Goal: Task Accomplishment & Management: Use online tool/utility

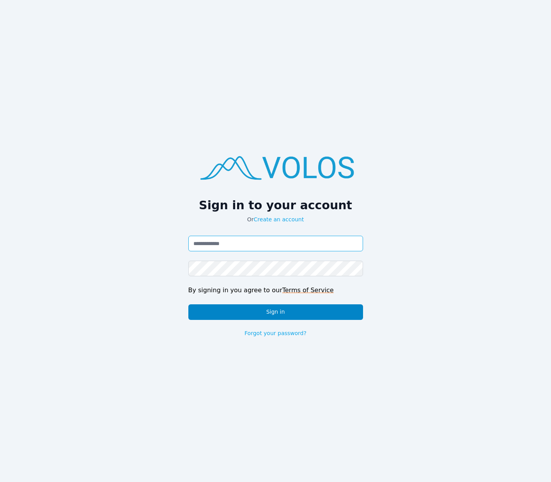
type input "**********"
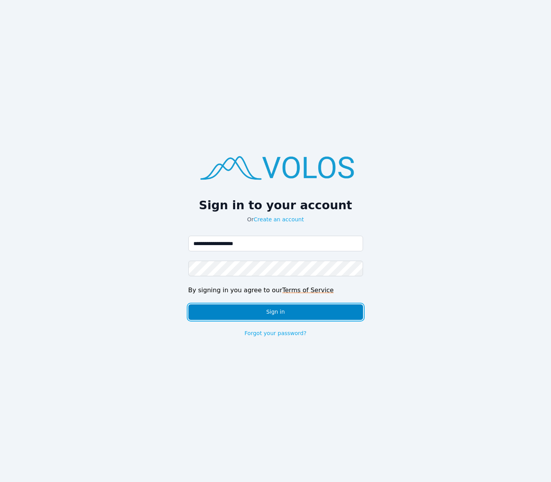
click at [236, 311] on button "Sign in" at bounding box center [275, 313] width 175 height 16
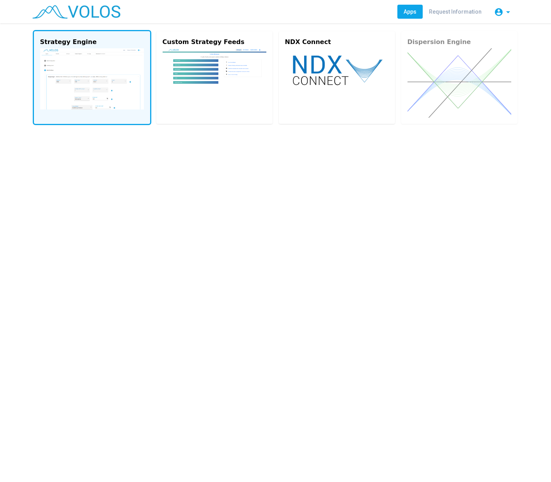
click at [106, 73] on img at bounding box center [92, 78] width 104 height 61
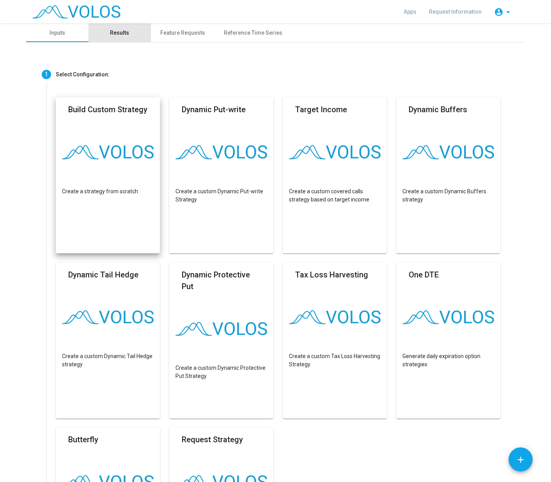
click at [120, 36] on div "Results" at bounding box center [119, 33] width 19 height 8
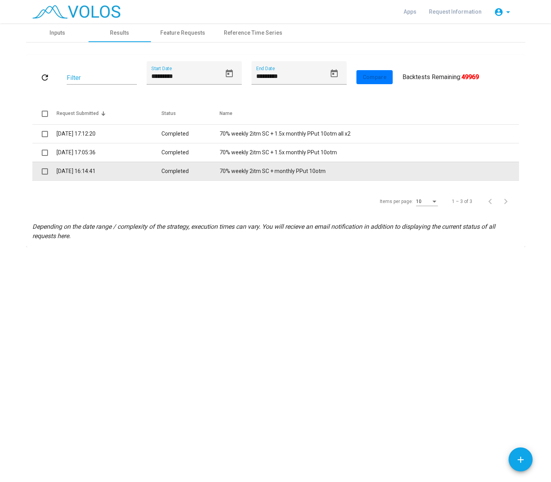
click at [241, 171] on td "70% weekly 2itm SC + monthly PPut 10otm" at bounding box center [369, 171] width 299 height 19
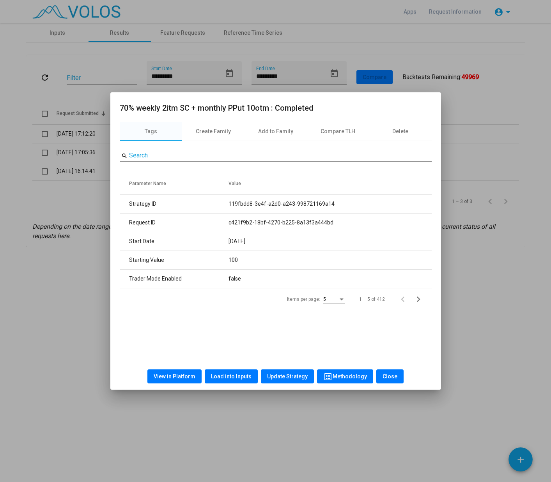
click at [229, 376] on span "Load into Inputs" at bounding box center [231, 377] width 41 height 6
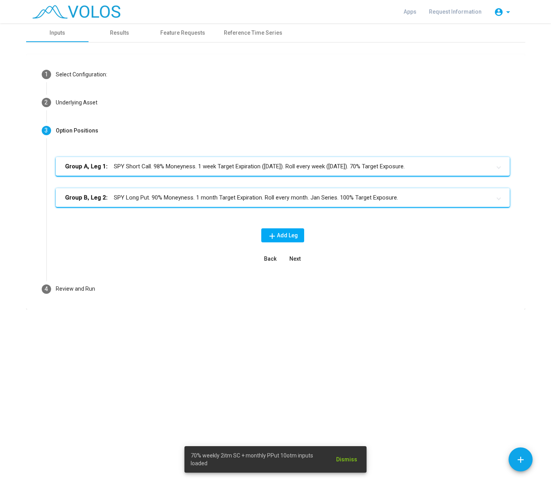
click at [255, 198] on mat-panel-title "Group B, Leg 2: SPY Long Put. 90% Moneyness. 1 month Target Expiration. Roll ev…" at bounding box center [278, 197] width 426 height 9
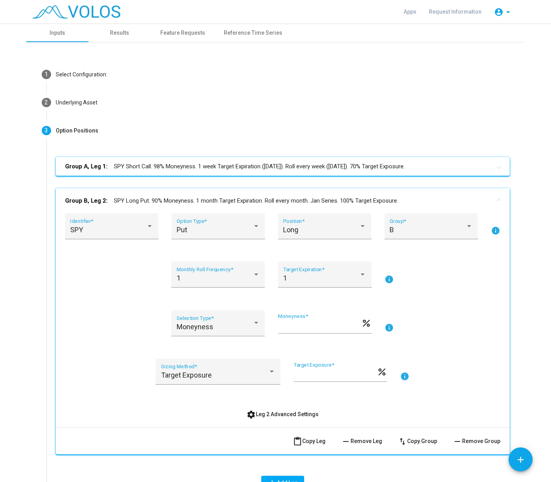
scroll to position [78, 0]
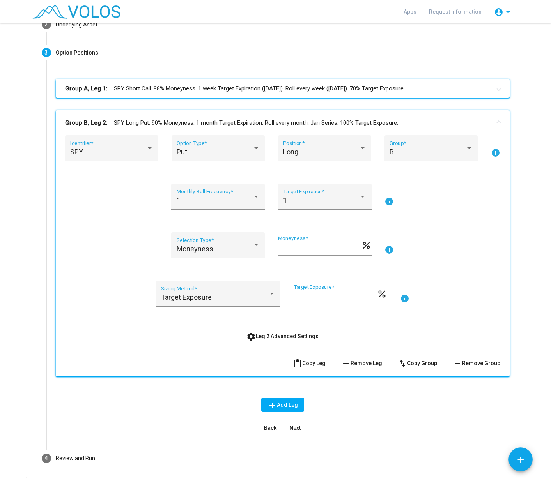
click at [253, 246] on div at bounding box center [256, 245] width 7 height 8
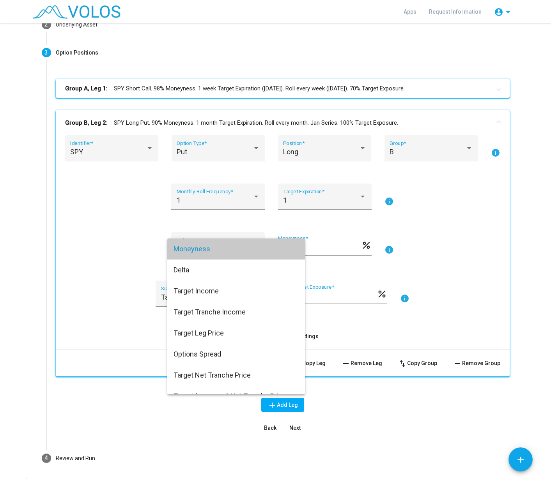
click at [252, 246] on span "Moneyness" at bounding box center [236, 249] width 125 height 21
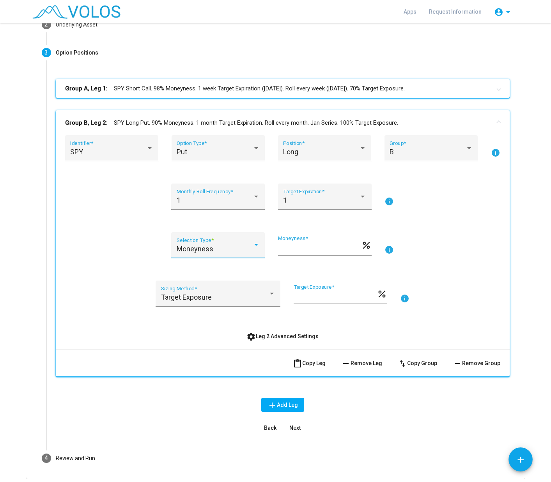
click at [271, 335] on span "settings Leg 2 Advanced Settings" at bounding box center [282, 336] width 72 height 6
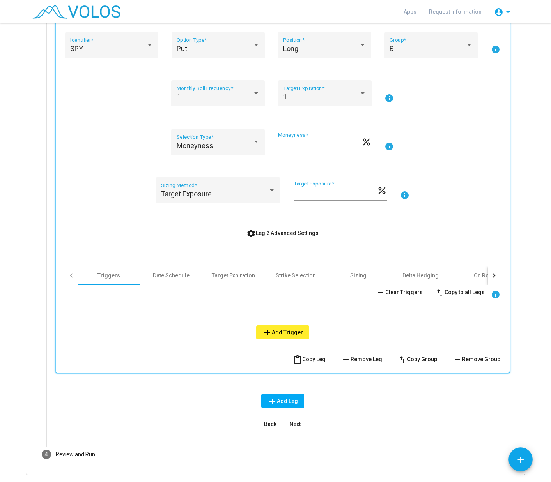
scroll to position [195, 0]
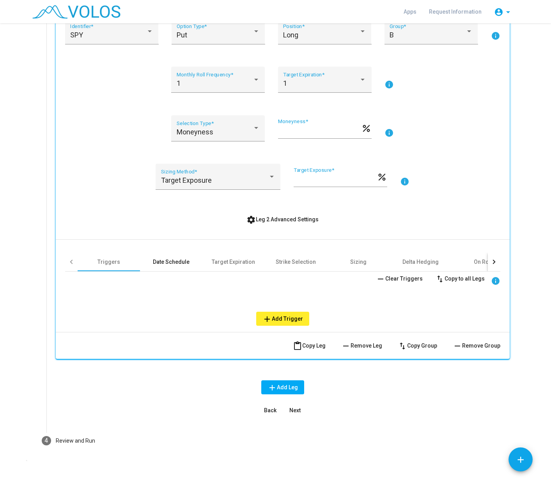
click at [165, 264] on div "Date Schedule" at bounding box center [171, 262] width 37 height 8
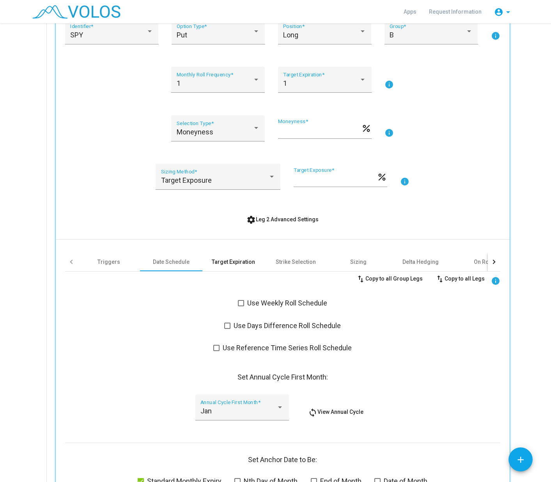
click at [224, 263] on div "Target Expiration" at bounding box center [233, 262] width 43 height 8
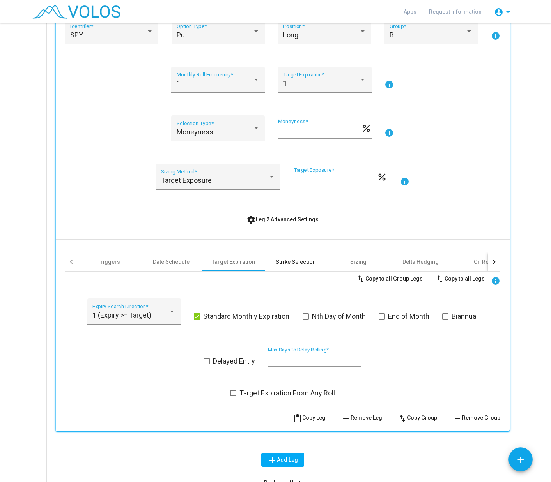
click at [296, 264] on div "Strike Selection" at bounding box center [296, 262] width 40 height 8
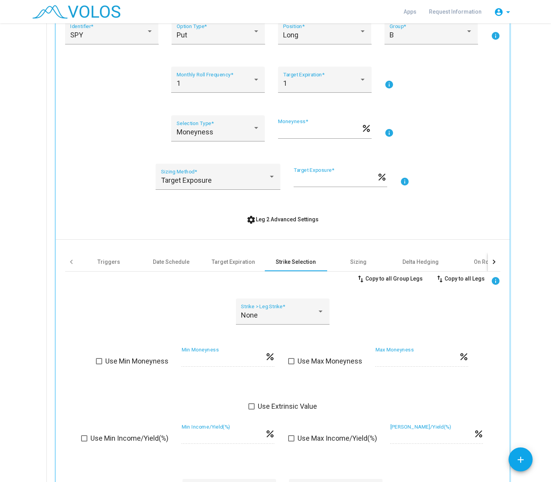
scroll to position [234, 0]
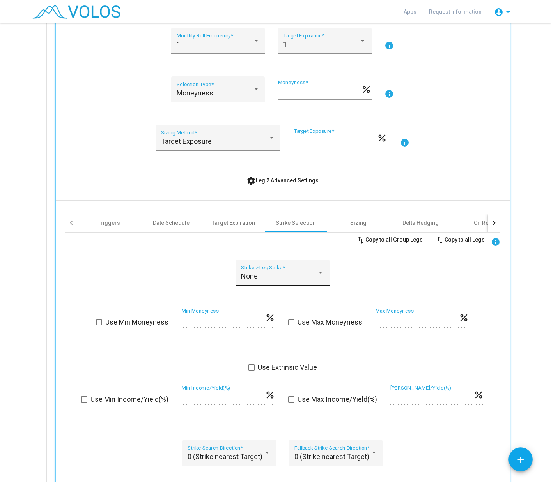
click at [324, 275] on div "None Strike > Leg Strike *" at bounding box center [283, 273] width 94 height 26
click at [324, 275] on mat-option "None" at bounding box center [280, 276] width 96 height 21
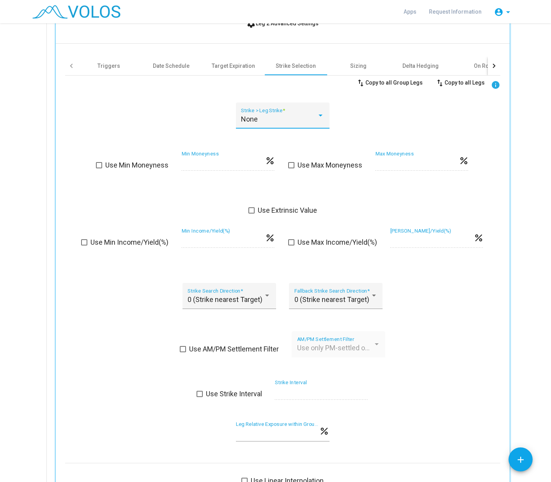
scroll to position [429, 0]
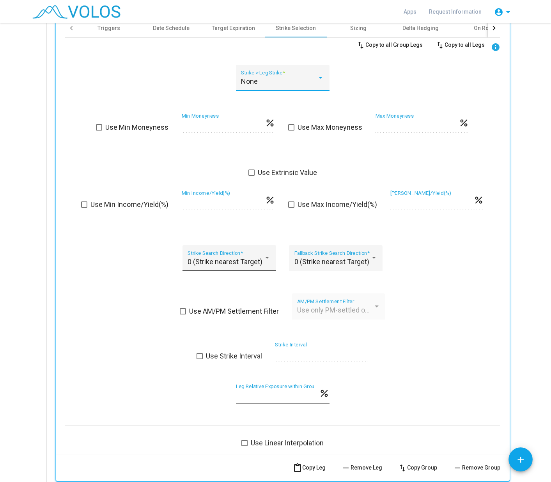
click at [268, 263] on div "0 (Strike nearest Target) Strike Search Direction *" at bounding box center [229, 258] width 94 height 26
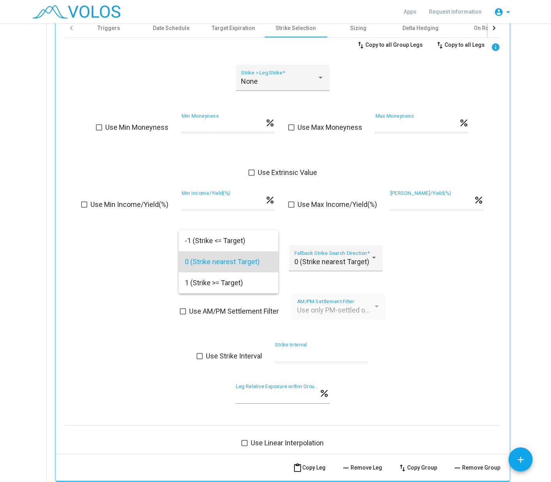
click at [457, 272] on div at bounding box center [275, 241] width 551 height 482
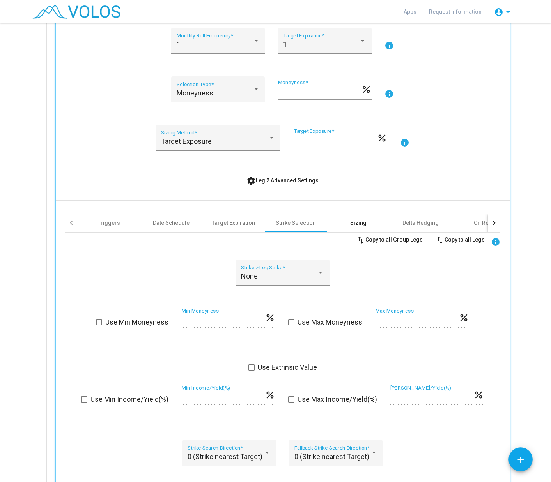
click at [356, 224] on div "Sizing" at bounding box center [358, 223] width 16 height 8
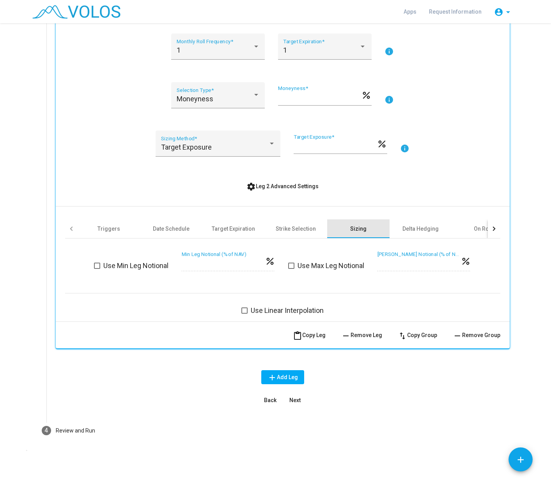
scroll to position [228, 0]
click at [418, 228] on div "Delta Hedging" at bounding box center [420, 229] width 36 height 8
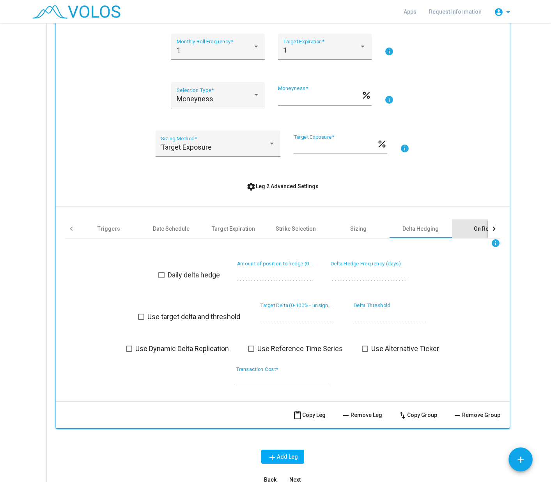
click at [475, 229] on div "On Roll" at bounding box center [483, 229] width 18 height 8
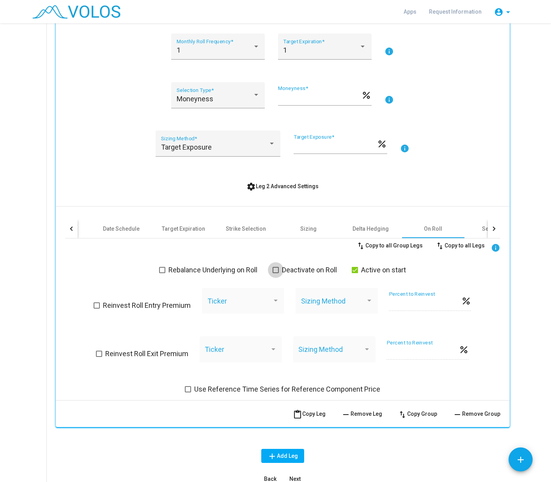
click at [273, 272] on span at bounding box center [276, 270] width 6 height 6
click at [488, 228] on div at bounding box center [494, 229] width 12 height 19
click at [491, 228] on div at bounding box center [493, 229] width 4 height 4
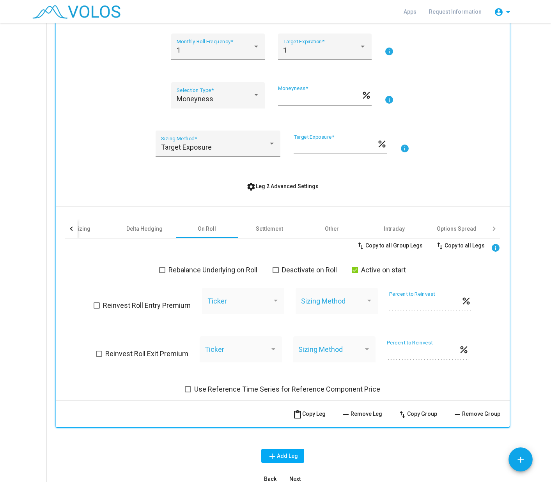
click at [491, 230] on div at bounding box center [494, 229] width 12 height 19
click at [66, 231] on div at bounding box center [71, 229] width 12 height 19
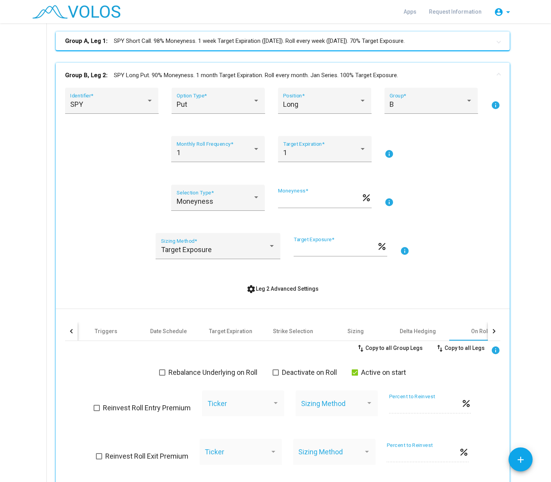
scroll to position [111, 0]
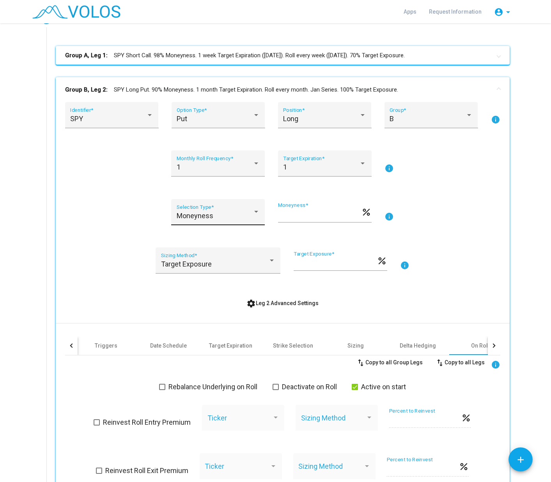
click at [255, 215] on div at bounding box center [256, 212] width 7 height 8
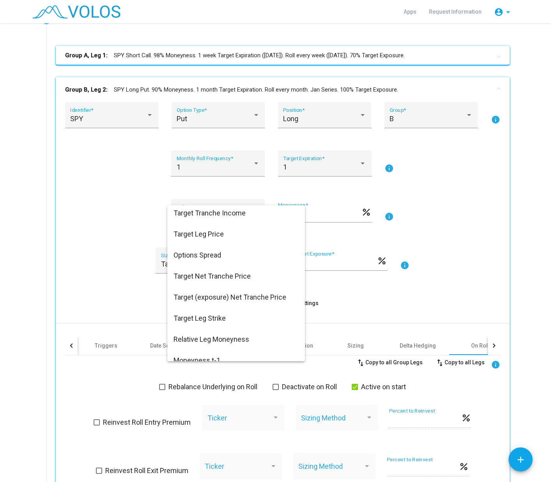
scroll to position [76, 0]
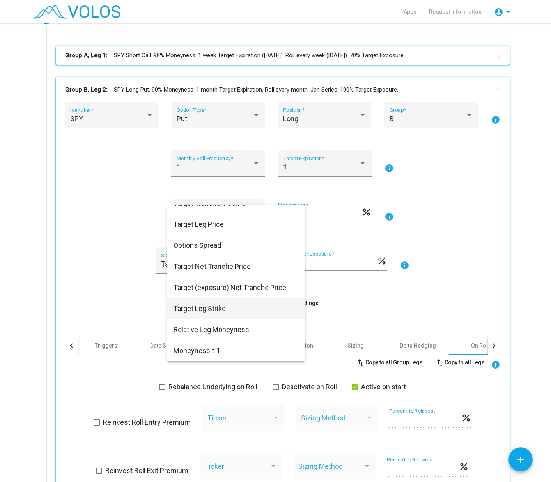
click at [200, 310] on span "Target Leg Strike" at bounding box center [236, 308] width 125 height 21
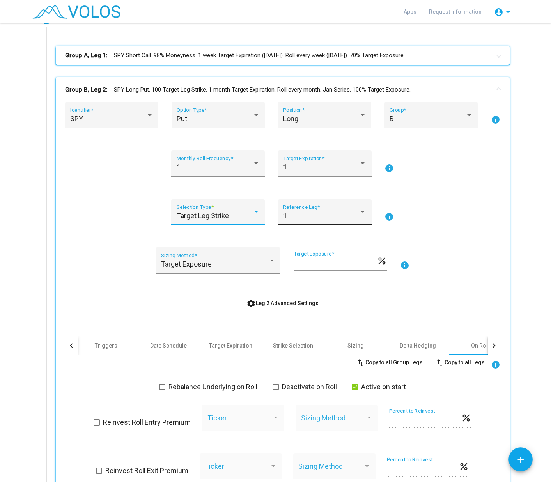
click at [360, 214] on div at bounding box center [362, 212] width 7 height 8
click at [360, 214] on span "1" at bounding box center [321, 215] width 83 height 21
click at [362, 216] on div at bounding box center [362, 212] width 7 height 8
click at [362, 216] on span "1" at bounding box center [321, 215] width 83 height 21
click at [253, 213] on div at bounding box center [256, 212] width 7 height 8
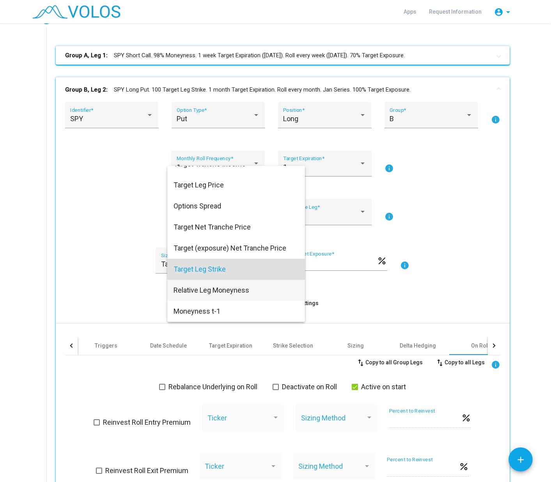
click at [237, 290] on span "Relative Leg Moneyness" at bounding box center [236, 290] width 125 height 21
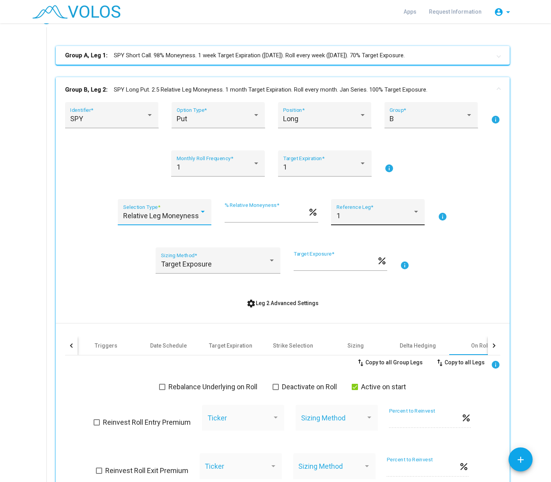
click at [414, 215] on div at bounding box center [416, 212] width 7 height 8
click at [414, 215] on span "1" at bounding box center [374, 215] width 83 height 21
click at [199, 212] on div at bounding box center [202, 212] width 7 height 8
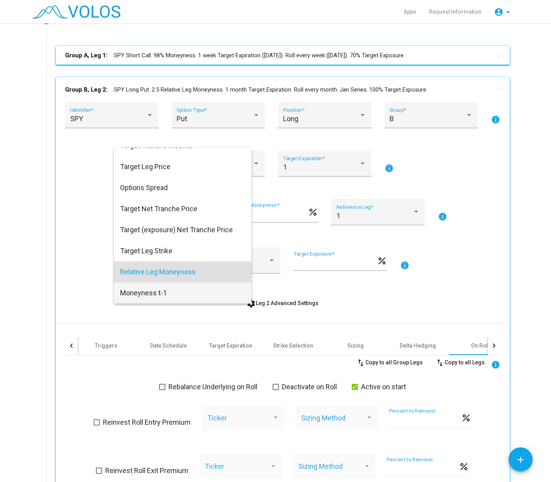
click at [149, 293] on span "Moneyness t-1" at bounding box center [182, 293] width 125 height 21
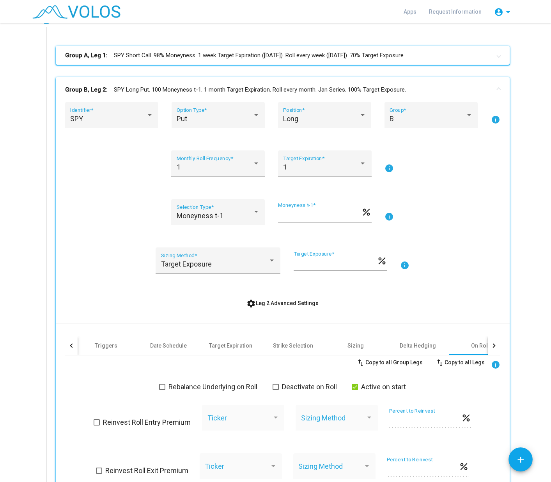
click at [384, 216] on mat-icon "info" at bounding box center [388, 216] width 9 height 9
click at [254, 212] on div at bounding box center [256, 212] width 4 height 2
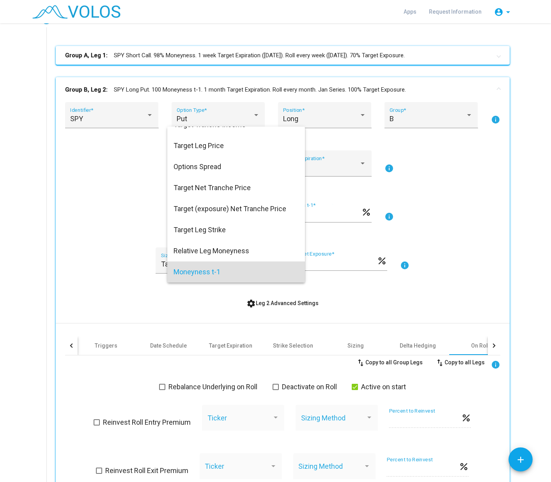
click at [242, 270] on span "Moneyness t-1" at bounding box center [236, 272] width 125 height 21
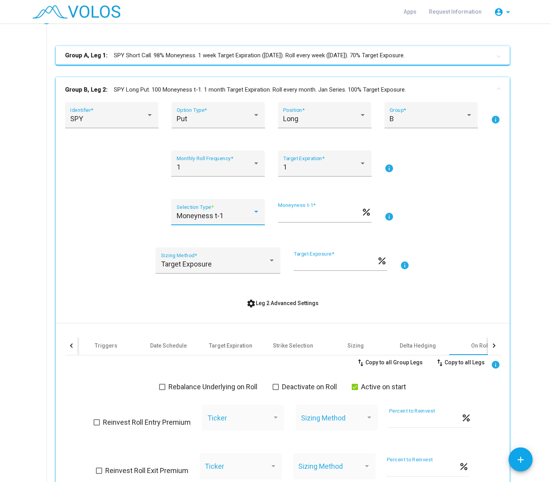
click at [254, 214] on div at bounding box center [256, 212] width 7 height 8
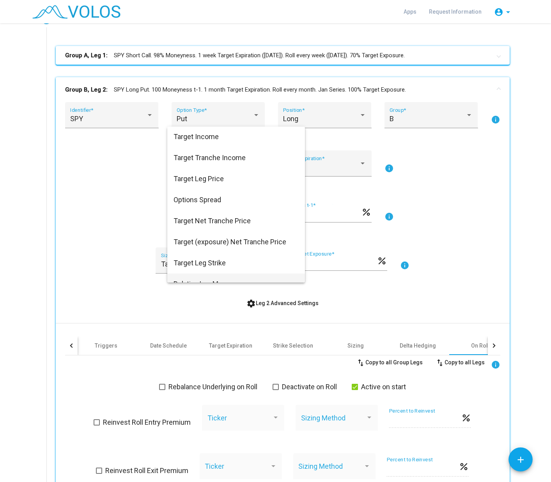
scroll to position [0, 0]
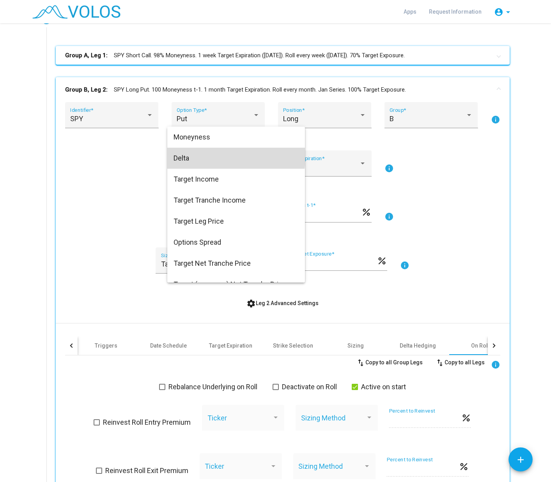
click at [198, 156] on span "Delta" at bounding box center [236, 158] width 125 height 21
type input "***"
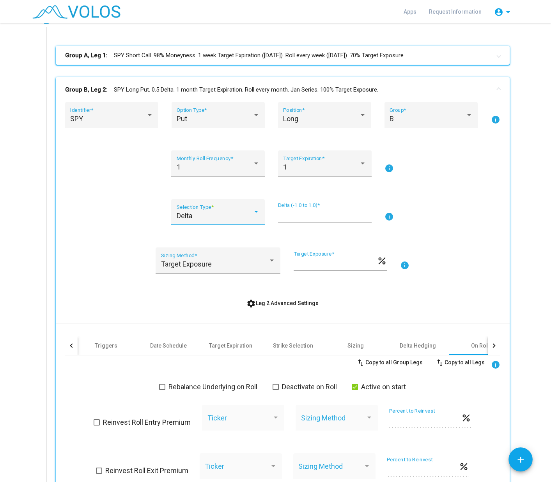
click at [254, 212] on div at bounding box center [256, 212] width 4 height 2
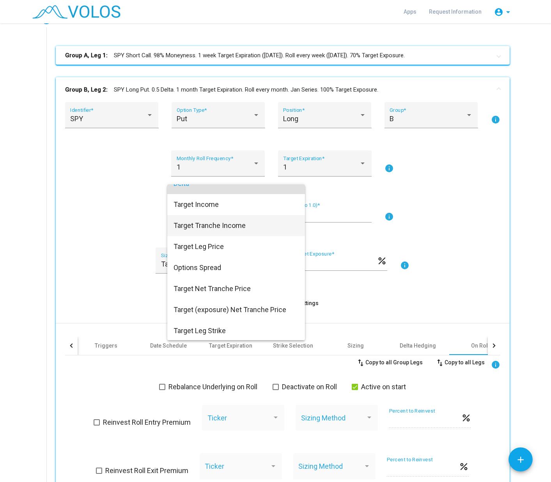
scroll to position [76, 0]
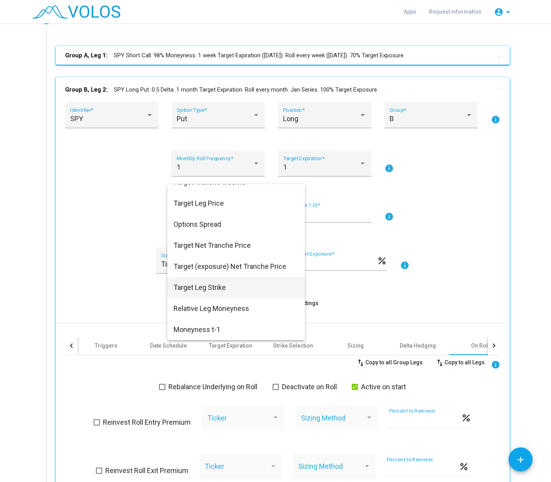
click at [228, 285] on span "Target Leg Strike" at bounding box center [236, 287] width 125 height 21
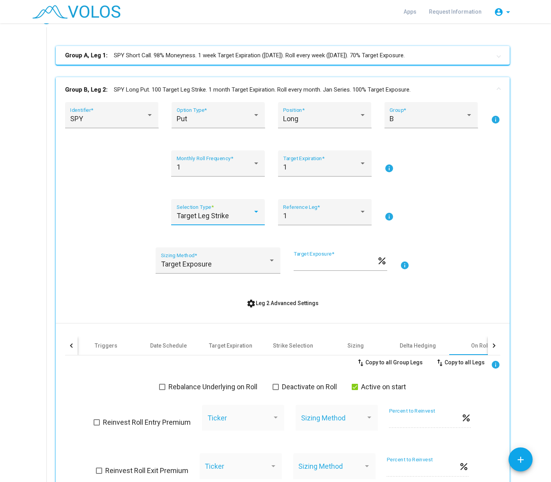
click at [253, 214] on div at bounding box center [256, 212] width 7 height 8
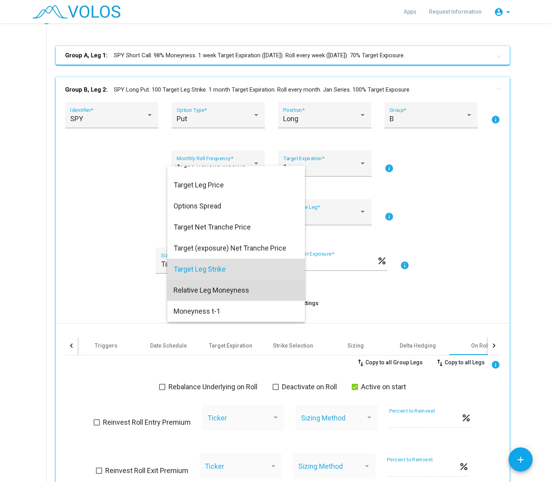
click at [234, 289] on span "Relative Leg Moneyness" at bounding box center [236, 290] width 125 height 21
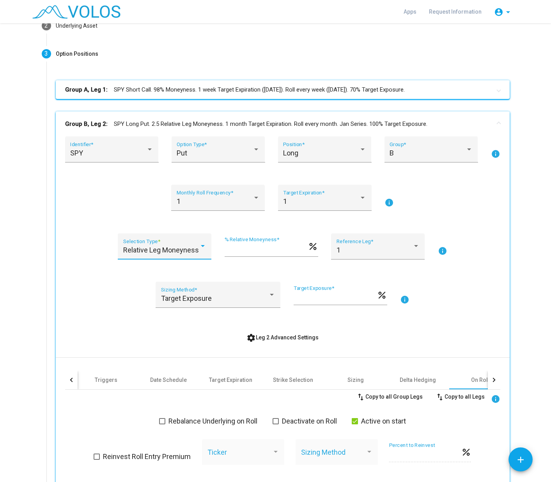
scroll to position [156, 0]
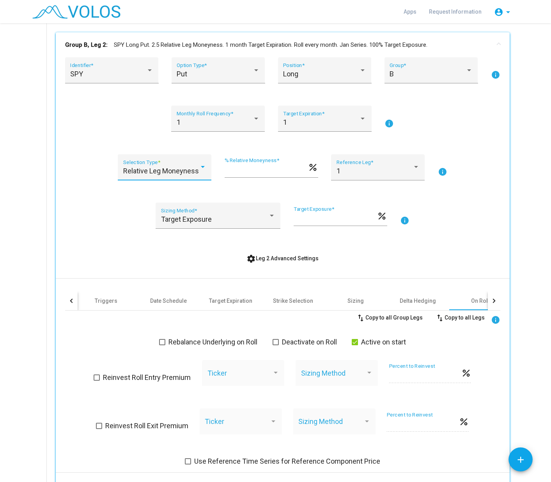
click at [199, 172] on div "Relative Leg Moneyness" at bounding box center [164, 171] width 83 height 8
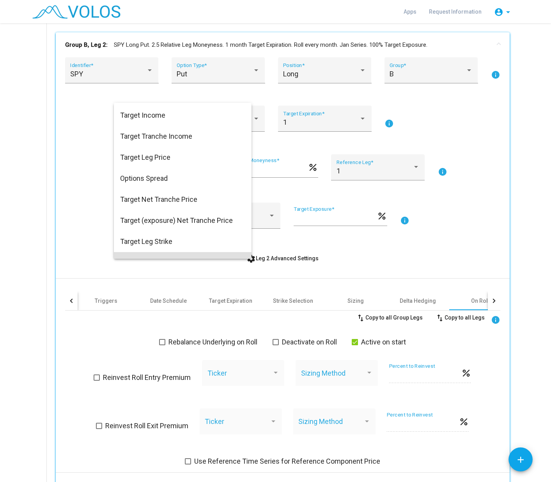
scroll to position [0, 0]
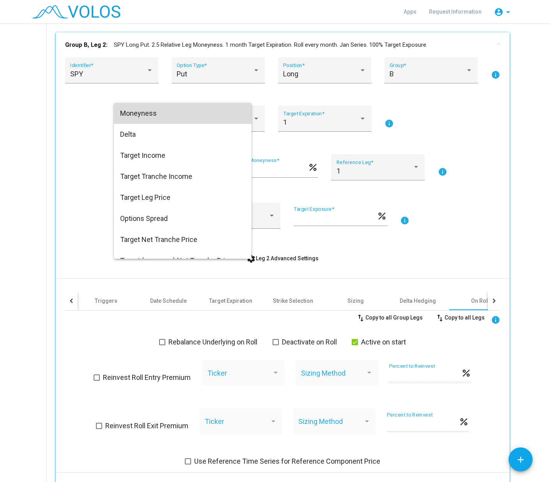
click at [145, 114] on span "Moneyness" at bounding box center [182, 113] width 125 height 21
type input "***"
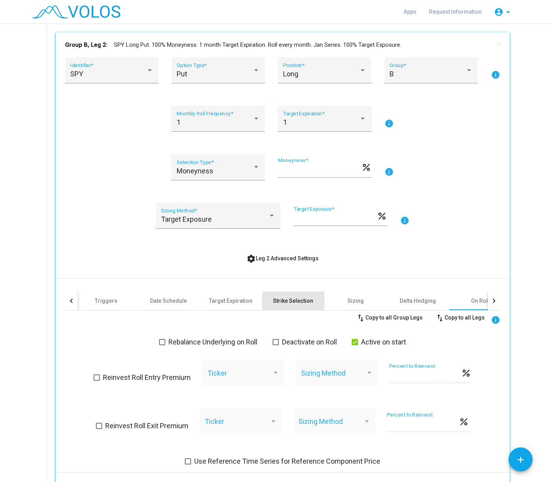
click at [293, 303] on div "Strike Selection" at bounding box center [293, 301] width 40 height 8
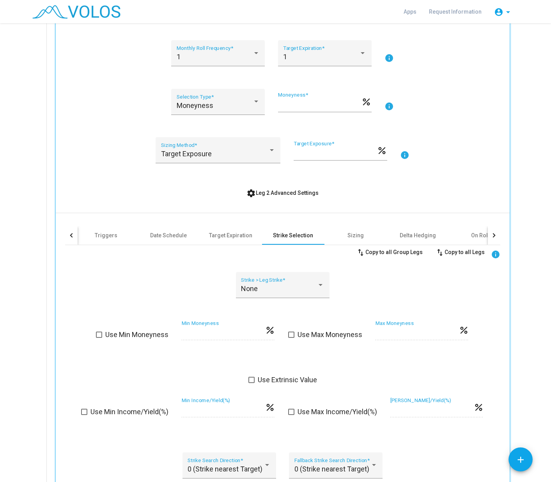
scroll to position [312, 0]
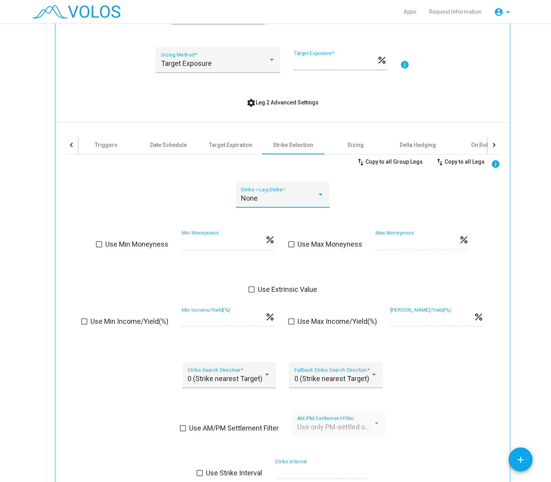
click at [319, 198] on div at bounding box center [320, 195] width 7 height 8
click at [319, 198] on span "None" at bounding box center [279, 198] width 83 height 21
click at [97, 243] on span at bounding box center [99, 244] width 6 height 6
click at [96, 243] on span at bounding box center [99, 244] width 6 height 6
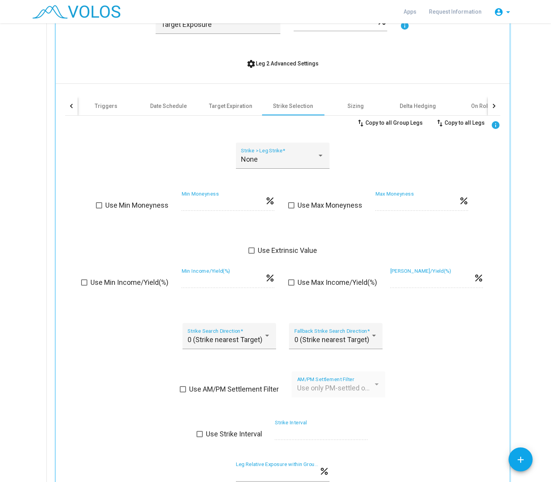
scroll to position [507, 0]
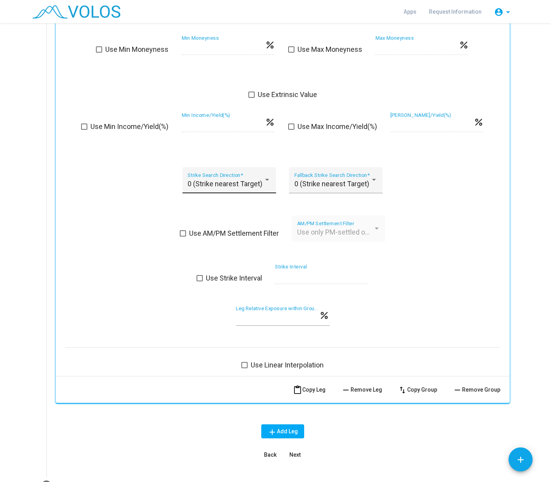
click at [268, 185] on div "0 (Strike nearest Target) Strike Search Direction *" at bounding box center [229, 180] width 94 height 26
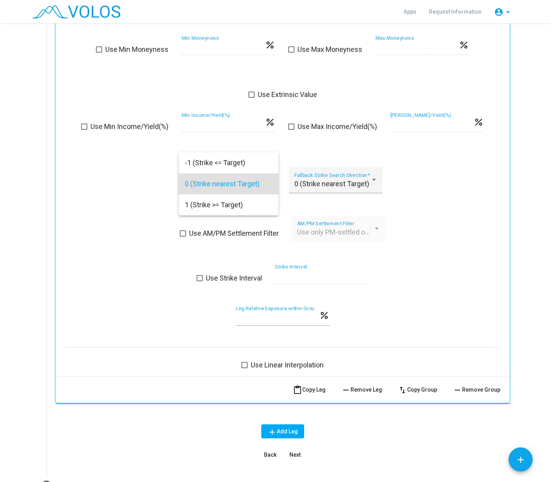
click at [268, 185] on span "0 (Strike nearest Target)" at bounding box center [228, 184] width 87 height 21
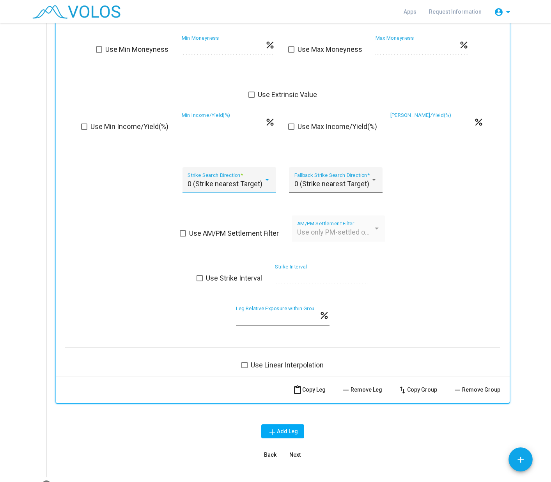
click at [367, 187] on div "0 (Strike nearest Target)" at bounding box center [332, 184] width 76 height 8
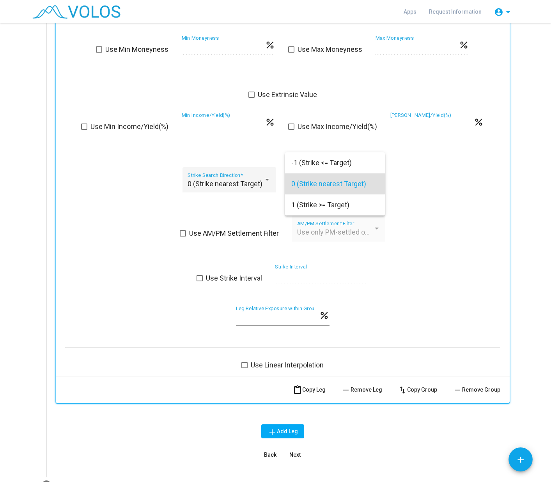
click at [367, 187] on span "0 (Strike nearest Target)" at bounding box center [334, 184] width 87 height 21
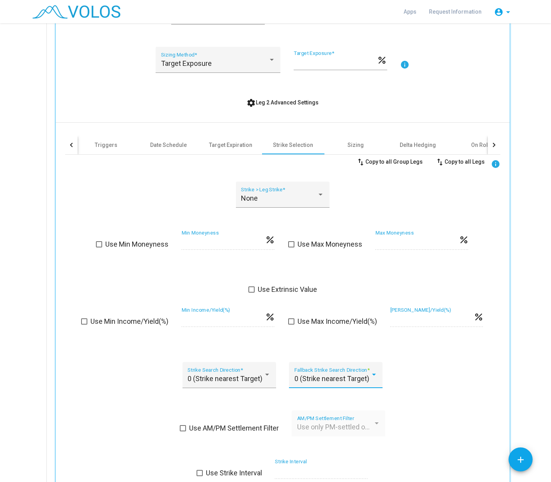
scroll to position [273, 0]
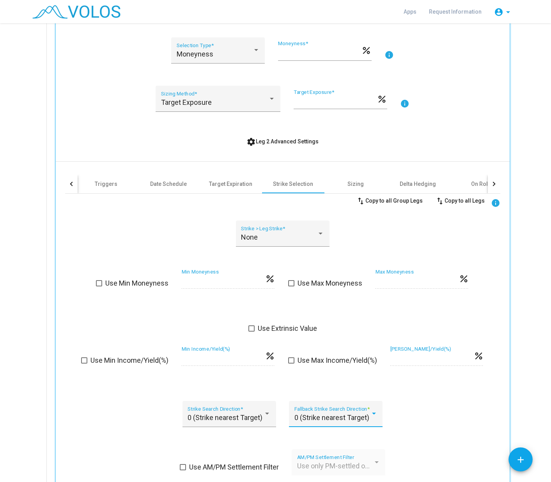
click at [494, 183] on div at bounding box center [494, 184] width 12 height 19
click at [347, 184] on div "On Roll" at bounding box center [344, 184] width 18 height 8
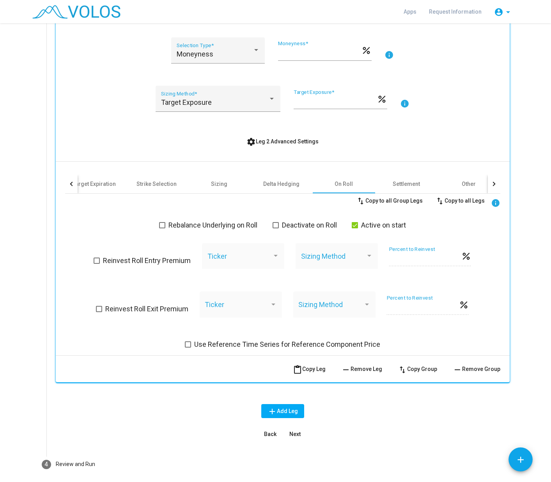
click at [262, 257] on span at bounding box center [239, 260] width 65 height 8
click at [272, 255] on div at bounding box center [275, 256] width 7 height 8
click at [70, 183] on div at bounding box center [72, 184] width 4 height 4
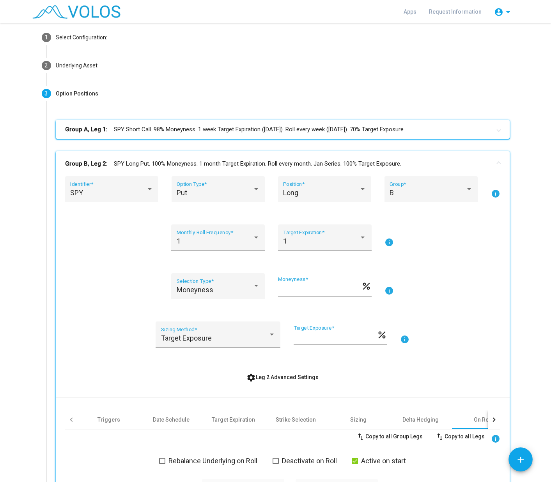
scroll to position [0, 0]
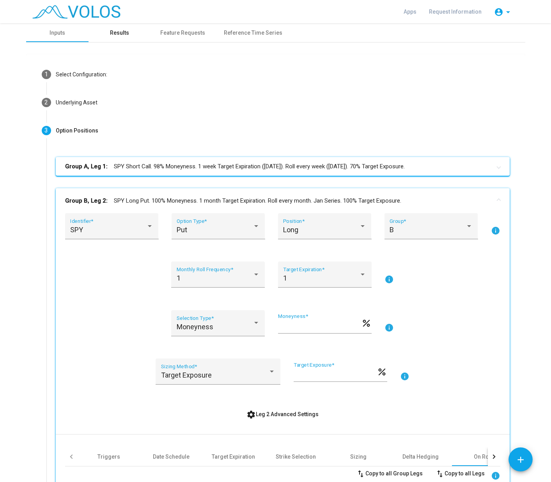
click at [118, 29] on div "Results" at bounding box center [119, 33] width 19 height 8
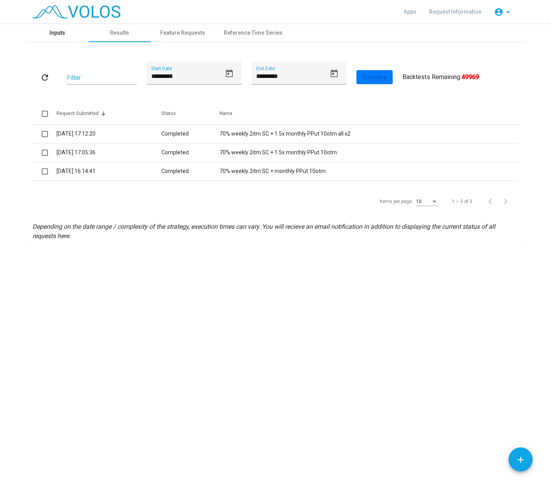
click at [69, 33] on div "Inputs" at bounding box center [57, 32] width 62 height 19
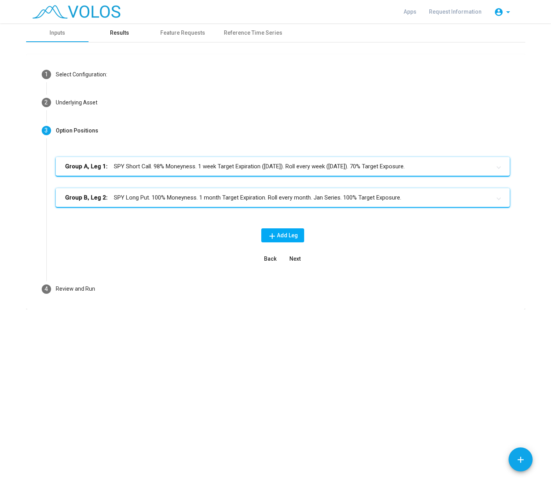
click at [123, 39] on div "Results" at bounding box center [120, 32] width 62 height 19
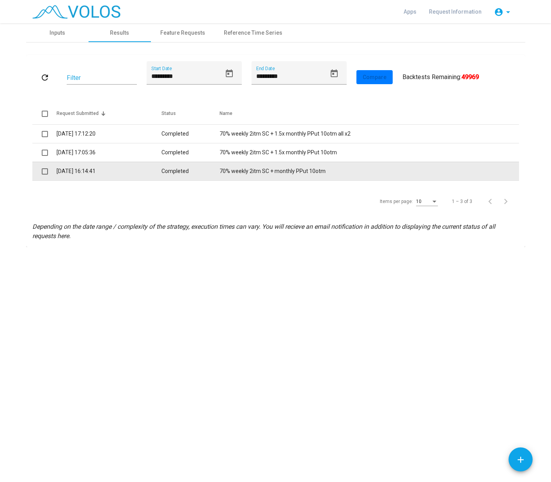
click at [225, 170] on td "70% weekly 2itm SC + monthly PPut 10otm" at bounding box center [369, 171] width 299 height 19
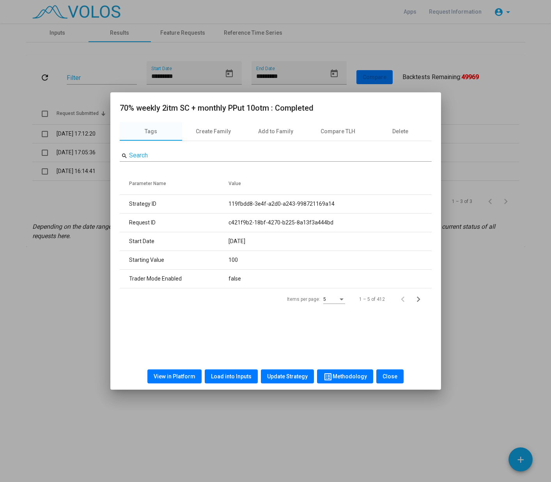
click at [240, 375] on span "Load into Inputs" at bounding box center [231, 377] width 41 height 6
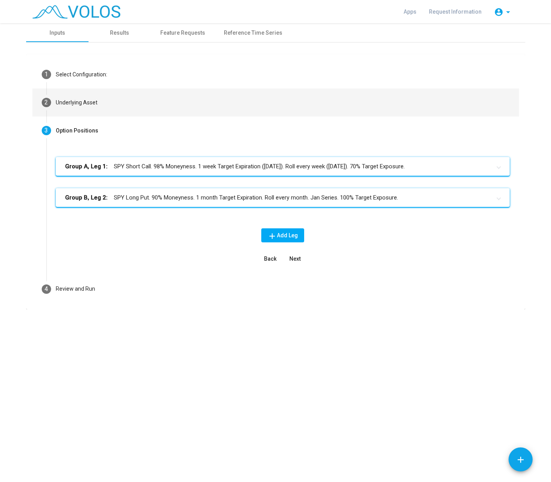
click at [80, 106] on div "Underlying Asset" at bounding box center [77, 103] width 42 height 8
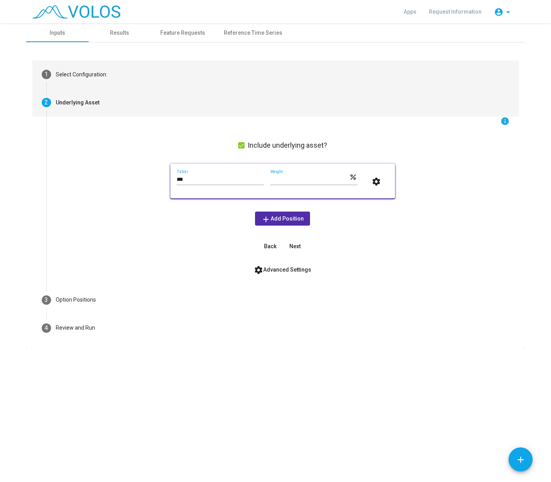
click at [74, 82] on mat-step-header "1 Select Configuration:" at bounding box center [275, 74] width 487 height 28
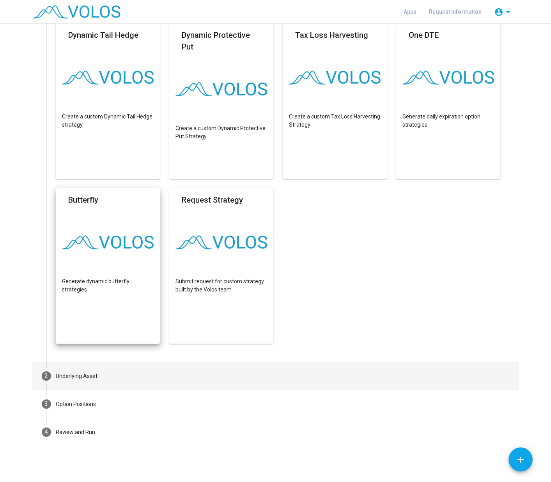
scroll to position [241, 0]
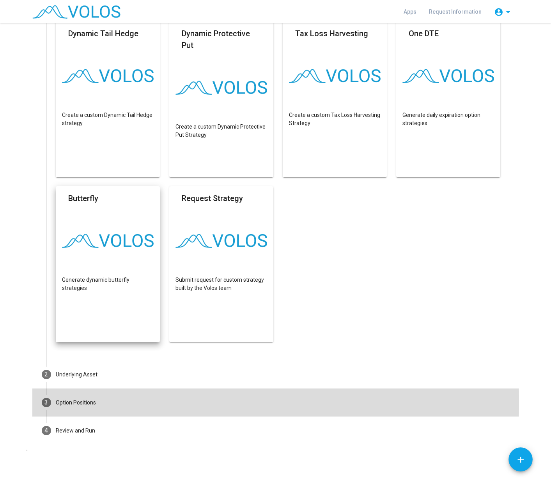
click at [68, 403] on div "Option Positions" at bounding box center [76, 403] width 40 height 8
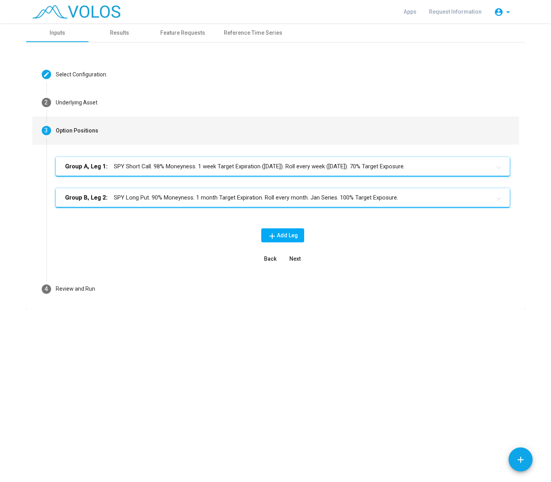
click at [185, 200] on mat-panel-title "Group B, Leg 2: SPY Long Put. 90% Moneyness. 1 month Target Expiration. Roll ev…" at bounding box center [278, 197] width 426 height 9
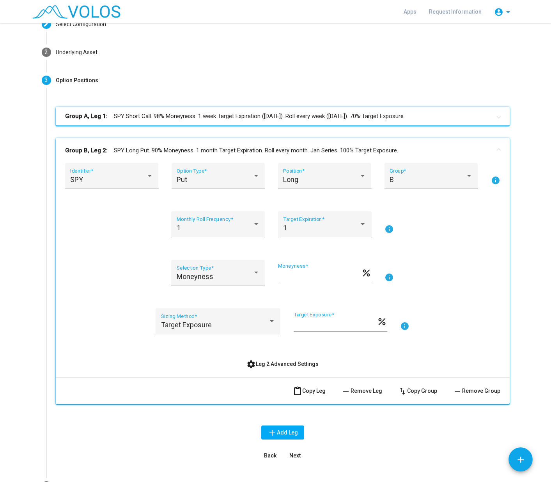
scroll to position [106, 0]
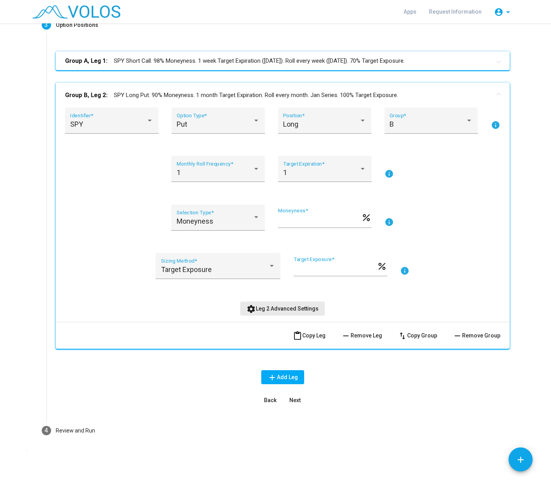
click at [287, 310] on span "settings Leg 2 Advanced Settings" at bounding box center [282, 309] width 72 height 6
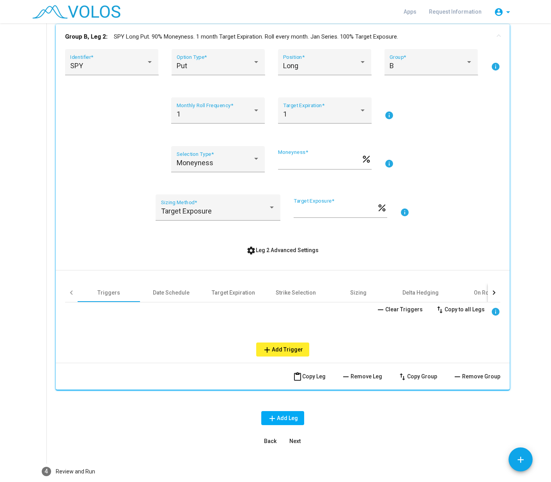
scroll to position [205, 0]
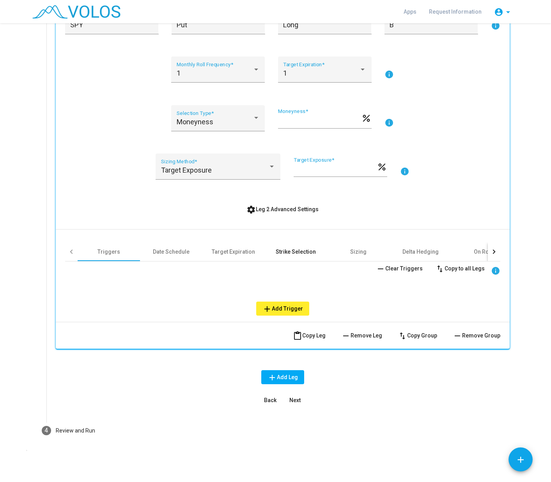
click at [294, 251] on div "Strike Selection" at bounding box center [296, 252] width 40 height 8
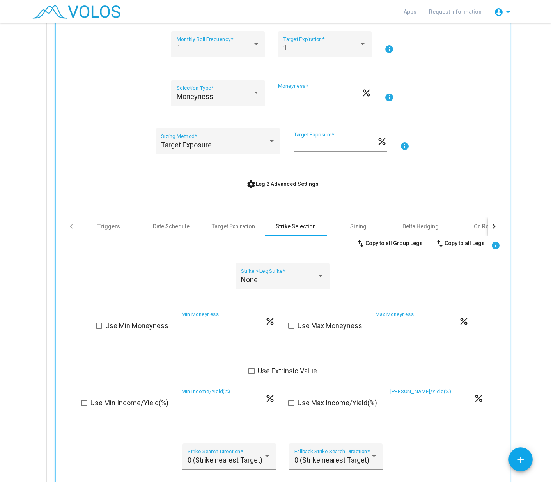
scroll to position [244, 0]
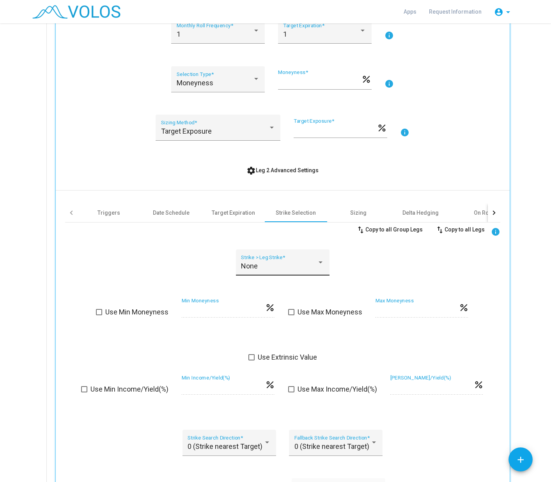
click at [324, 266] on div "None Strike > Leg Strike *" at bounding box center [283, 263] width 94 height 26
click at [324, 266] on mat-option "None" at bounding box center [280, 266] width 96 height 21
click at [474, 214] on div "On Roll" at bounding box center [483, 213] width 18 height 8
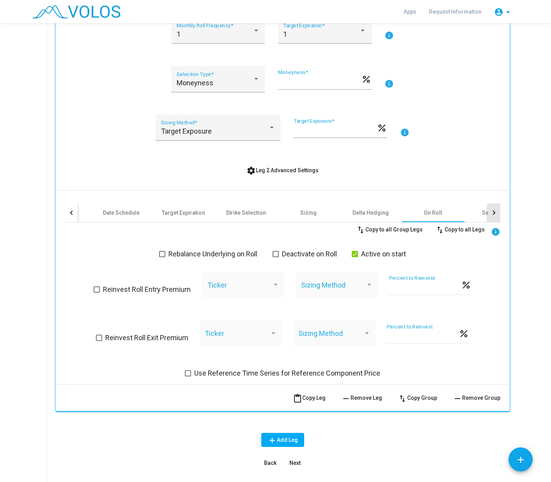
click at [490, 210] on div at bounding box center [494, 213] width 12 height 19
click at [414, 212] on div "Other" at bounding box center [421, 213] width 14 height 8
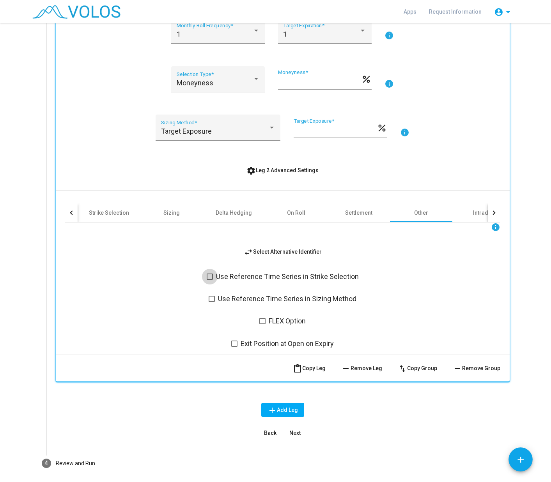
click at [207, 275] on span at bounding box center [210, 277] width 6 height 6
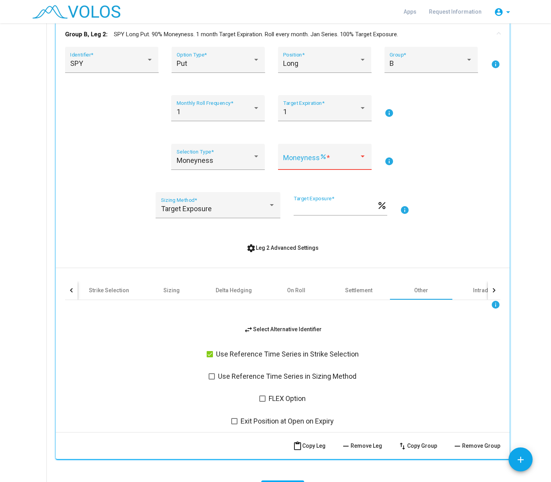
scroll to position [166, 0]
click at [361, 160] on div at bounding box center [362, 157] width 7 height 8
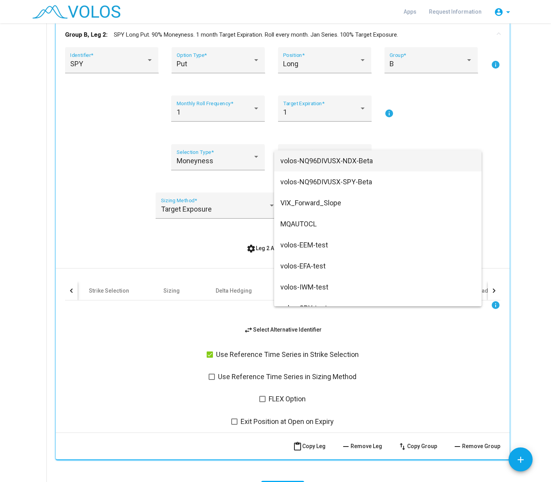
click at [451, 124] on div at bounding box center [275, 241] width 551 height 482
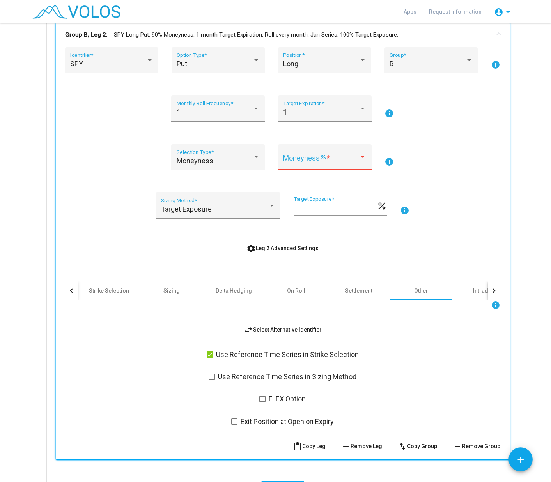
click at [360, 159] on div at bounding box center [362, 157] width 7 height 8
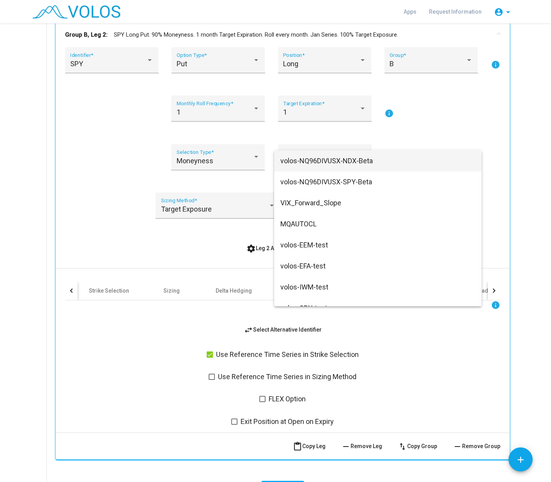
click at [472, 127] on div at bounding box center [275, 241] width 551 height 482
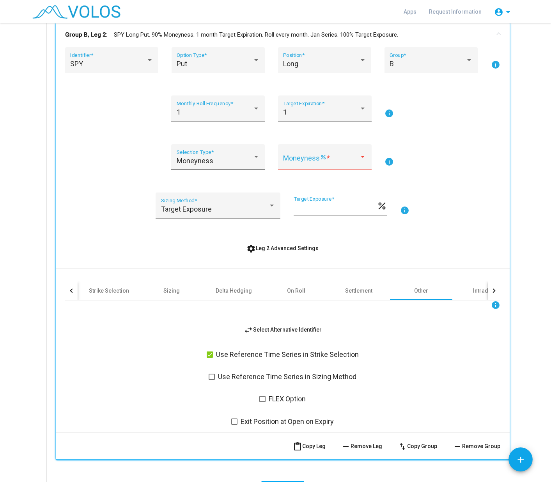
click at [257, 160] on div "Moneyness Selection Type *" at bounding box center [218, 157] width 94 height 26
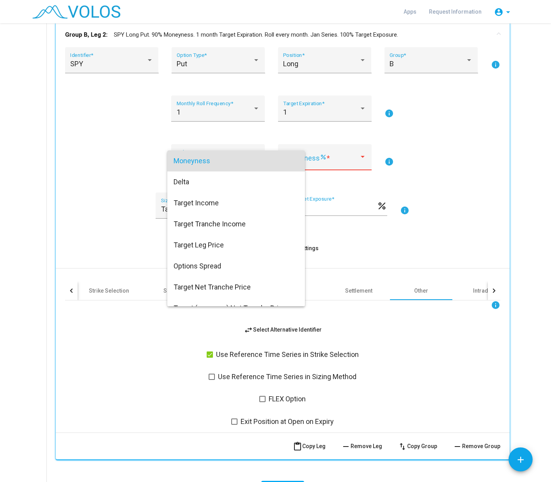
click at [436, 155] on div at bounding box center [275, 241] width 551 height 482
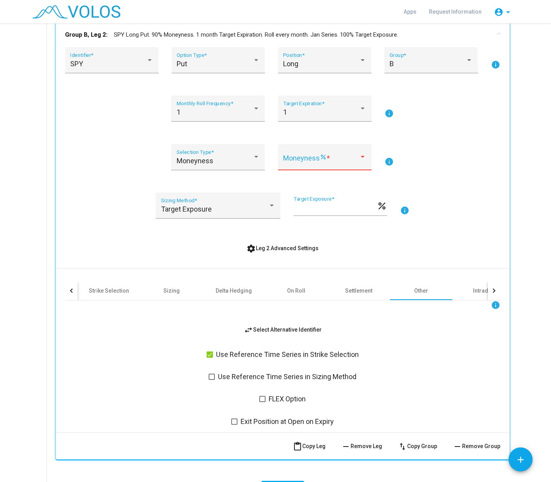
click at [359, 160] on div at bounding box center [362, 157] width 7 height 8
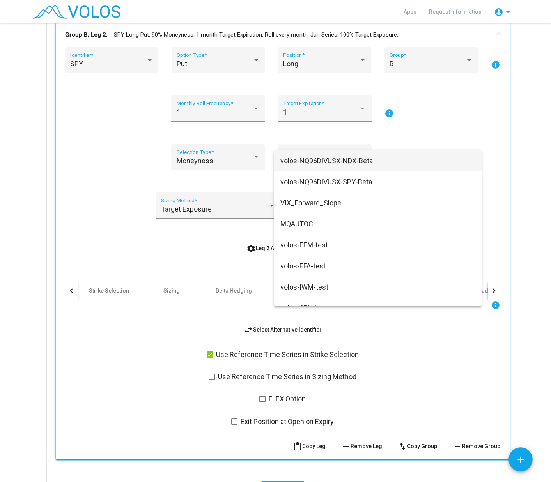
click at [428, 133] on div at bounding box center [275, 241] width 551 height 482
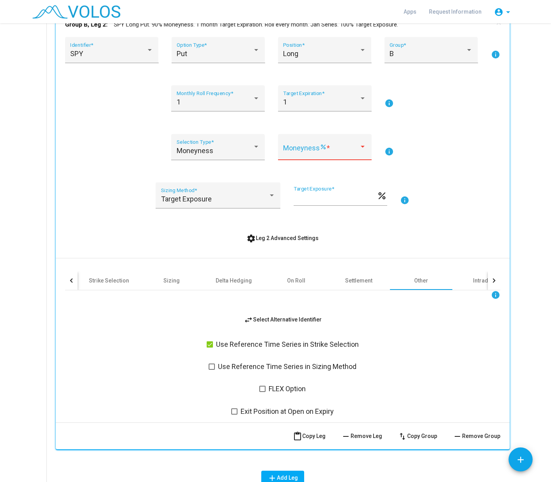
scroll to position [205, 0]
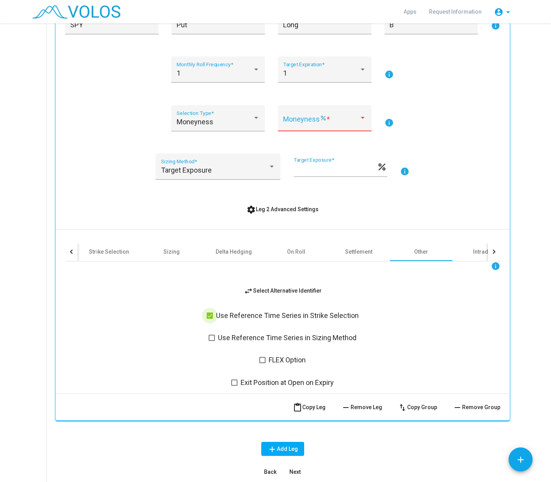
click at [207, 315] on span at bounding box center [210, 316] width 6 height 6
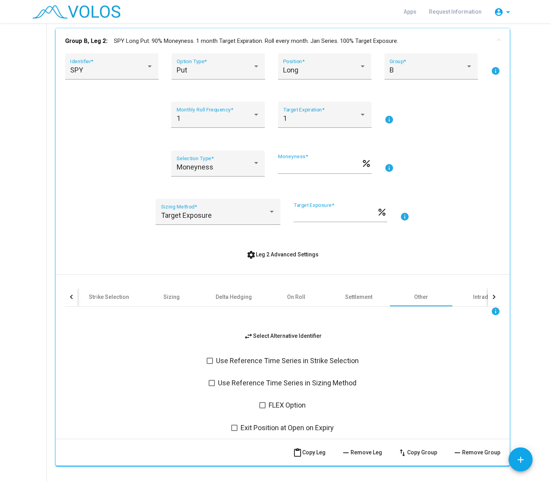
scroll to position [0, 0]
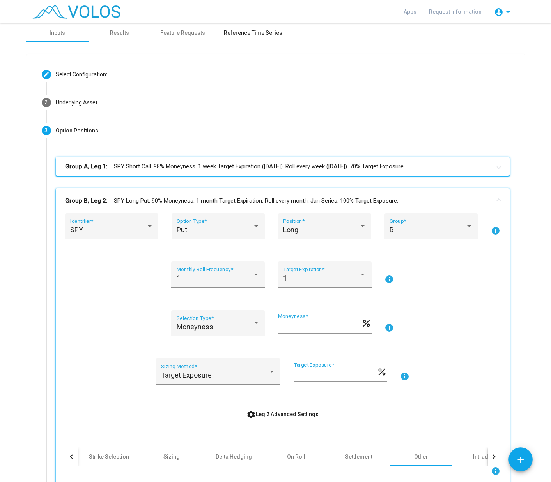
click at [244, 33] on div "Reference Time Series" at bounding box center [253, 33] width 58 height 8
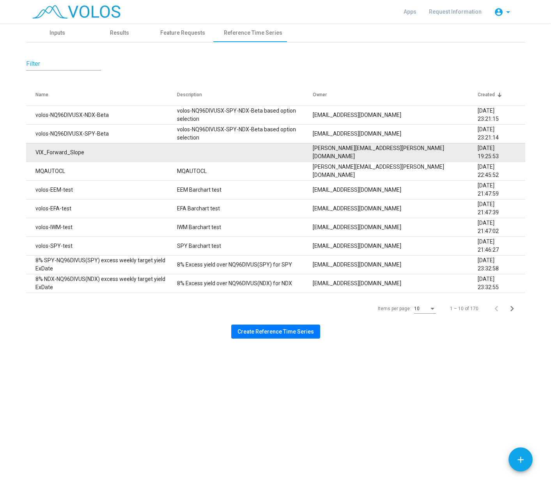
click at [72, 154] on td "VIX_Forward_Slope" at bounding box center [101, 152] width 151 height 19
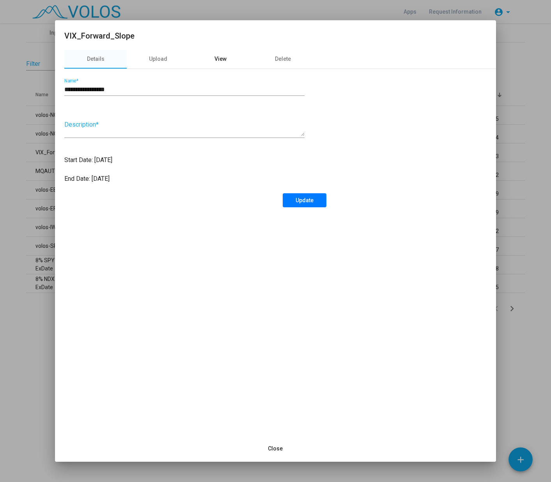
click at [220, 55] on div "View" at bounding box center [220, 59] width 12 height 8
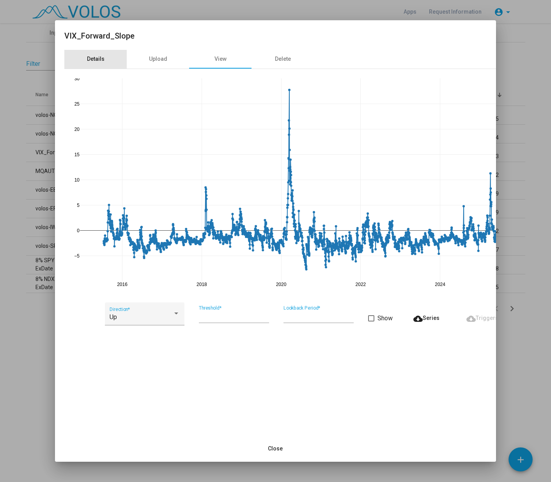
click at [94, 59] on div "Details" at bounding box center [96, 59] width 18 height 8
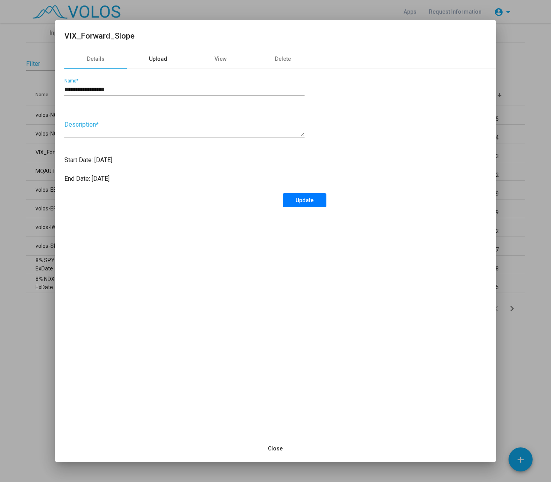
click at [158, 55] on div "Upload" at bounding box center [158, 59] width 18 height 8
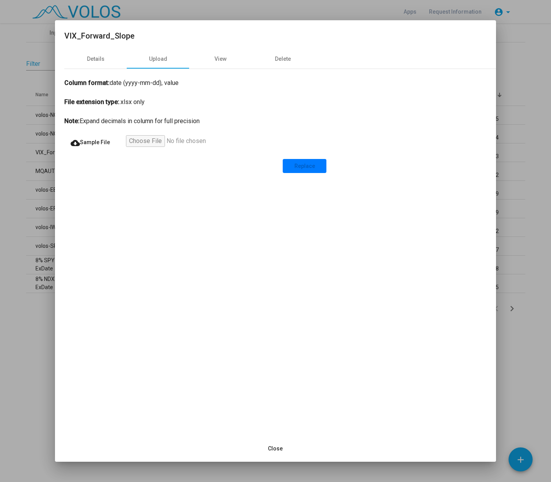
click at [152, 138] on input "file" at bounding box center [174, 142] width 96 height 14
type input "**********"
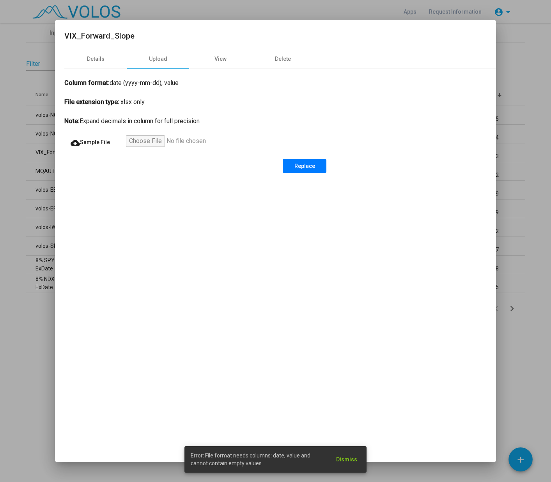
click at [351, 460] on span "Dismiss" at bounding box center [346, 460] width 21 height 6
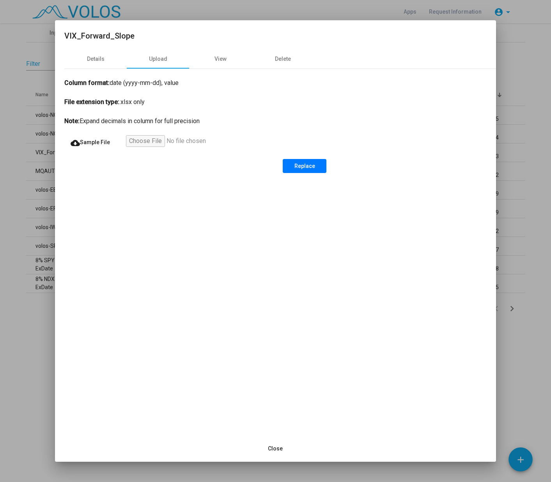
click at [158, 143] on input "file" at bounding box center [174, 142] width 96 height 14
click at [307, 165] on span "Replace" at bounding box center [304, 166] width 21 height 6
click at [96, 55] on div "Details" at bounding box center [96, 59] width 18 height 8
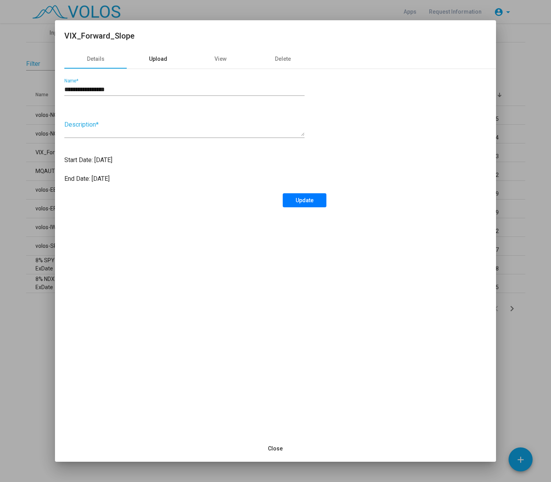
click at [152, 56] on div "Upload" at bounding box center [158, 59] width 18 height 8
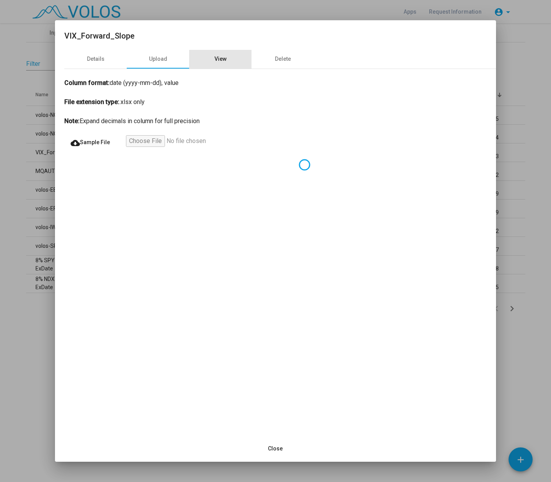
click at [221, 60] on div "View" at bounding box center [220, 59] width 12 height 8
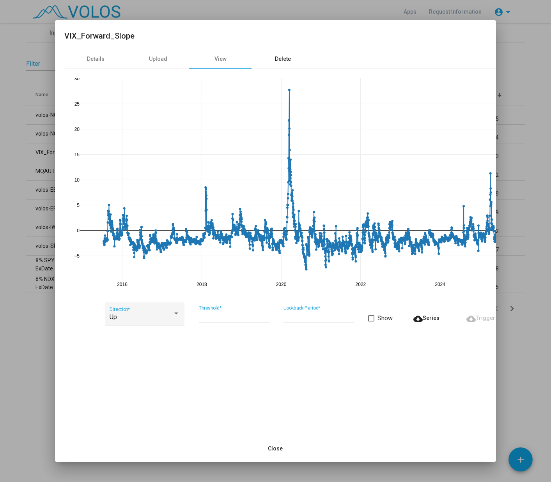
click at [285, 57] on div "Delete" at bounding box center [283, 59] width 16 height 8
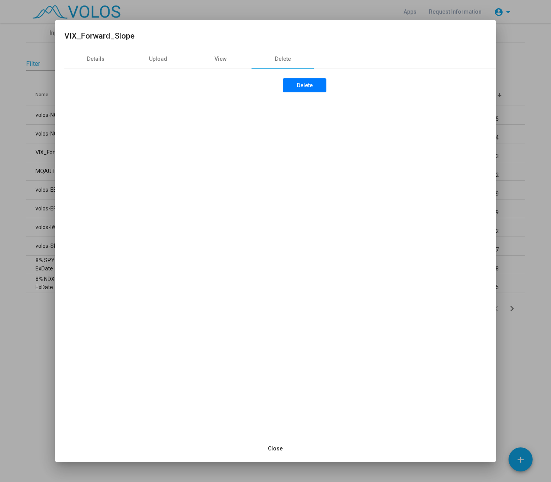
click at [269, 450] on button "Close" at bounding box center [275, 449] width 27 height 14
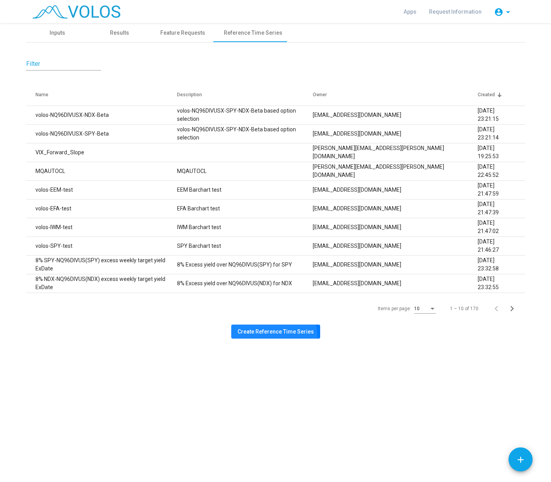
click at [273, 337] on button "Create Reference Time Series" at bounding box center [275, 332] width 89 height 14
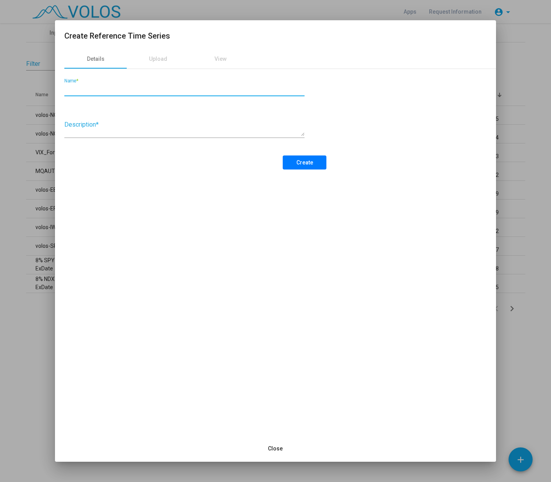
click at [84, 88] on input "Name *" at bounding box center [184, 89] width 240 height 7
type input "**********"
click at [158, 55] on div "Upload" at bounding box center [158, 59] width 18 height 8
click at [313, 159] on button "Create" at bounding box center [305, 163] width 44 height 14
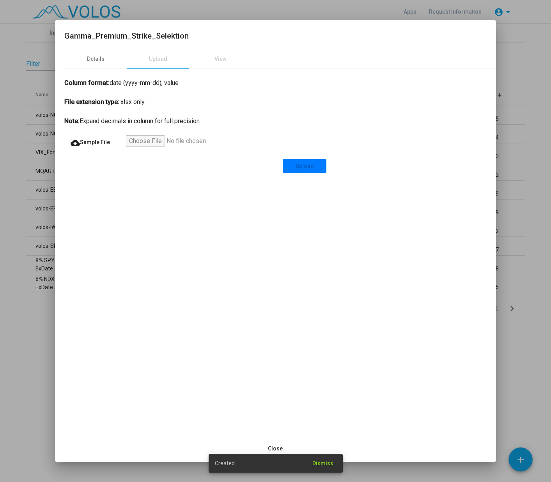
click at [161, 140] on input "file" at bounding box center [174, 142] width 96 height 14
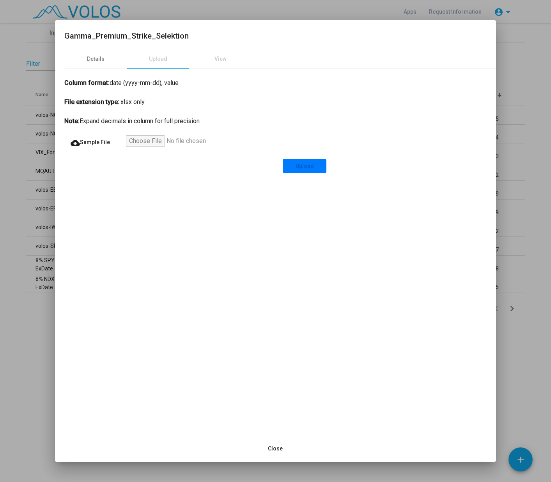
type input "**********"
click at [300, 163] on span "Upload" at bounding box center [305, 166] width 18 height 6
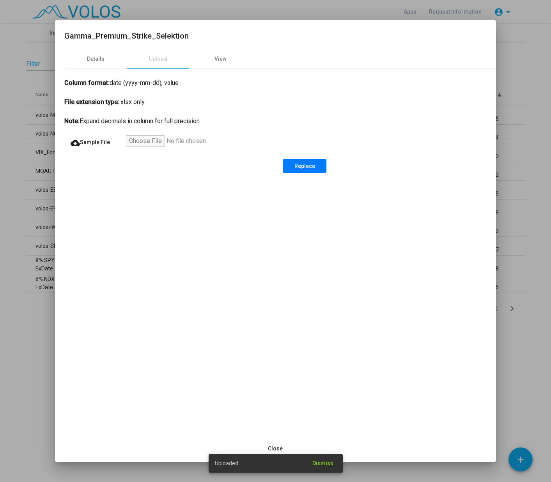
click at [325, 463] on span "Dismiss" at bounding box center [322, 463] width 21 height 6
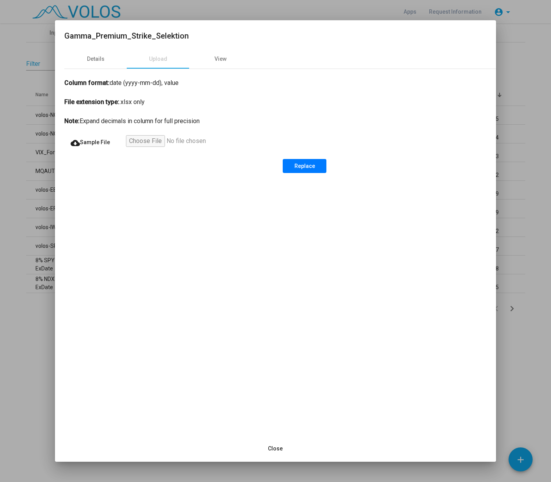
click at [278, 448] on span "Close" at bounding box center [275, 449] width 15 height 6
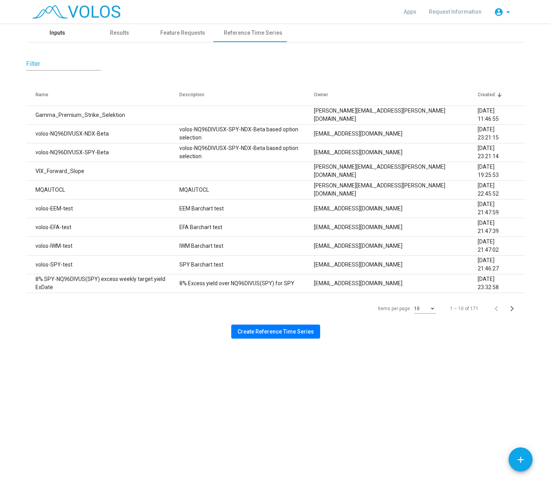
click at [55, 39] on div "Inputs" at bounding box center [57, 32] width 62 height 19
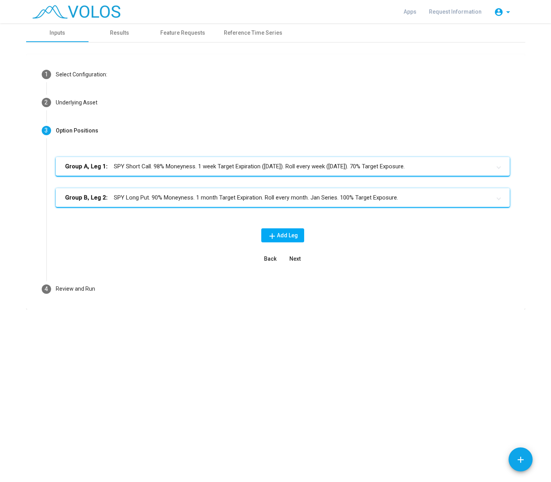
click at [220, 204] on mat-expansion-panel-header "Group B, Leg 2: SPY Long Put. 90% Moneyness. 1 month Target Expiration. Roll ev…" at bounding box center [283, 197] width 454 height 19
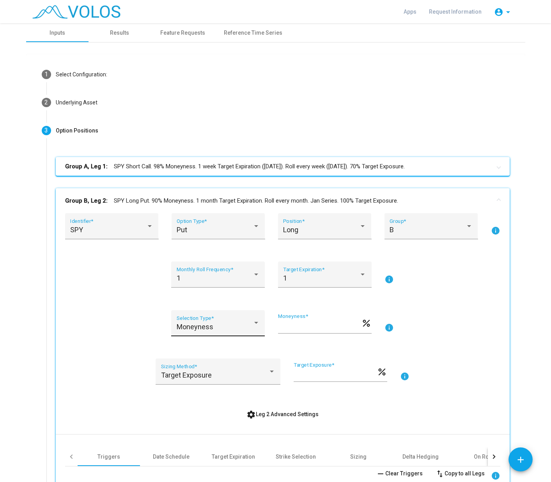
click at [243, 328] on div "Moneyness" at bounding box center [215, 327] width 76 height 8
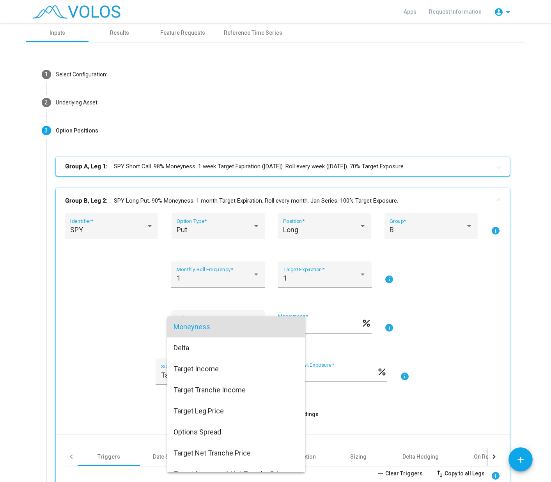
click at [243, 328] on span "Moneyness" at bounding box center [236, 327] width 125 height 21
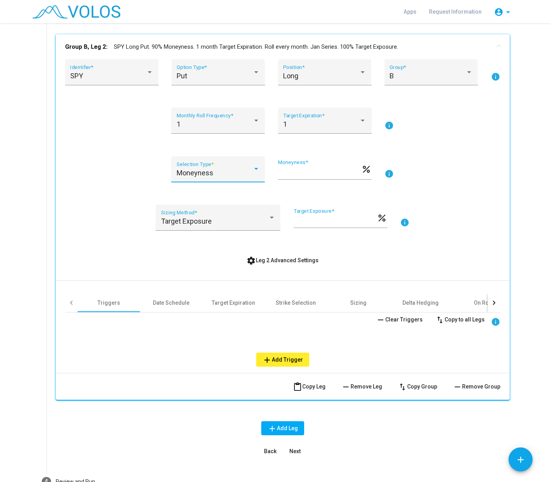
scroll to position [156, 0]
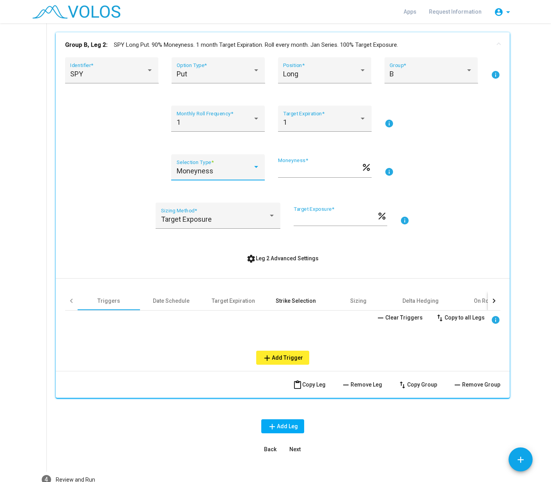
click at [288, 302] on div "Strike Selection" at bounding box center [296, 301] width 40 height 8
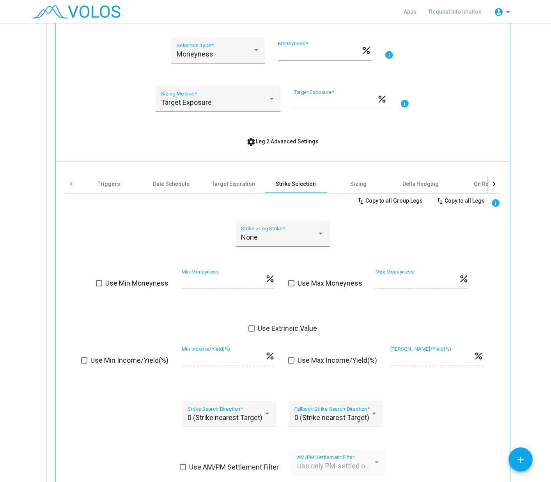
scroll to position [39, 0]
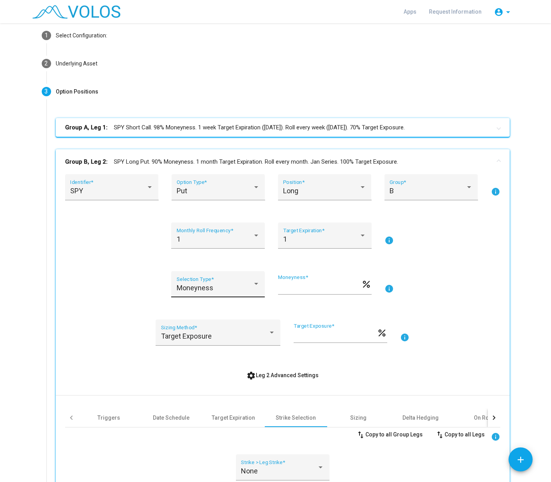
click at [253, 287] on div at bounding box center [256, 284] width 7 height 8
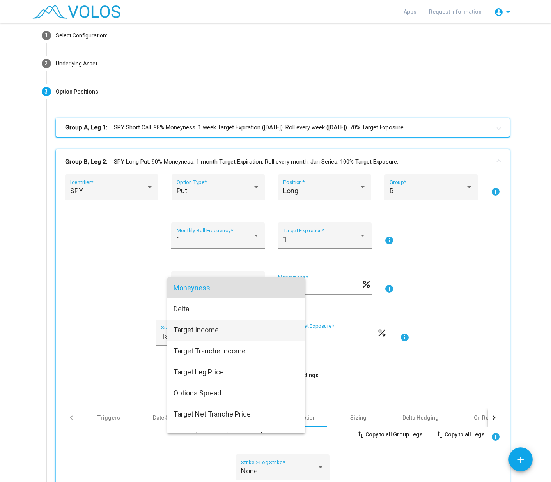
scroll to position [76, 0]
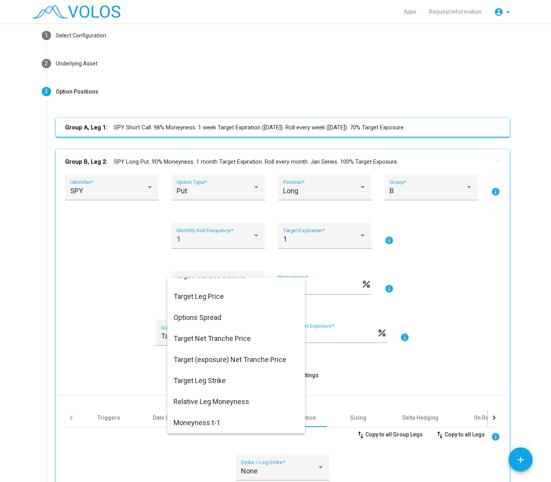
click at [487, 336] on div at bounding box center [275, 241] width 551 height 482
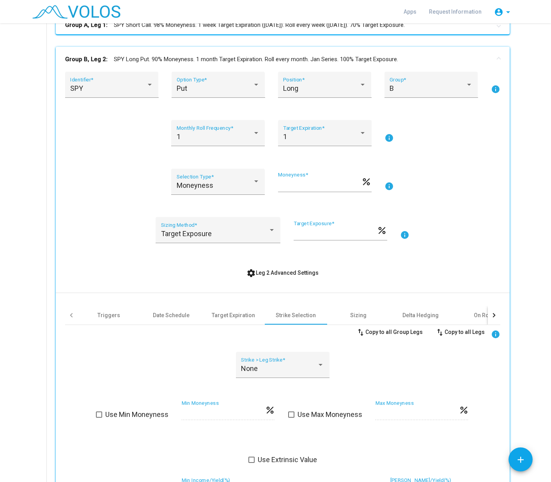
scroll to position [234, 0]
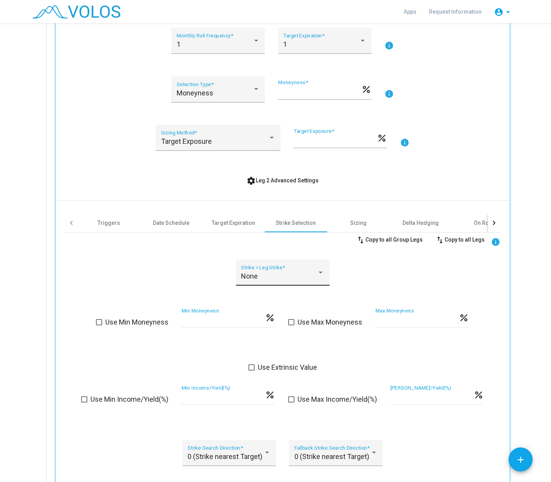
click at [312, 276] on div "None" at bounding box center [279, 277] width 76 height 8
click at [312, 276] on span "None" at bounding box center [279, 276] width 83 height 21
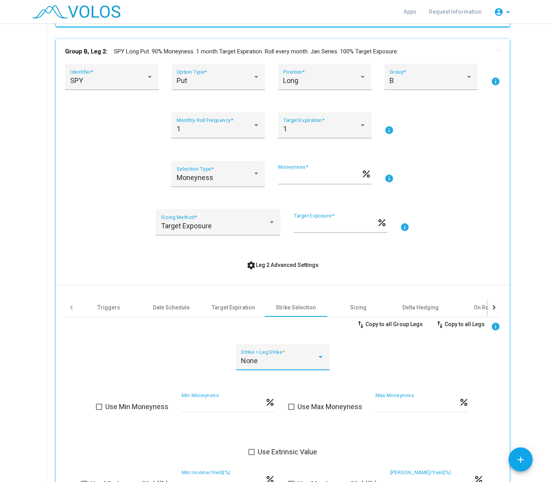
scroll to position [78, 0]
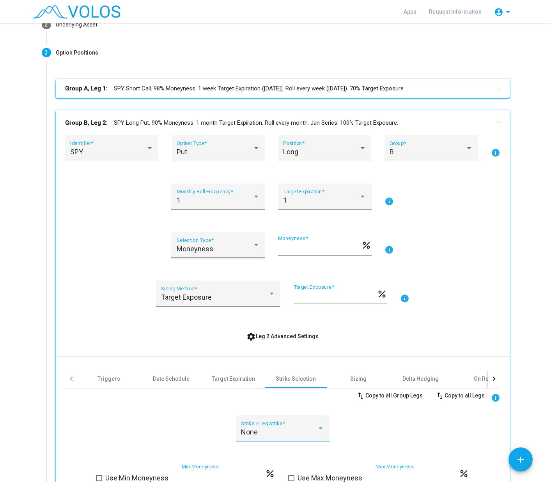
click at [254, 250] on div "Moneyness" at bounding box center [218, 249] width 83 height 8
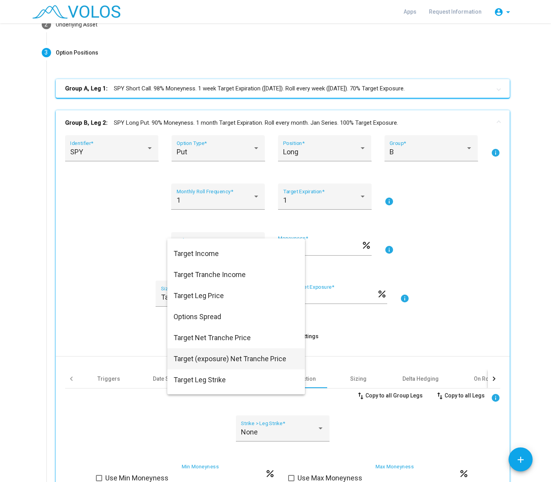
scroll to position [0, 0]
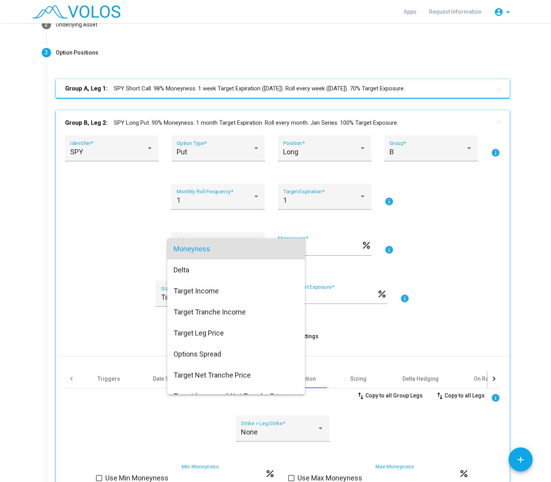
click at [478, 265] on div at bounding box center [275, 241] width 551 height 482
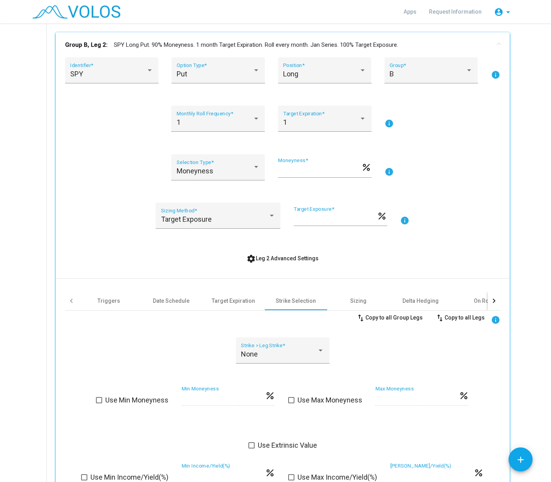
scroll to position [234, 0]
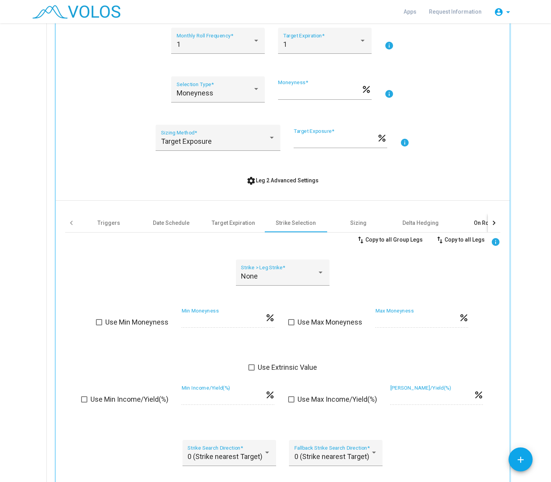
click at [482, 222] on div "On Roll" at bounding box center [483, 223] width 18 height 8
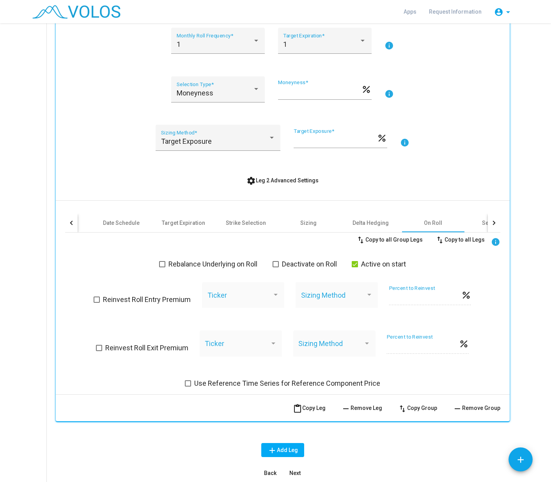
click at [186, 384] on span at bounding box center [188, 384] width 6 height 6
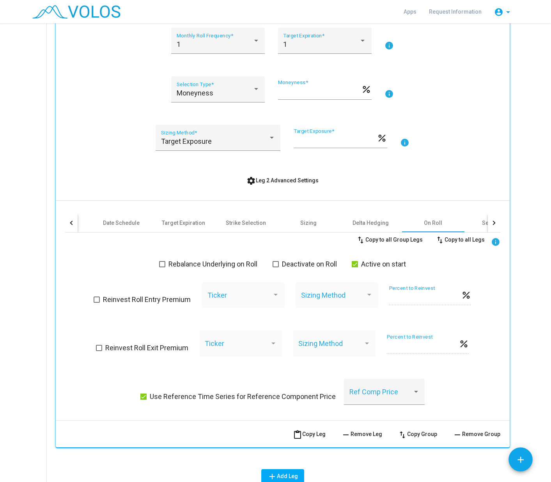
click at [145, 397] on span at bounding box center [143, 397] width 6 height 6
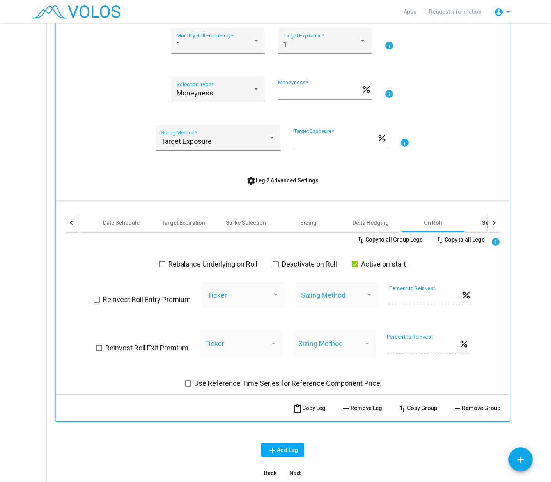
click at [477, 226] on div "Settlement" at bounding box center [495, 223] width 62 height 19
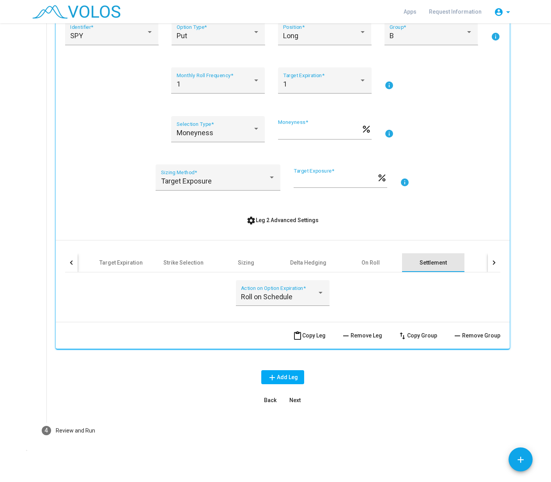
scroll to position [194, 0]
click at [70, 262] on div at bounding box center [72, 262] width 4 height 4
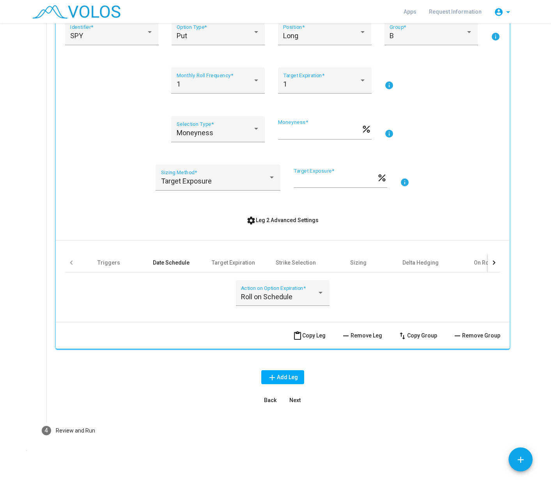
click at [175, 264] on div "Date Schedule" at bounding box center [171, 263] width 37 height 8
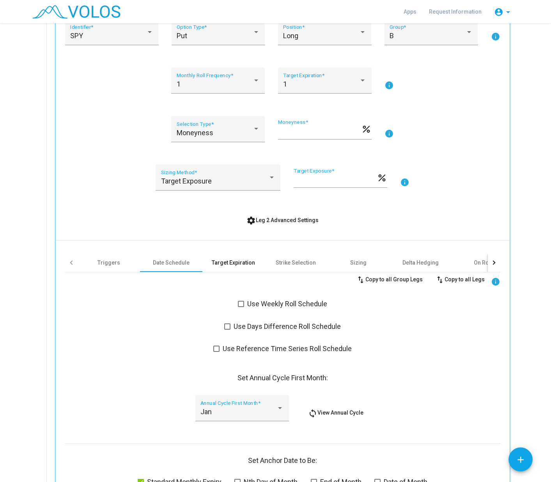
click at [223, 263] on div "Target Expiration" at bounding box center [233, 263] width 43 height 8
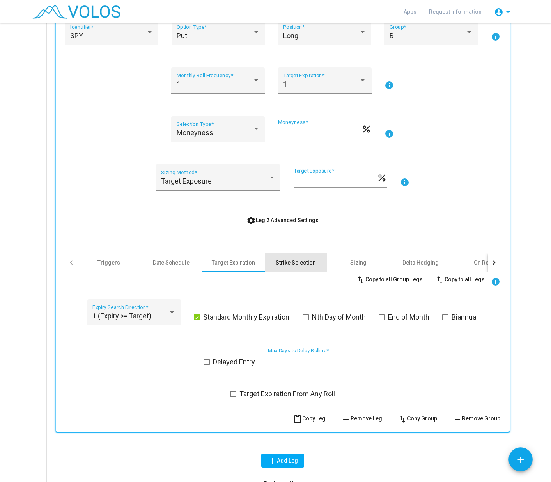
click at [293, 262] on div "Strike Selection" at bounding box center [296, 263] width 40 height 8
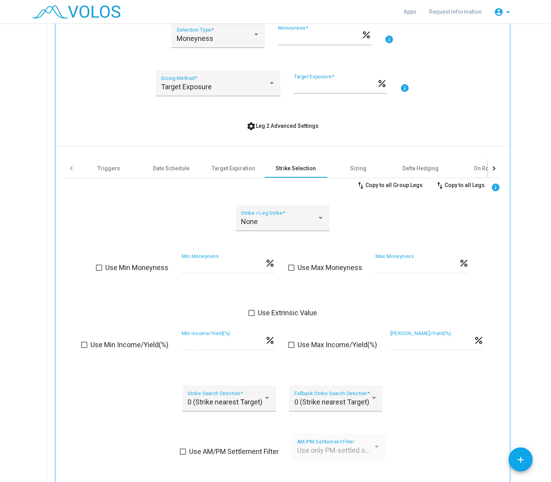
scroll to position [211, 0]
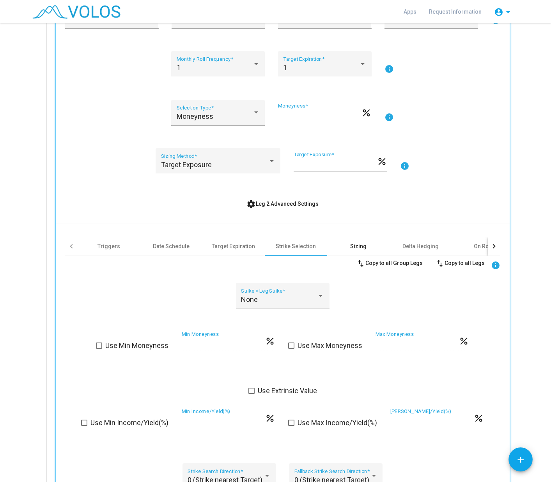
click at [361, 247] on div "Sizing" at bounding box center [358, 247] width 16 height 8
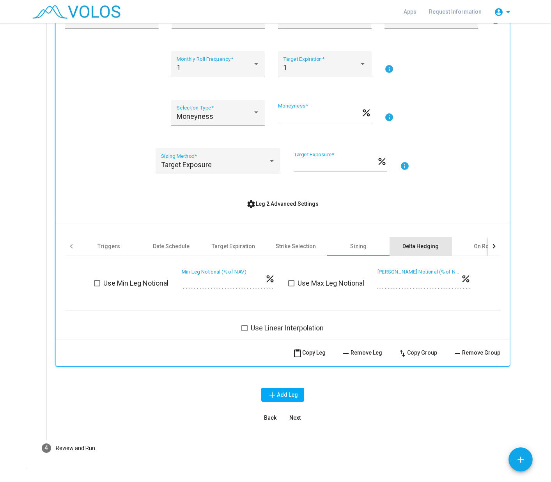
click at [418, 245] on div "Delta Hedging" at bounding box center [420, 247] width 36 height 8
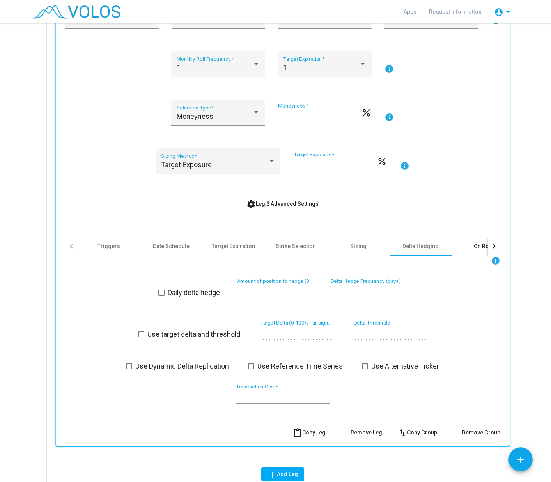
click at [474, 248] on div "On Roll" at bounding box center [483, 247] width 18 height 8
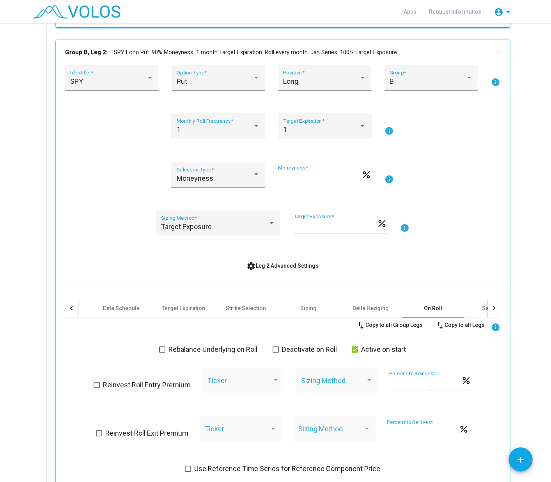
scroll to position [55, 0]
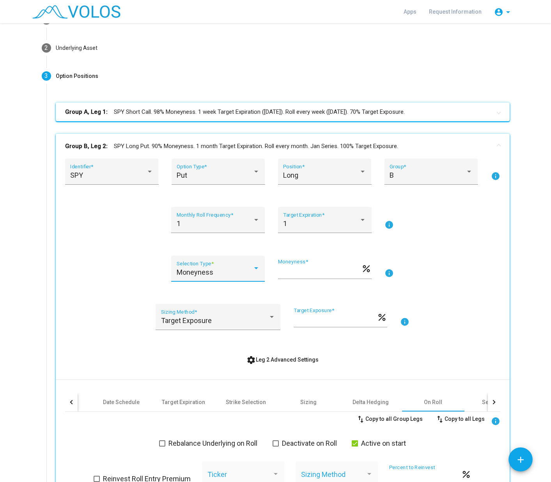
click at [254, 269] on div at bounding box center [256, 268] width 4 height 2
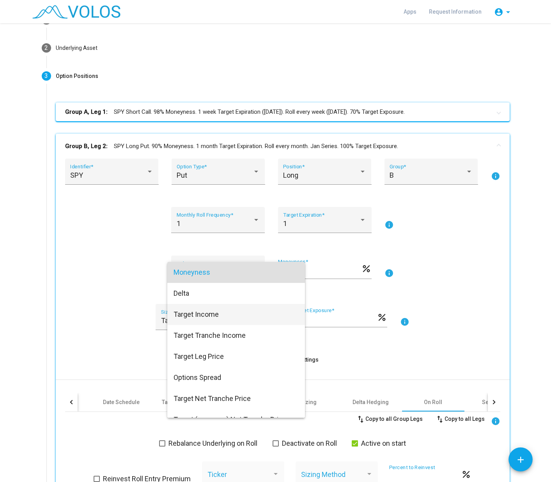
scroll to position [76, 0]
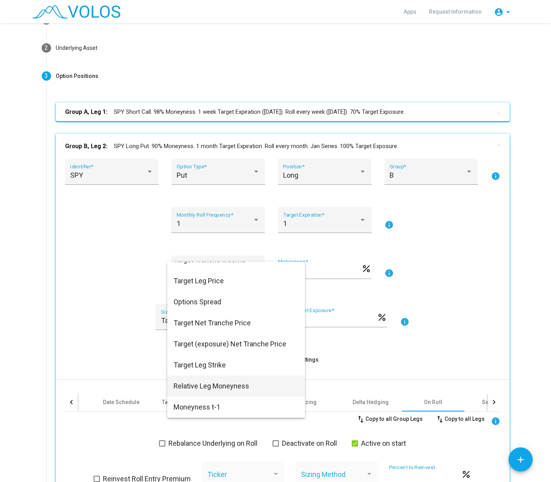
click at [240, 384] on span "Relative Leg Moneyness" at bounding box center [236, 386] width 125 height 21
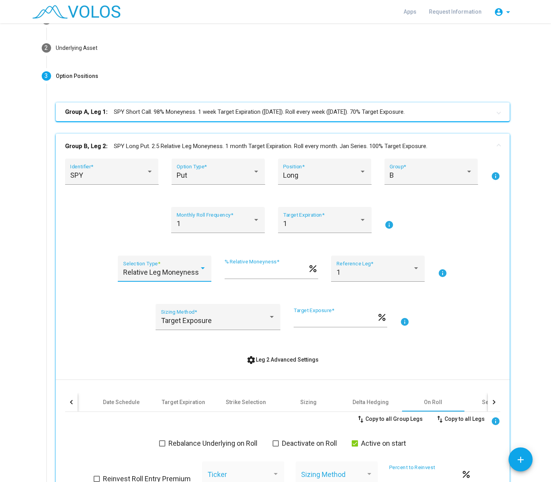
click at [199, 272] on div at bounding box center [202, 269] width 7 height 8
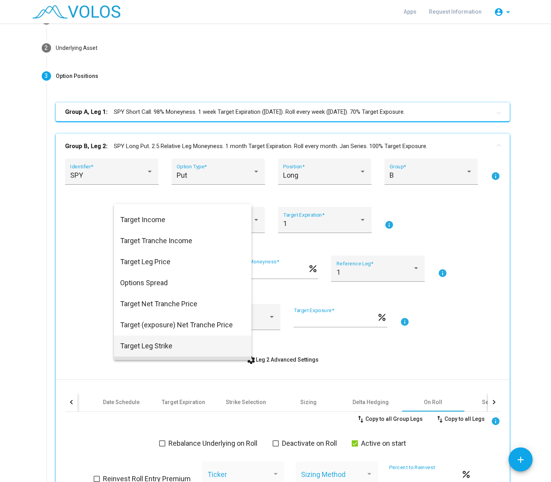
scroll to position [0, 0]
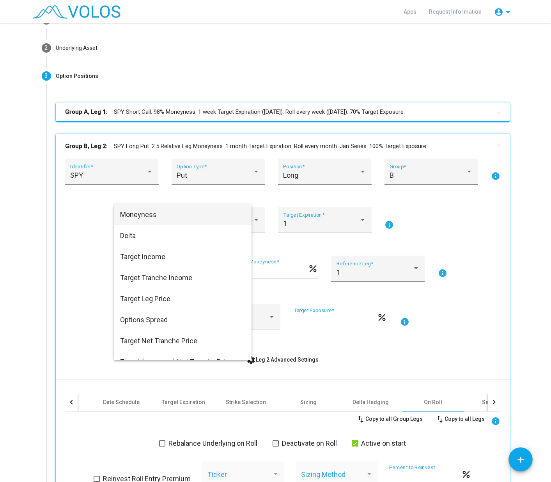
click at [134, 217] on span "Moneyness" at bounding box center [182, 214] width 125 height 21
type input "***"
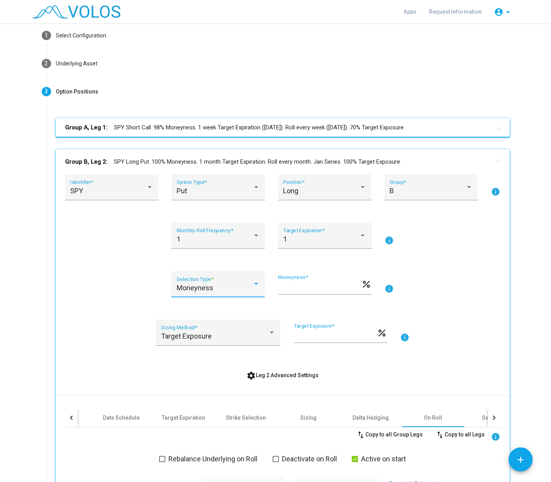
scroll to position [195, 0]
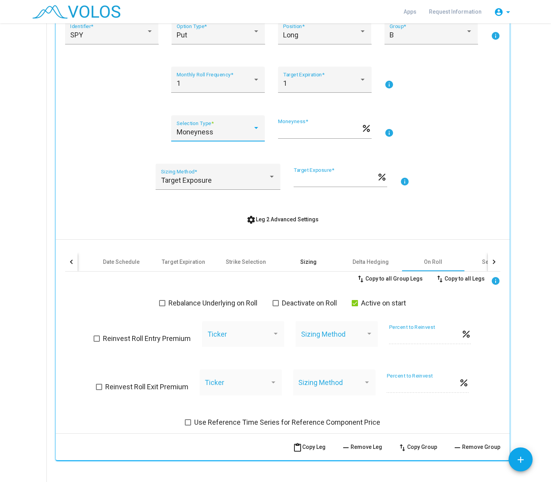
click at [277, 259] on div "Sizing" at bounding box center [308, 262] width 62 height 19
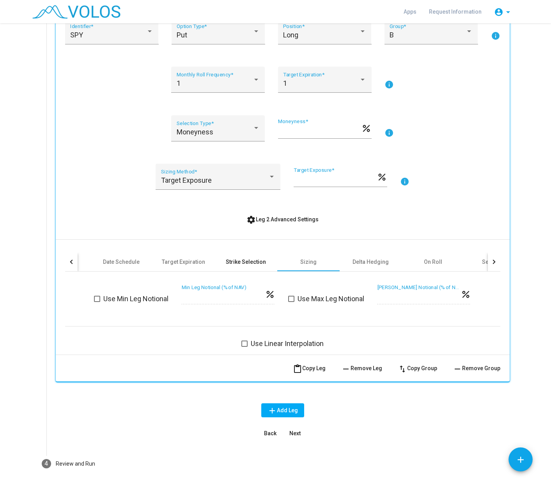
click at [237, 263] on div "Strike Selection" at bounding box center [246, 262] width 40 height 8
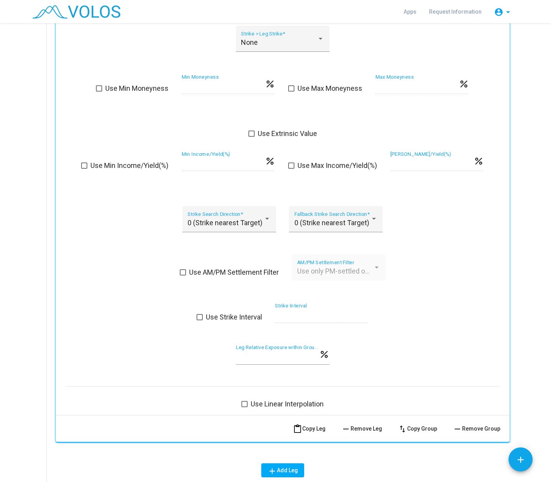
scroll to position [351, 0]
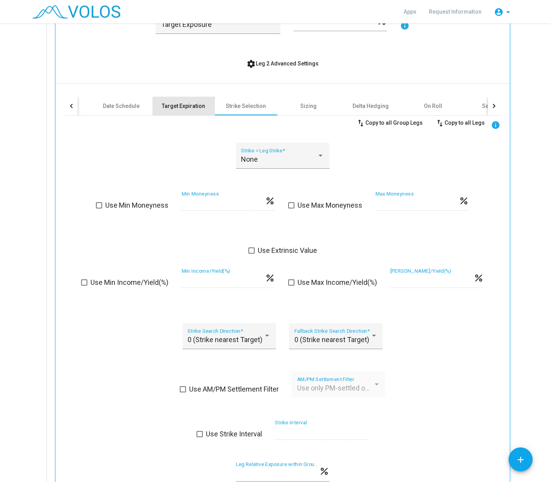
click at [184, 108] on div "Target Expiration" at bounding box center [183, 106] width 43 height 8
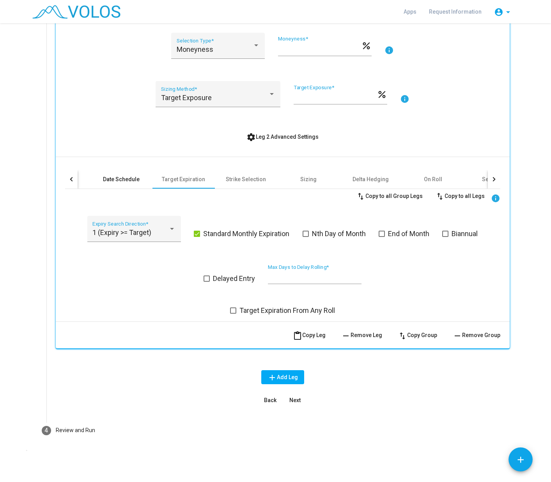
click at [114, 183] on div "Date Schedule" at bounding box center [121, 179] width 62 height 19
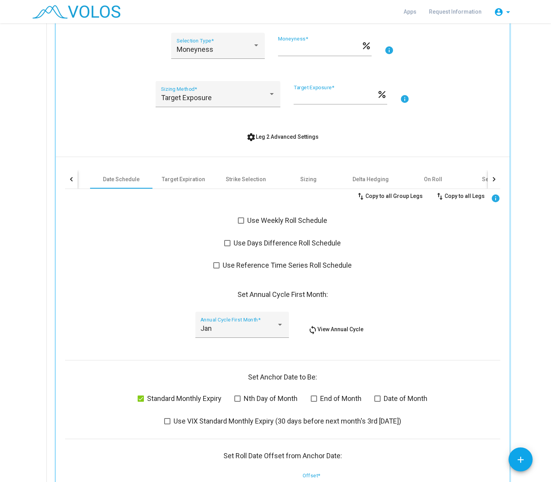
click at [280, 266] on span "Use Reference Time Series Roll Schedule" at bounding box center [287, 265] width 129 height 9
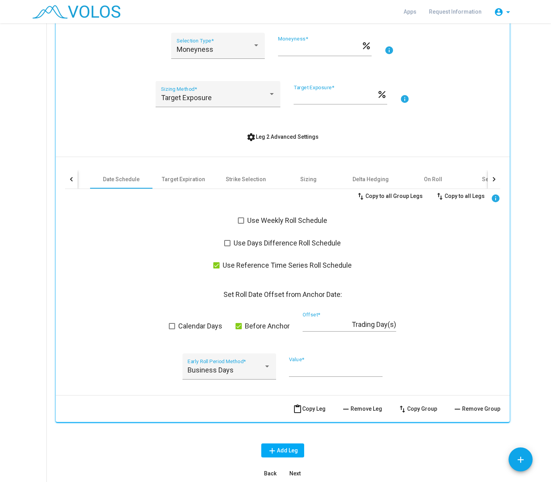
click at [216, 266] on span at bounding box center [216, 265] width 6 height 6
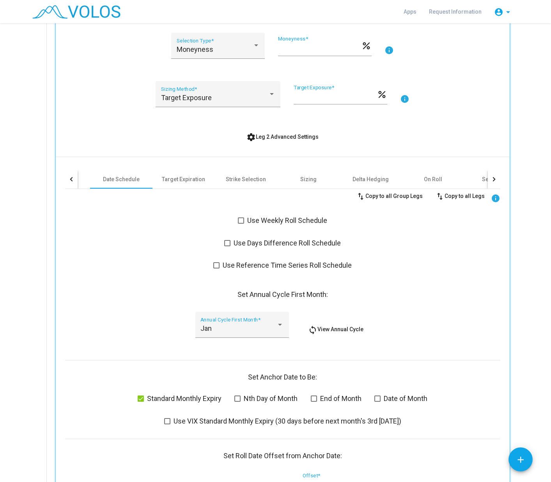
click at [68, 182] on div at bounding box center [71, 179] width 12 height 19
click at [103, 180] on div "Triggers" at bounding box center [108, 179] width 23 height 8
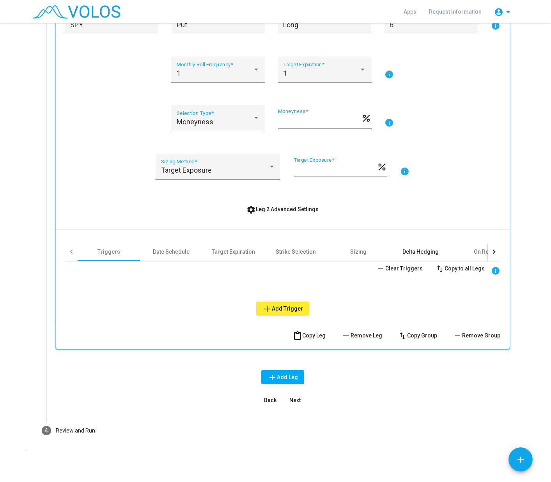
click at [418, 253] on div "Delta Hedging" at bounding box center [420, 252] width 36 height 8
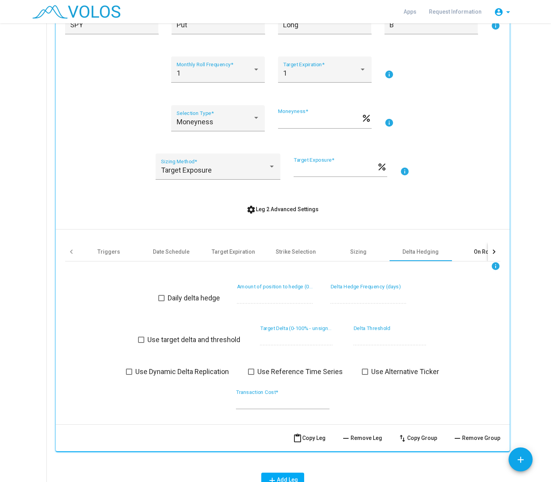
click at [466, 252] on div "On Roll" at bounding box center [483, 252] width 62 height 19
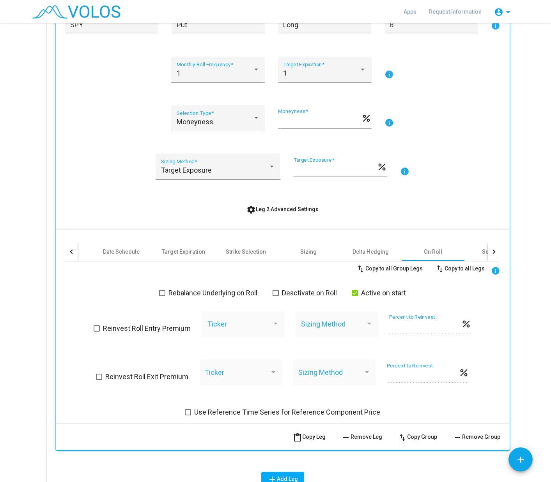
click at [186, 413] on span at bounding box center [188, 412] width 6 height 6
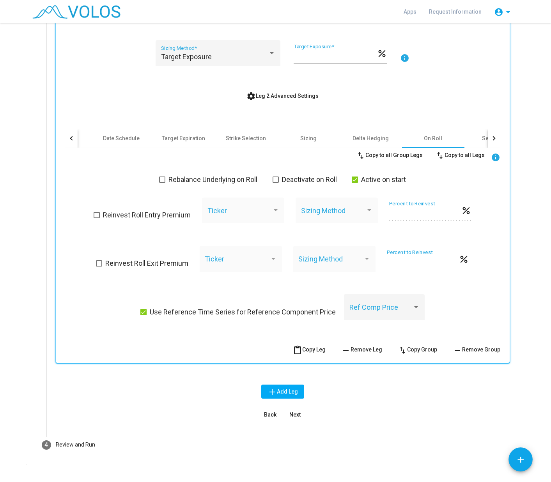
scroll to position [333, 0]
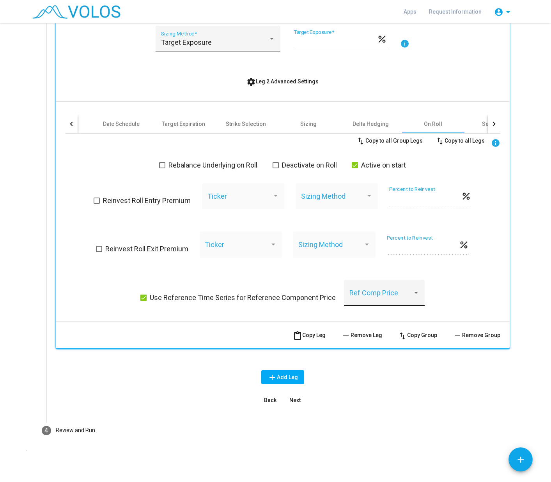
click at [413, 289] on div "Ref Comp Price" at bounding box center [384, 295] width 70 height 21
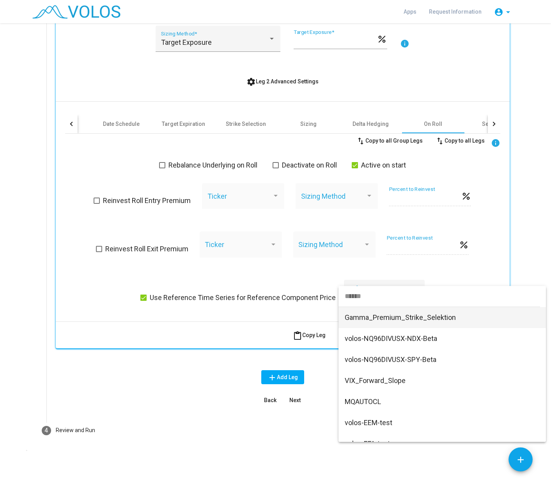
click at [413, 289] on input "dropdown search" at bounding box center [439, 296] width 202 height 21
click at [142, 298] on div at bounding box center [275, 241] width 551 height 482
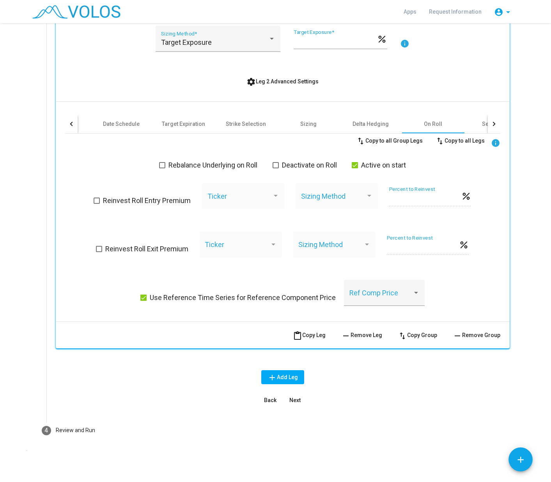
click at [142, 297] on span at bounding box center [143, 298] width 6 height 6
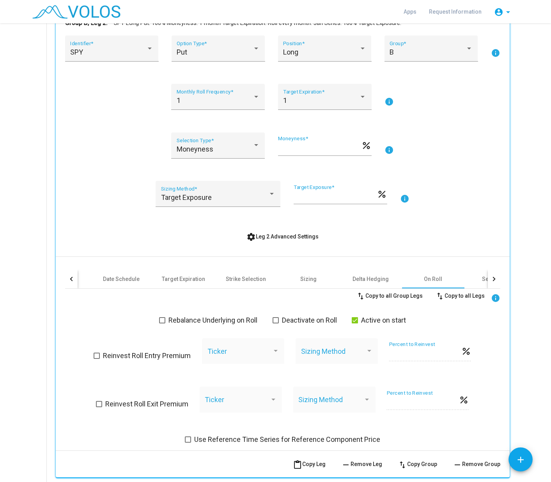
scroll to position [190, 0]
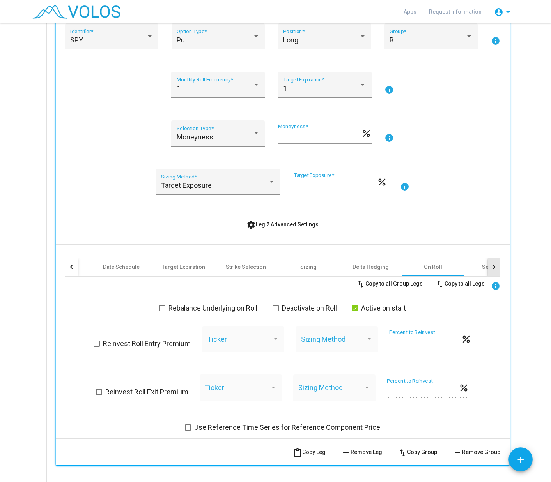
click at [495, 269] on div at bounding box center [494, 267] width 12 height 19
click at [328, 269] on div "Other" at bounding box center [332, 267] width 14 height 8
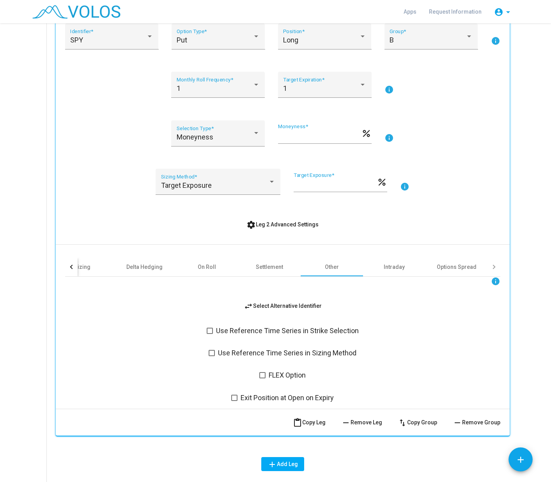
click at [207, 333] on span at bounding box center [210, 331] width 6 height 6
click at [361, 138] on div at bounding box center [324, 137] width 83 height 8
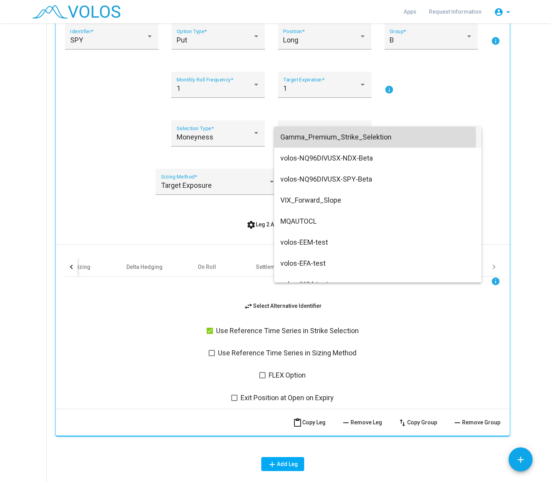
click at [361, 138] on span "Gamma_Premium_Strike_Selektion" at bounding box center [377, 137] width 195 height 21
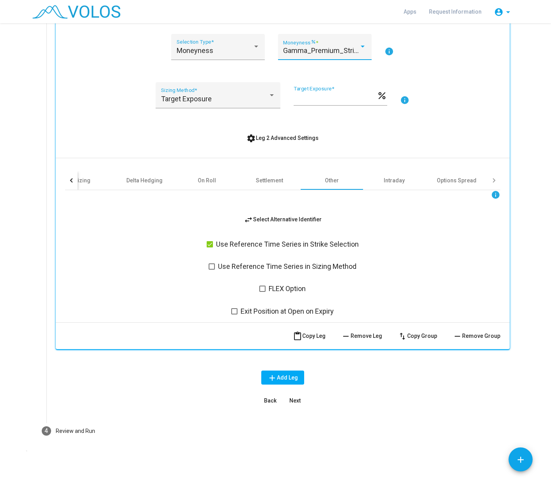
scroll to position [277, 0]
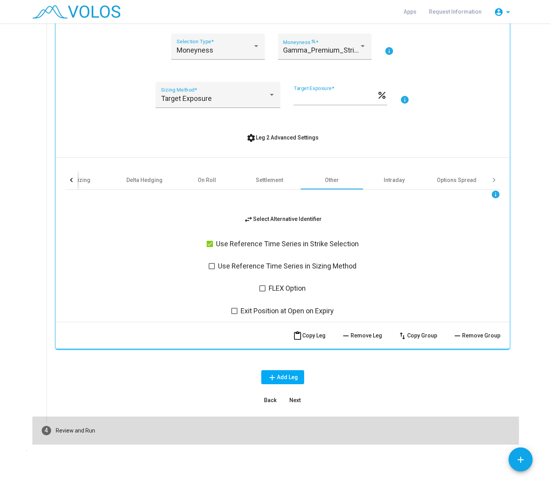
click at [80, 430] on div "Review and Run" at bounding box center [75, 431] width 39 height 8
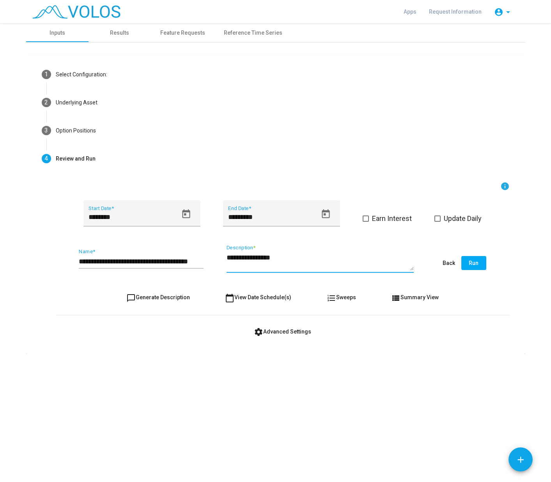
click at [287, 258] on textarea "**********" at bounding box center [320, 262] width 187 height 18
type textarea "**********"
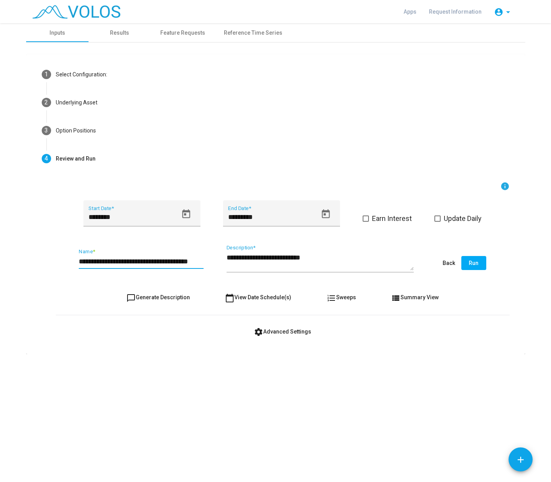
click at [131, 262] on input "**********" at bounding box center [141, 262] width 125 height 8
click at [198, 260] on input "**********" at bounding box center [141, 262] width 125 height 8
click at [183, 264] on input "**********" at bounding box center [141, 262] width 125 height 8
type input "**********"
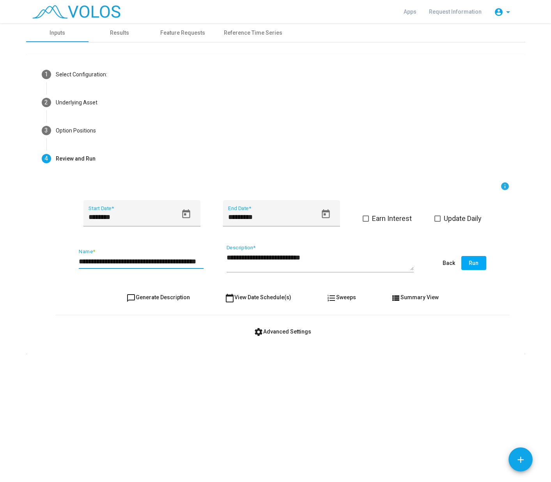
click at [473, 265] on span "Run" at bounding box center [474, 263] width 10 height 6
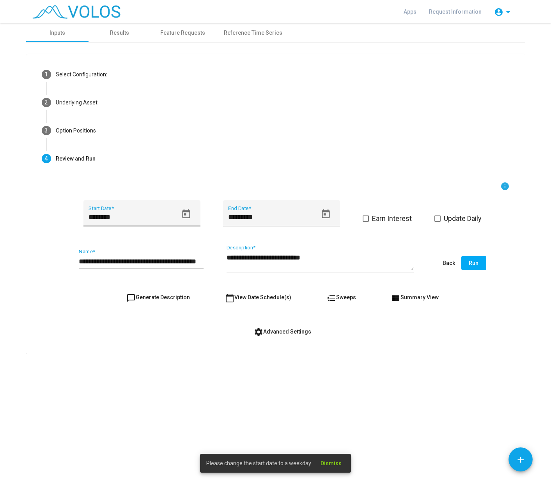
click at [121, 221] on input "********" at bounding box center [133, 217] width 89 height 8
click at [187, 218] on icon "Open calendar" at bounding box center [186, 214] width 11 height 11
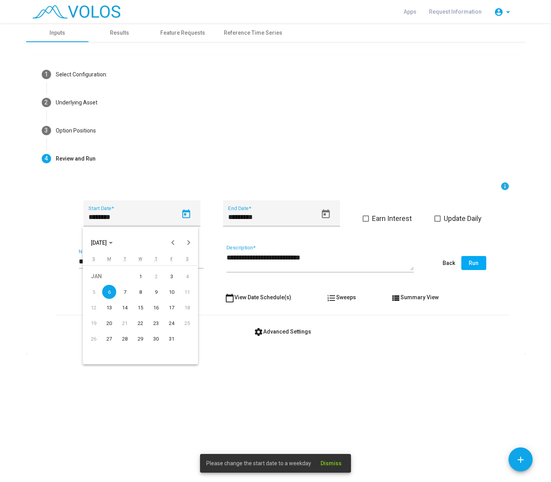
click at [122, 290] on div "7" at bounding box center [125, 292] width 14 height 14
type input "********"
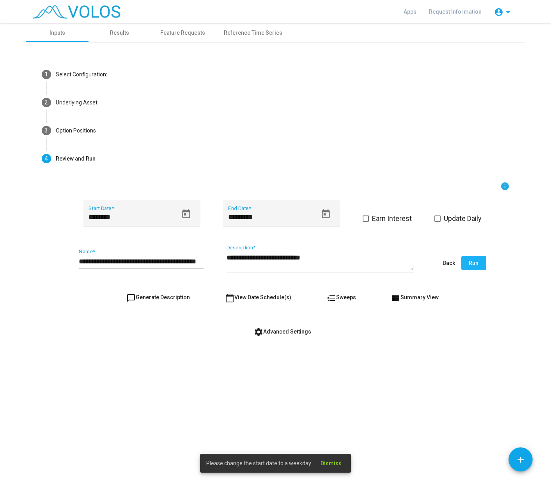
click at [468, 264] on button "Run" at bounding box center [473, 263] width 25 height 14
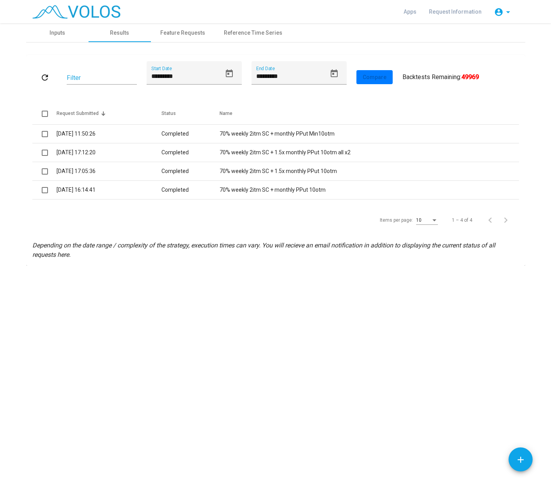
click at [508, 294] on div "**********" at bounding box center [275, 252] width 551 height 459
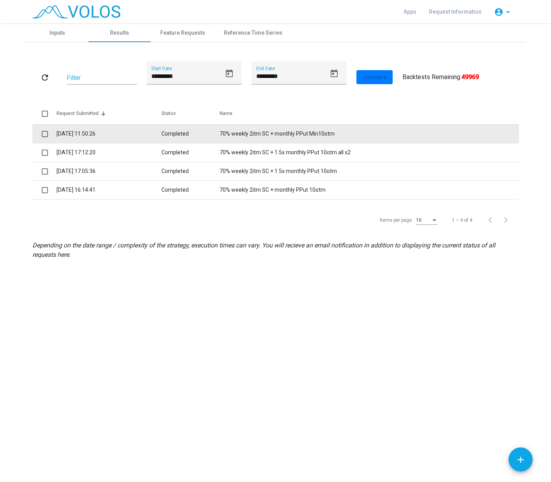
click at [259, 135] on td "70% weekly 2itm SC + monthly PPut Min10otm" at bounding box center [369, 133] width 299 height 19
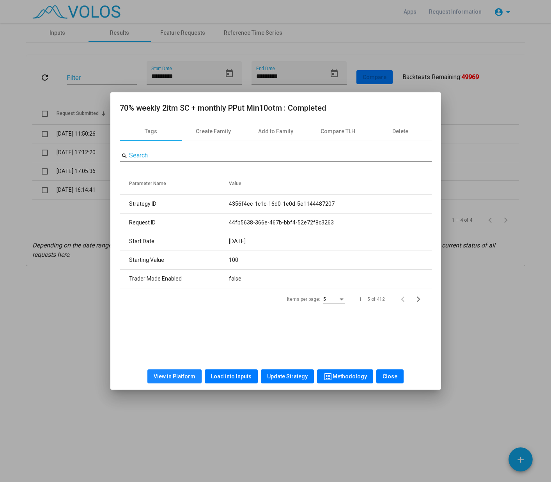
click at [175, 377] on span "View in Platform" at bounding box center [175, 377] width 42 height 6
click at [384, 377] on span "Close" at bounding box center [389, 377] width 15 height 6
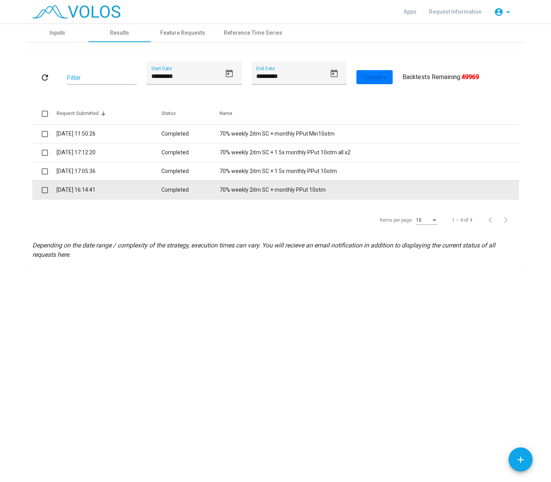
click at [276, 190] on td "70% weekly 2itm SC + monthly PPut 10otm" at bounding box center [369, 190] width 299 height 19
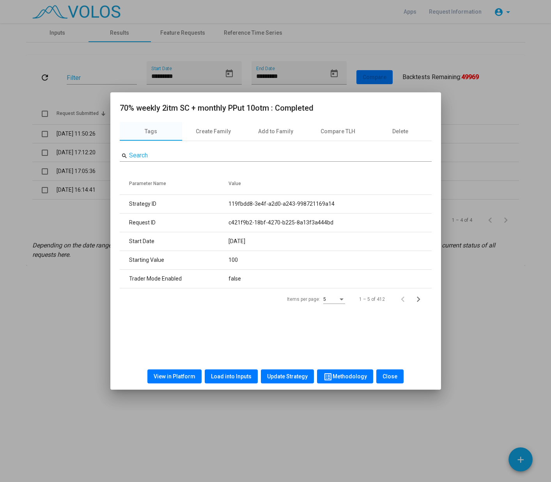
click at [181, 375] on span "View in Platform" at bounding box center [175, 377] width 42 height 6
click at [386, 379] on span "Close" at bounding box center [389, 377] width 15 height 6
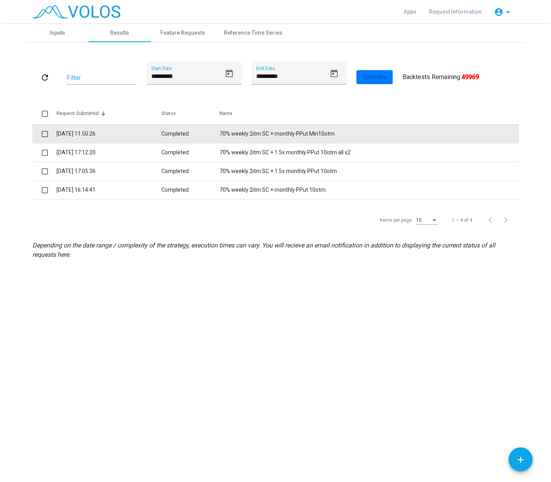
click at [181, 136] on td "Completed" at bounding box center [190, 133] width 58 height 19
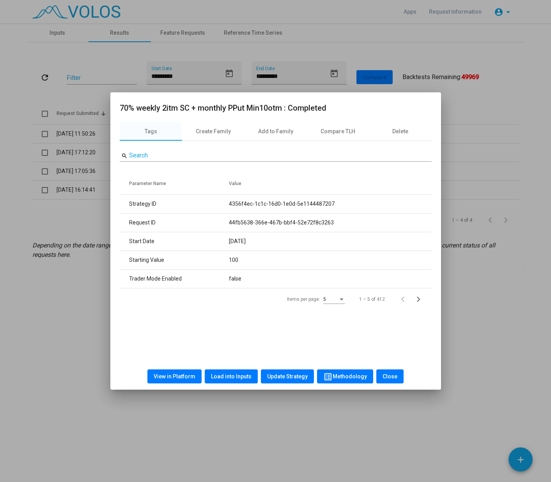
click at [236, 374] on span "Load into Inputs" at bounding box center [231, 377] width 41 height 6
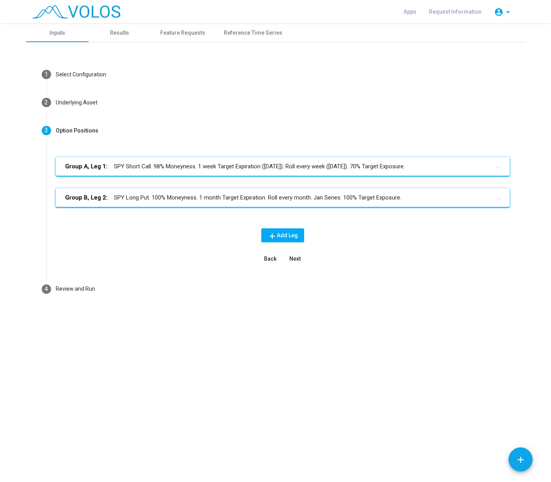
click at [218, 202] on mat-panel-title "Group B, Leg 2: SPY Long Put. 100% Moneyness. 1 month Target Expiration. Roll e…" at bounding box center [278, 197] width 426 height 9
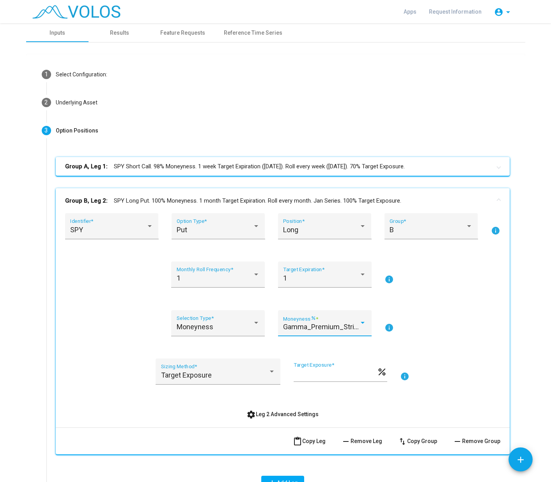
click at [312, 330] on span "Gamma_Premium_Strike_Selektion" at bounding box center [338, 327] width 111 height 8
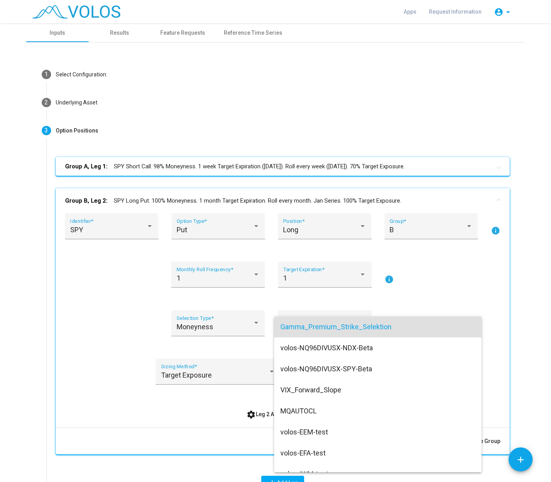
click at [312, 330] on span "Gamma_Premium_Strike_Selektion" at bounding box center [377, 327] width 195 height 21
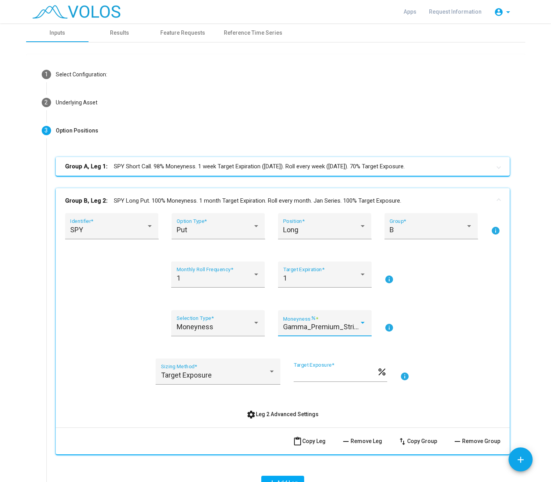
click at [388, 327] on mat-icon "info" at bounding box center [388, 327] width 9 height 9
click at [269, 31] on div "Reference Time Series" at bounding box center [253, 33] width 58 height 8
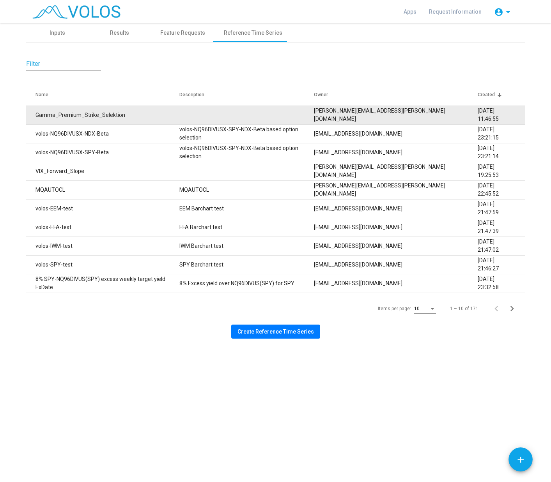
click at [99, 116] on td "Gamma_Premium_Strike_Selektion" at bounding box center [102, 115] width 153 height 19
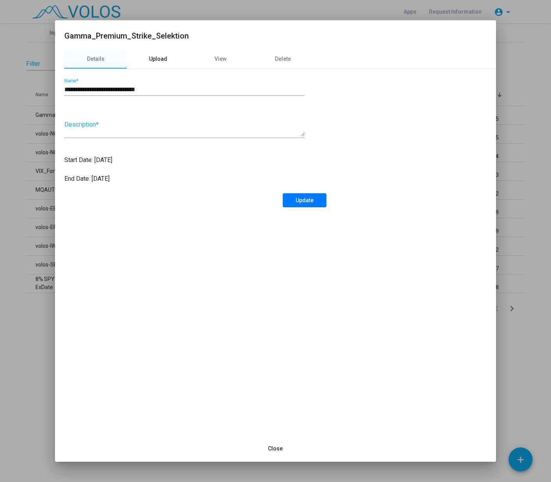
click at [154, 55] on div "Upload" at bounding box center [158, 59] width 18 height 8
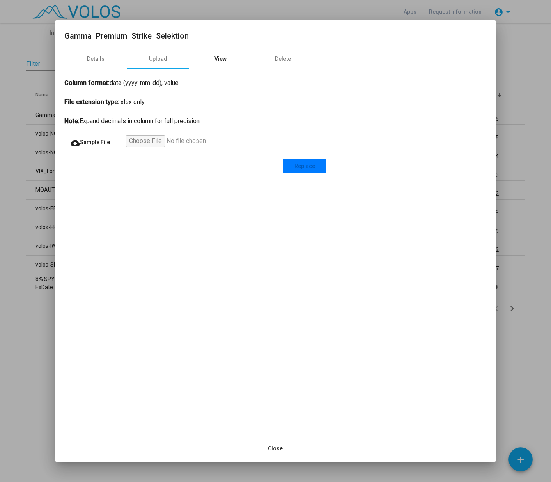
click at [207, 57] on div "View" at bounding box center [220, 59] width 62 height 19
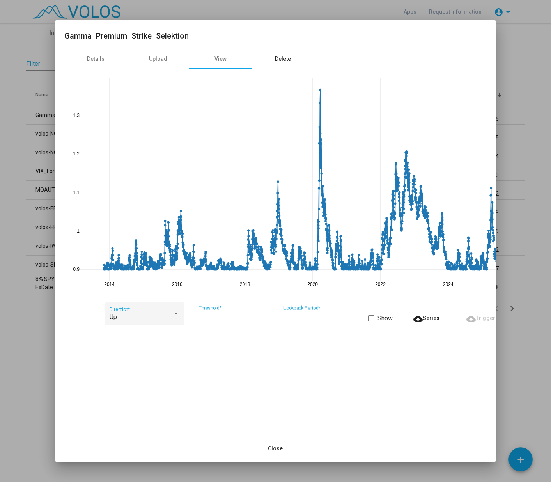
click at [287, 59] on div "Delete" at bounding box center [283, 59] width 16 height 8
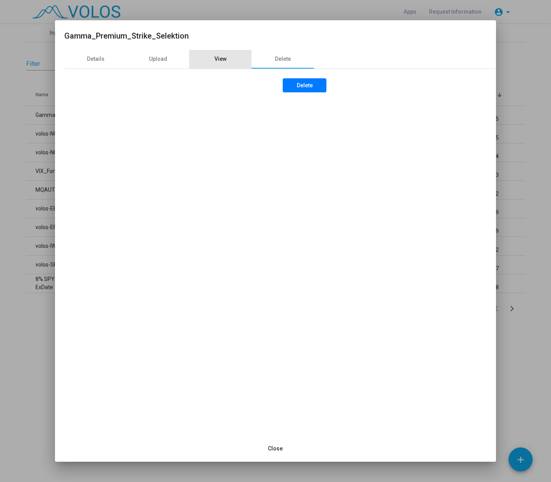
click at [218, 61] on div "View" at bounding box center [220, 59] width 62 height 19
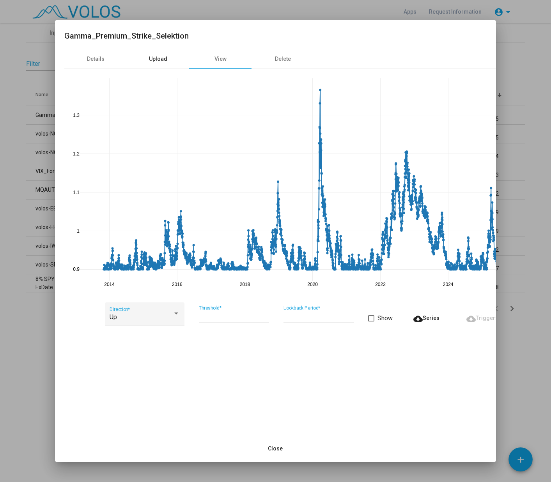
click at [164, 59] on div "Upload" at bounding box center [158, 59] width 18 height 8
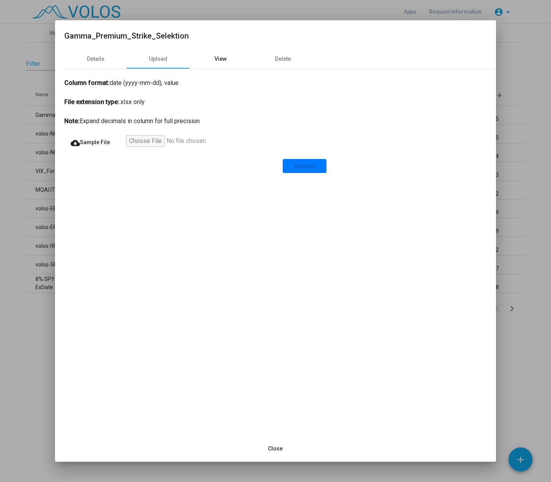
click at [224, 58] on div "View" at bounding box center [220, 59] width 12 height 8
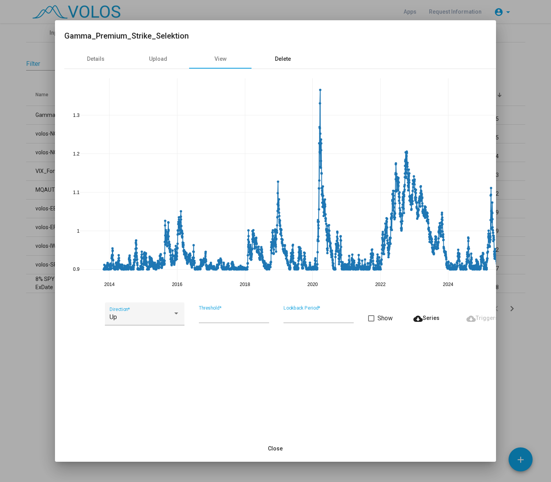
click at [285, 58] on div "Delete" at bounding box center [283, 59] width 16 height 8
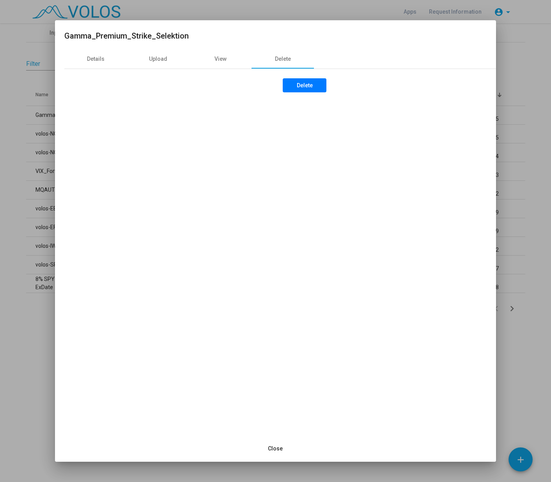
click at [274, 449] on span "Close" at bounding box center [275, 449] width 15 height 6
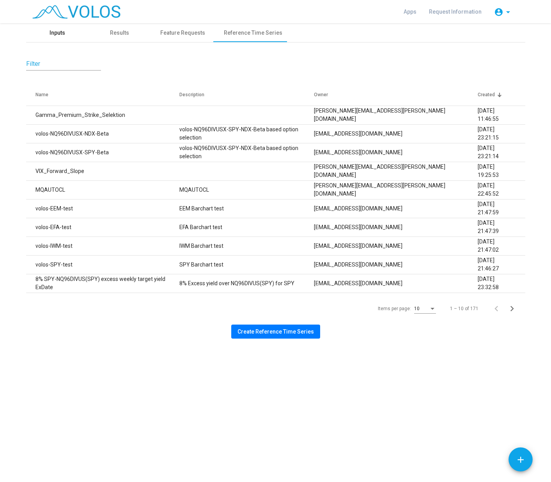
click at [55, 35] on div "Inputs" at bounding box center [58, 33] width 16 height 8
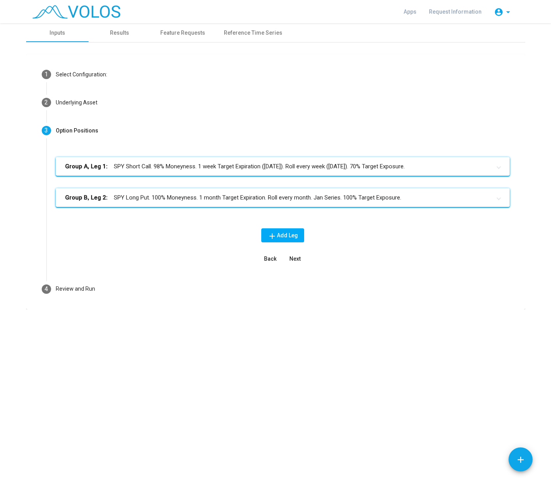
click at [156, 203] on mat-expansion-panel-header "Group B, Leg 2: SPY Long Put. 100% Moneyness. 1 month Target Expiration. Roll e…" at bounding box center [283, 197] width 454 height 19
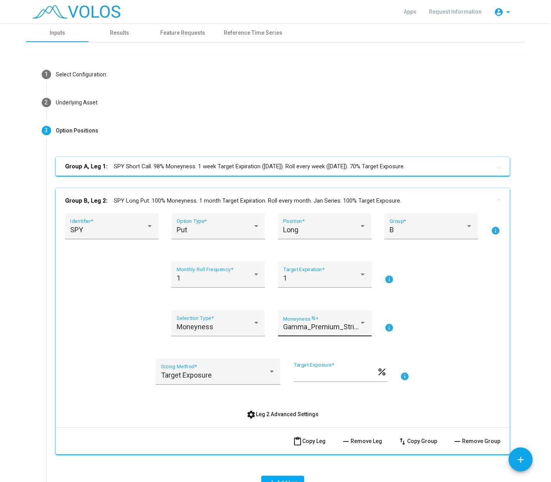
click at [336, 328] on span "Gamma_Premium_Strike_Selektion" at bounding box center [338, 327] width 111 height 8
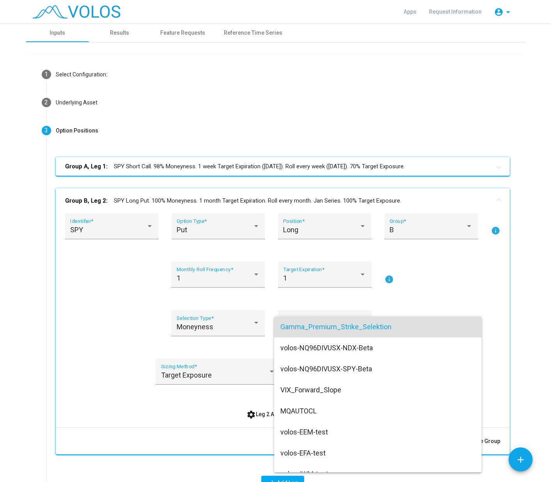
click at [336, 328] on span "Gamma_Premium_Strike_Selektion" at bounding box center [377, 327] width 195 height 21
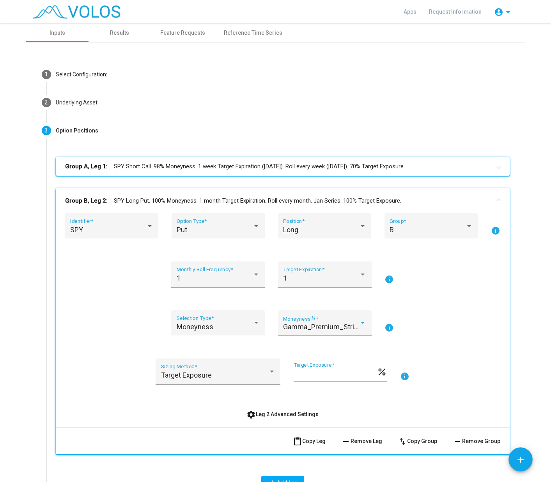
click at [362, 326] on div at bounding box center [362, 323] width 7 height 8
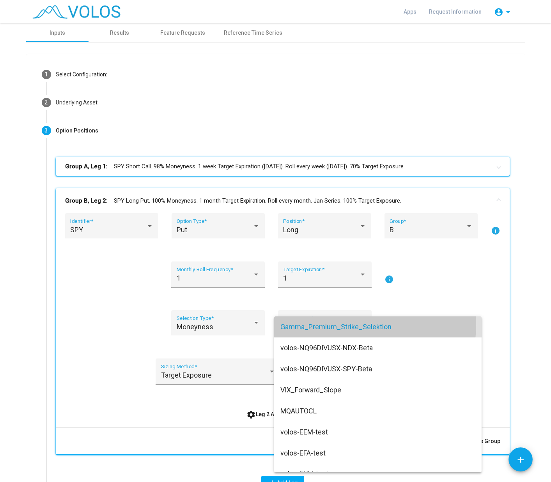
click at [362, 326] on span "Gamma_Premium_Strike_Selektion" at bounding box center [377, 327] width 195 height 21
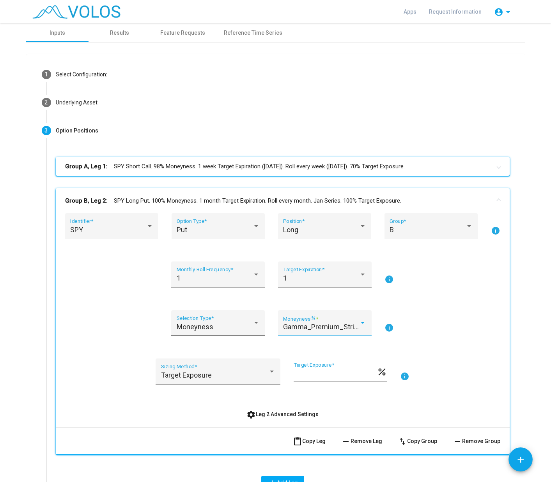
click at [254, 323] on div at bounding box center [256, 323] width 4 height 2
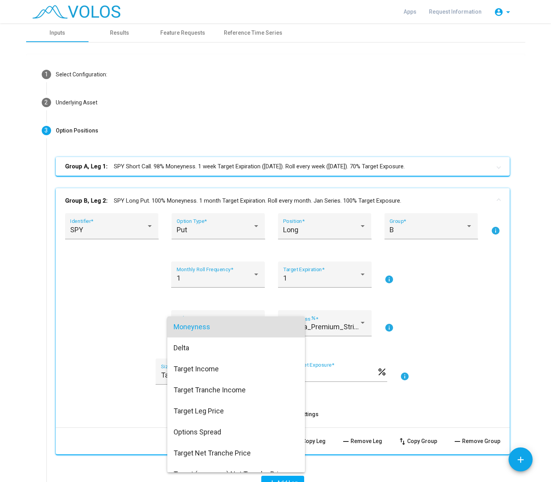
click at [138, 323] on div at bounding box center [275, 241] width 551 height 482
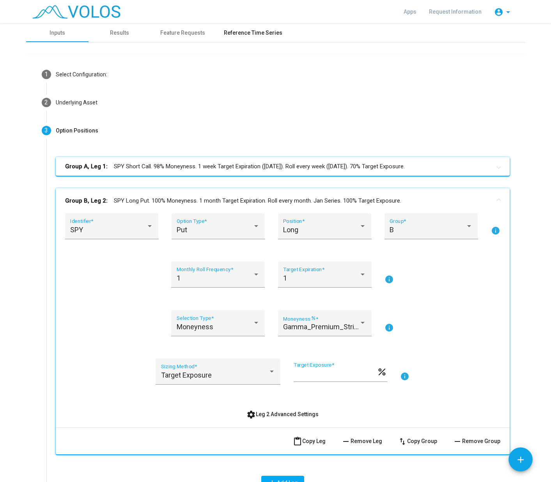
click at [239, 30] on div "Reference Time Series" at bounding box center [253, 33] width 58 height 8
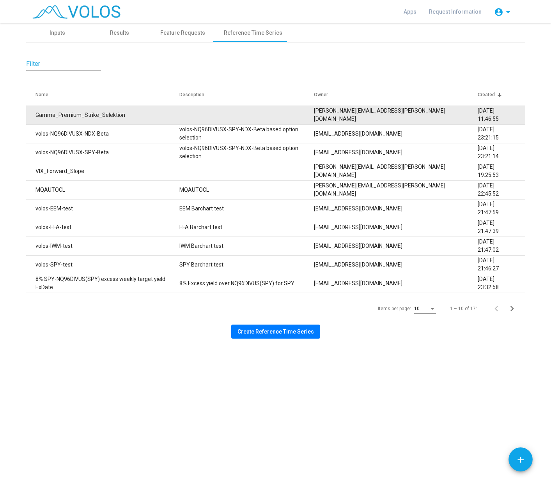
click at [87, 119] on td "Gamma_Premium_Strike_Selektion" at bounding box center [102, 115] width 153 height 19
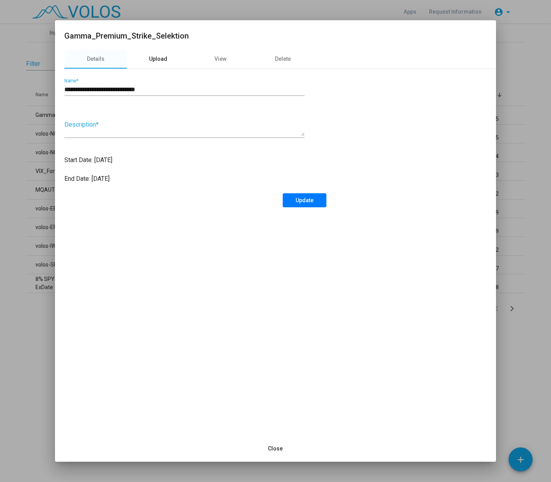
click at [164, 57] on div "Upload" at bounding box center [158, 59] width 18 height 8
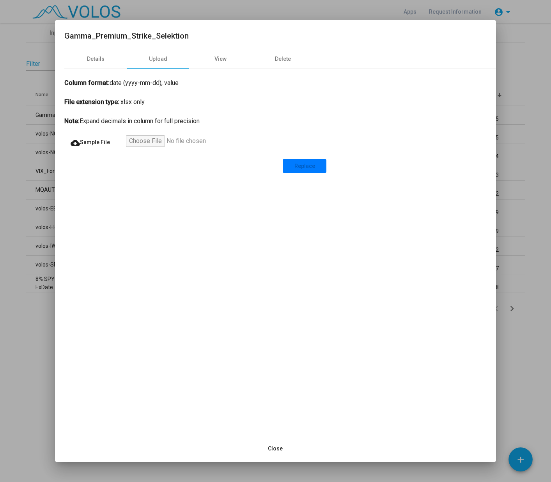
click at [154, 138] on input "file" at bounding box center [174, 142] width 96 height 14
type input "**********"
click at [299, 159] on button "Replace" at bounding box center [305, 166] width 44 height 14
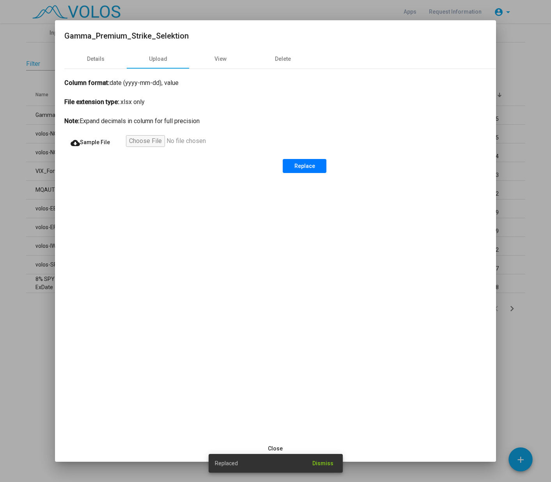
click at [324, 464] on span "Dismiss" at bounding box center [322, 463] width 21 height 6
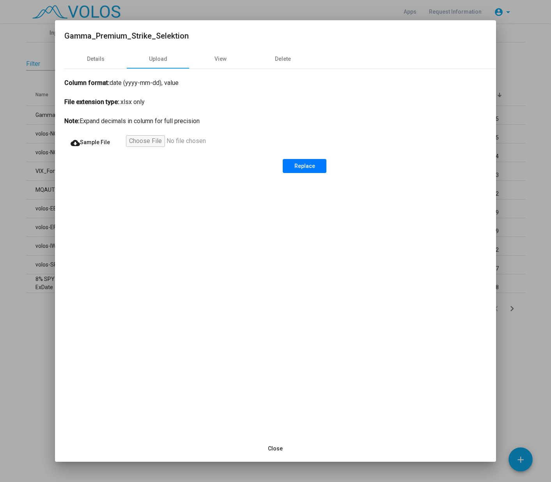
click at [273, 446] on span "Close" at bounding box center [275, 449] width 15 height 6
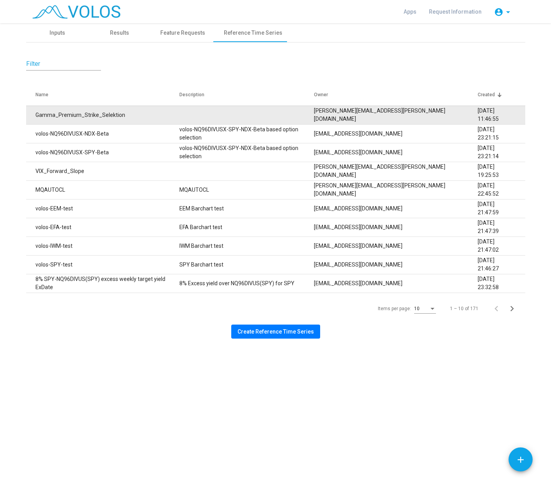
click at [112, 117] on td "Gamma_Premium_Strike_Selektion" at bounding box center [102, 115] width 153 height 19
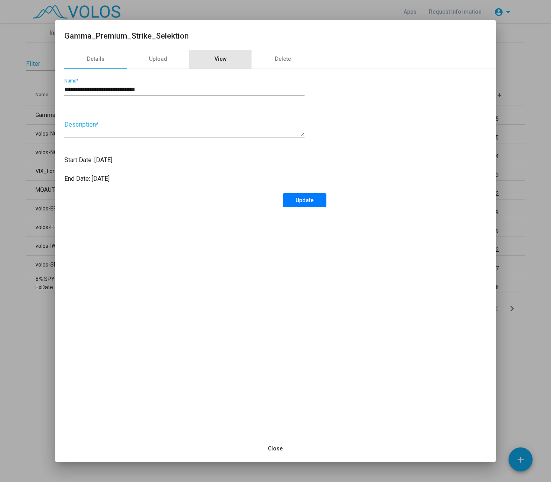
click at [223, 57] on div "View" at bounding box center [220, 59] width 12 height 8
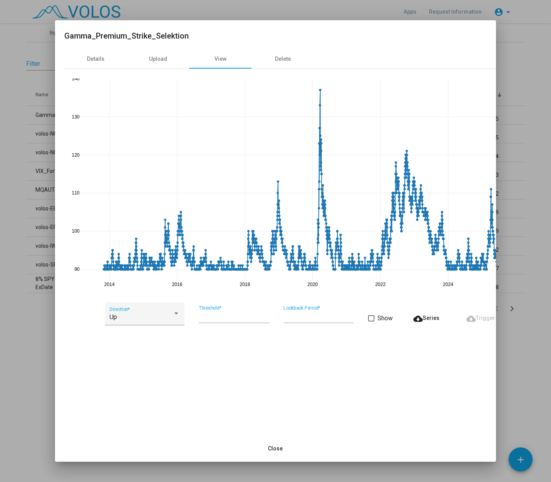
click at [273, 447] on span "Close" at bounding box center [275, 449] width 15 height 6
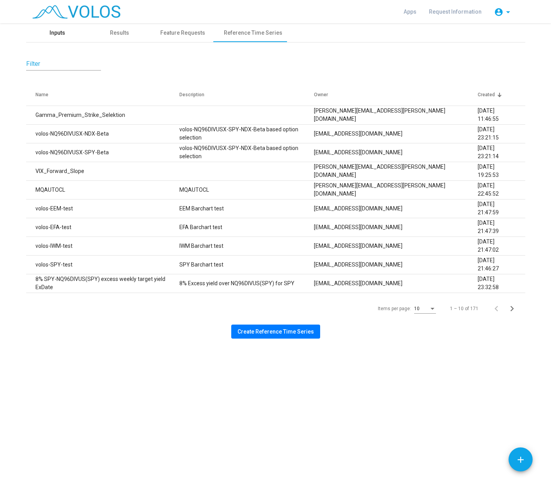
click at [60, 36] on div "Inputs" at bounding box center [58, 33] width 16 height 8
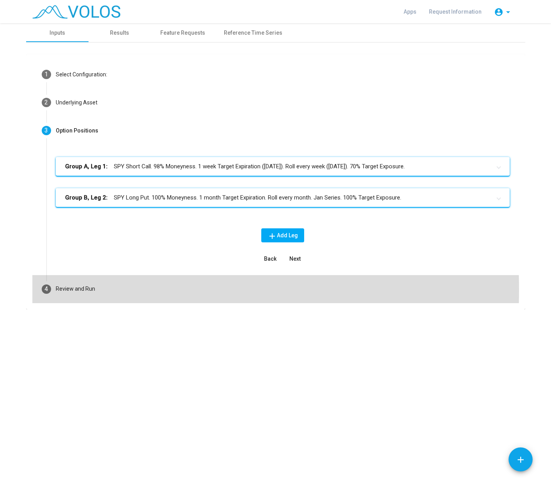
click at [66, 290] on div "Review and Run" at bounding box center [75, 289] width 39 height 8
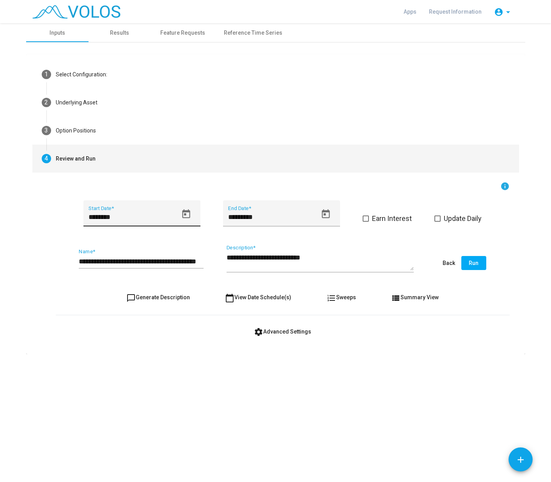
click at [110, 215] on input "********" at bounding box center [133, 217] width 89 height 8
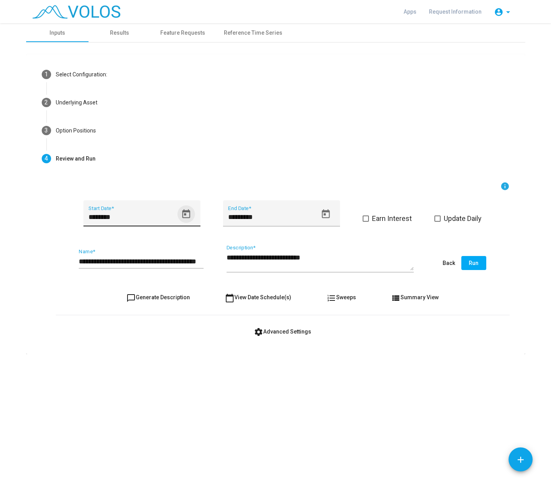
click at [183, 216] on icon "Open calendar" at bounding box center [186, 214] width 11 height 11
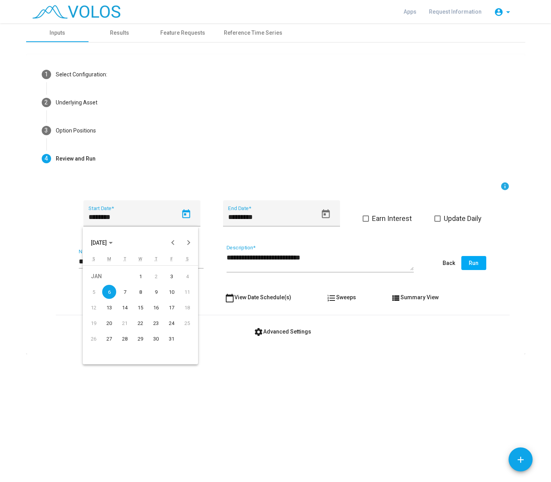
click at [124, 292] on div "7" at bounding box center [125, 292] width 14 height 14
type input "********"
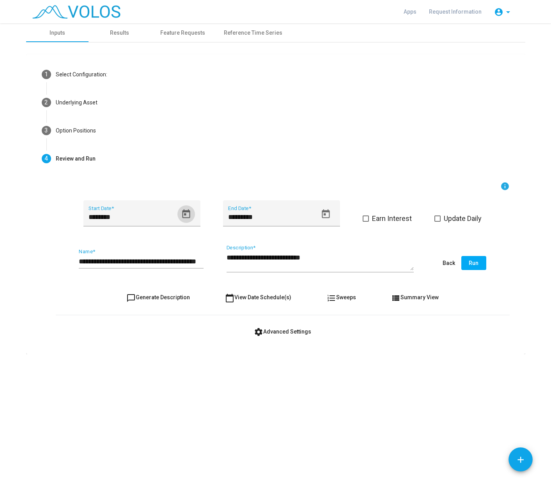
click at [194, 263] on input "**********" at bounding box center [141, 262] width 125 height 8
click at [189, 262] on input "**********" at bounding box center [141, 262] width 125 height 8
drag, startPoint x: 200, startPoint y: 260, endPoint x: 183, endPoint y: 260, distance: 17.5
click at [183, 260] on input "**********" at bounding box center [141, 262] width 125 height 8
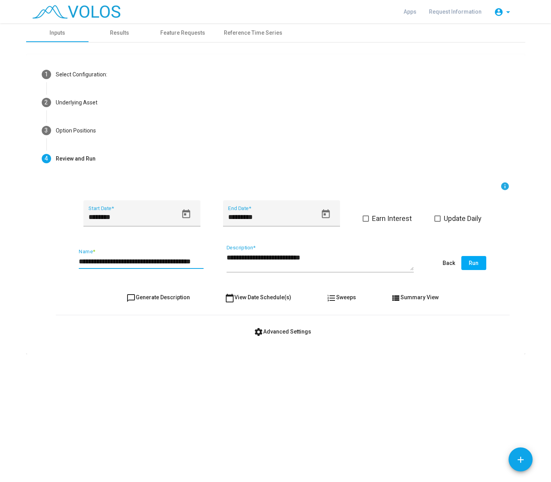
scroll to position [0, 14]
type input "**********"
click at [469, 263] on span "Run" at bounding box center [474, 263] width 10 height 6
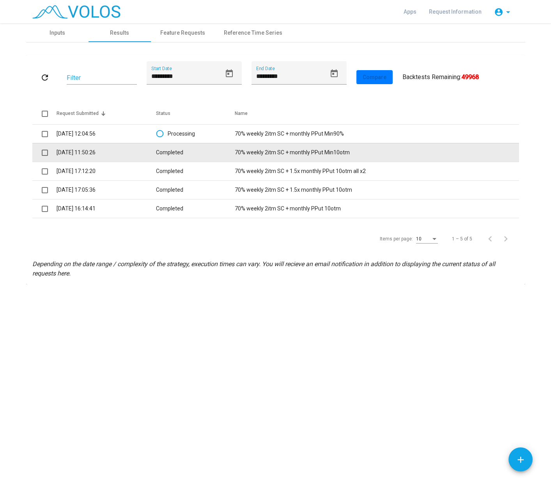
click at [43, 154] on span at bounding box center [45, 153] width 6 height 6
click at [122, 154] on td "20.8.2025 11:50:26" at bounding box center [106, 152] width 99 height 19
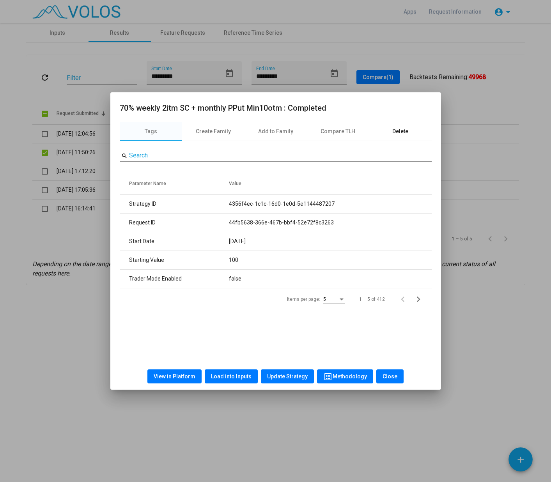
click at [400, 131] on div "Delete" at bounding box center [400, 131] width 16 height 8
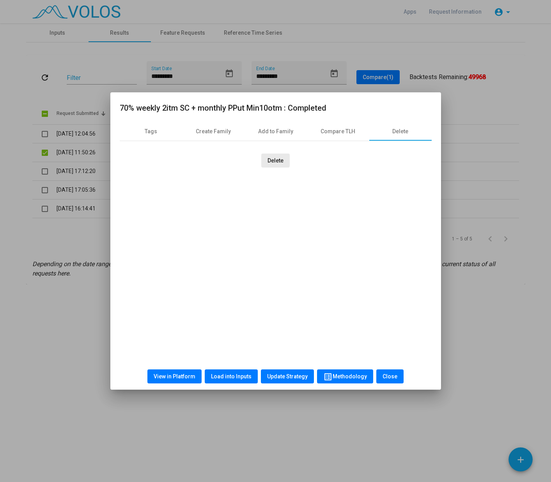
click at [266, 160] on button "Delete" at bounding box center [275, 161] width 28 height 14
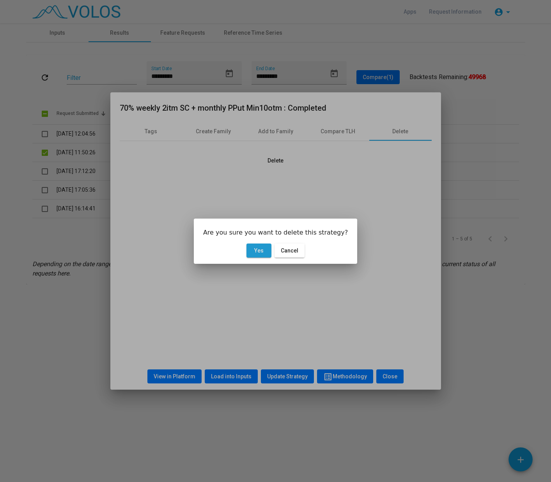
click at [262, 249] on span "Yes" at bounding box center [258, 251] width 9 height 6
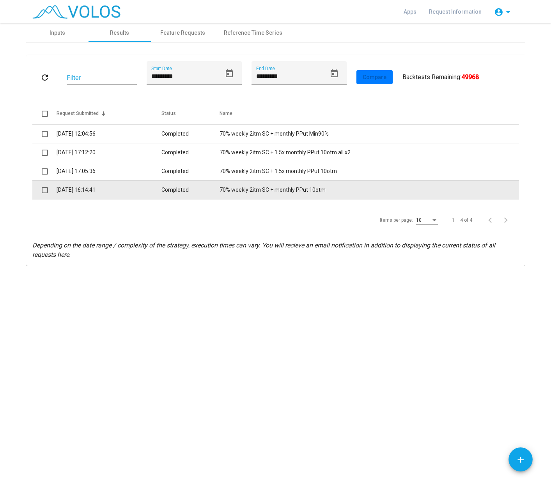
click at [175, 189] on td "Completed" at bounding box center [190, 190] width 58 height 19
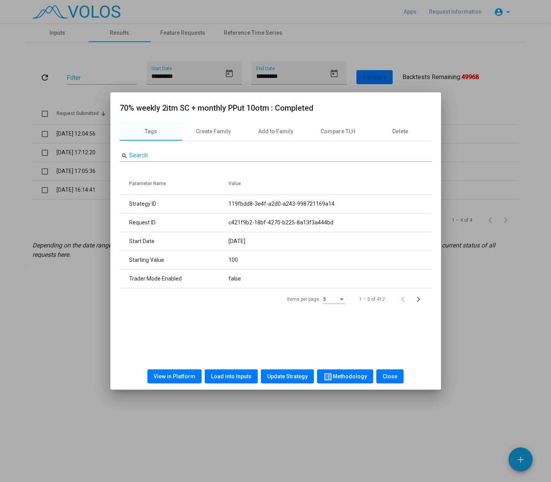
click at [177, 380] on button "View in Platform" at bounding box center [174, 377] width 54 height 14
click at [395, 377] on button "Close" at bounding box center [389, 377] width 27 height 14
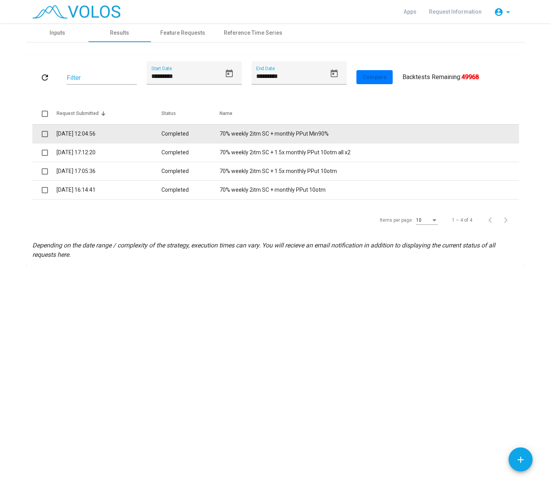
click at [175, 136] on td "Completed" at bounding box center [190, 133] width 58 height 19
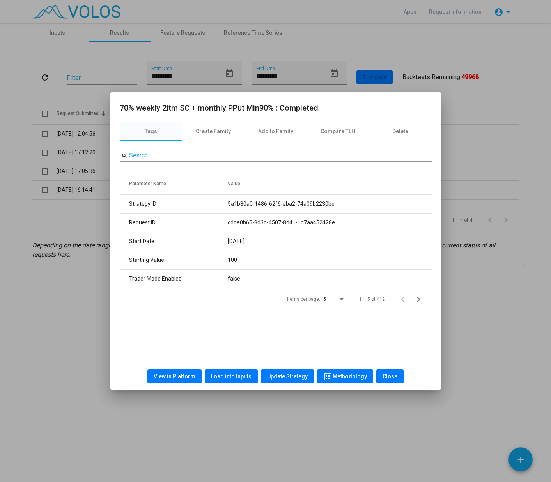
click at [182, 374] on span "View in Platform" at bounding box center [175, 377] width 42 height 6
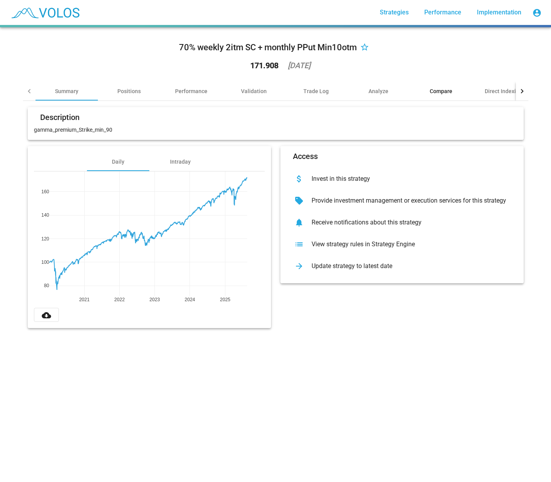
click at [441, 90] on div "Compare" at bounding box center [441, 91] width 23 height 8
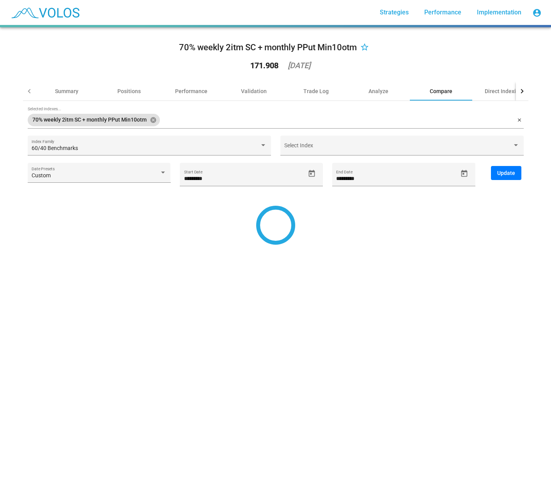
type input "*********"
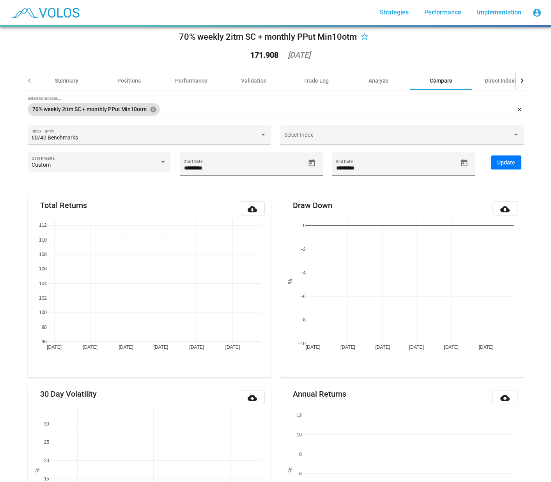
scroll to position [10, 0]
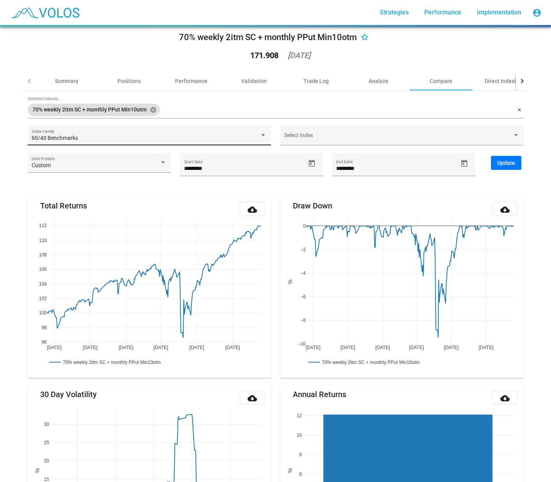
click at [184, 138] on div "60/40 Benchmarks" at bounding box center [146, 138] width 228 height 6
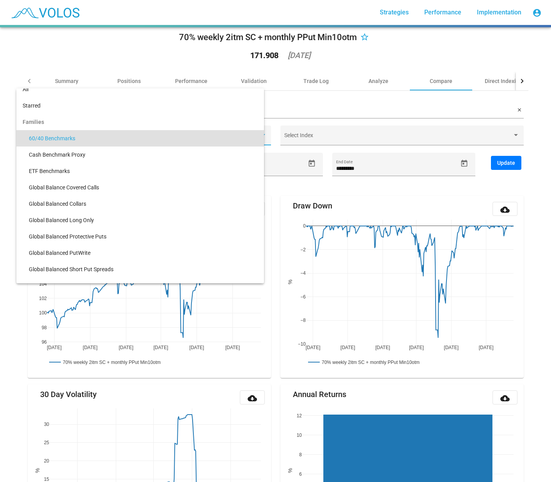
scroll to position [0, 0]
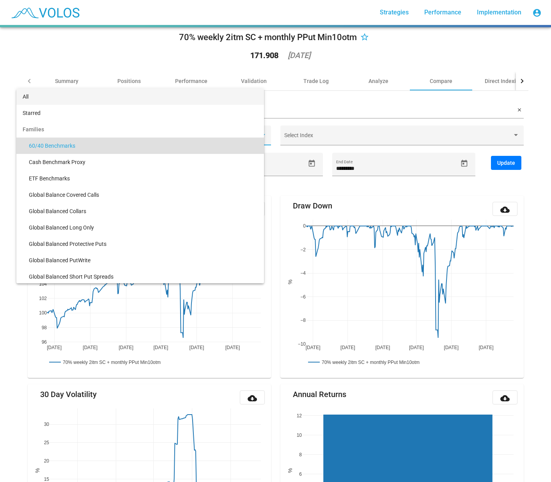
click at [44, 99] on span "All" at bounding box center [140, 97] width 235 height 16
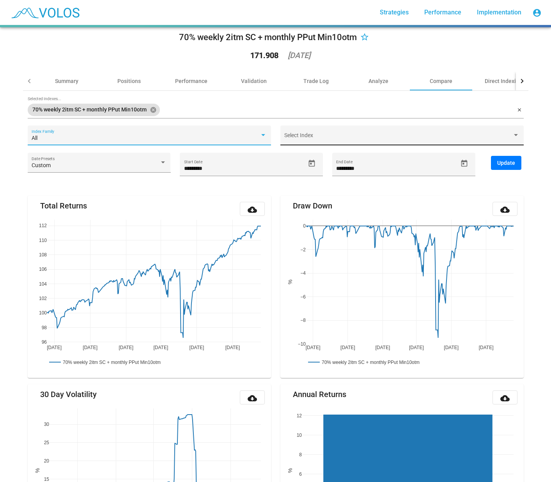
click at [337, 133] on div "Select Index" at bounding box center [401, 137] width 235 height 16
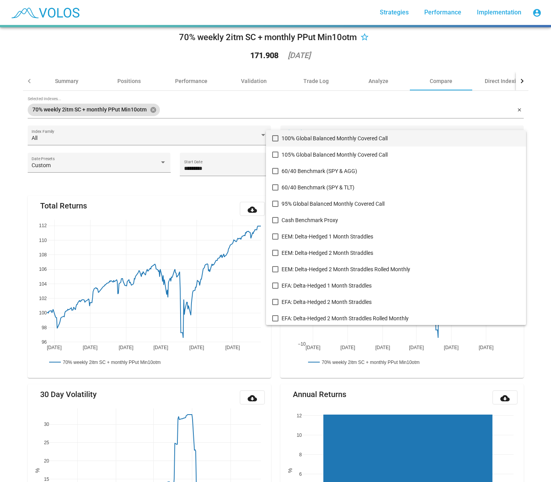
click at [158, 136] on div at bounding box center [275, 241] width 551 height 482
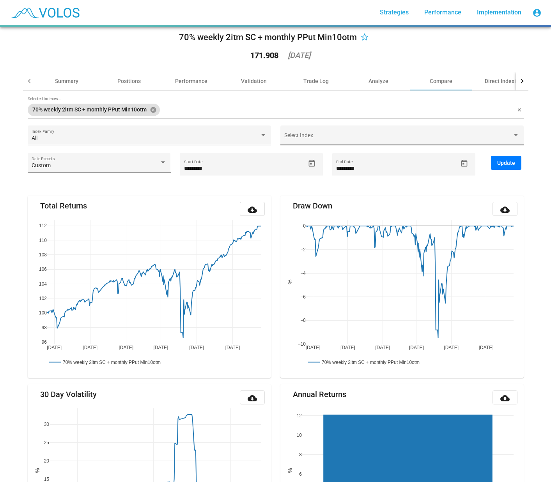
click at [331, 140] on span at bounding box center [398, 138] width 228 height 6
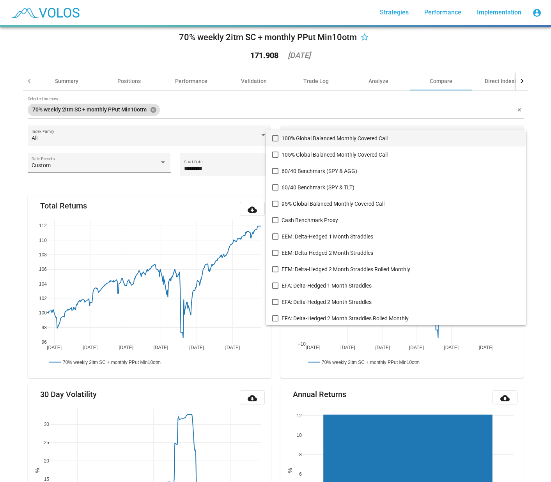
click at [245, 100] on div at bounding box center [275, 241] width 551 height 482
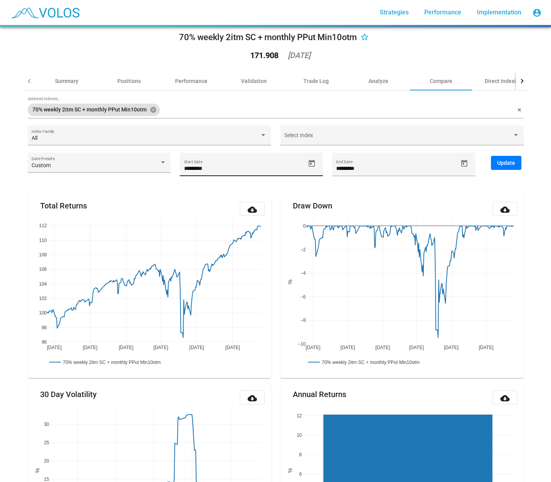
click at [201, 169] on input "*********" at bounding box center [244, 169] width 121 height 6
click at [309, 164] on icon "Open calendar" at bounding box center [312, 163] width 6 height 7
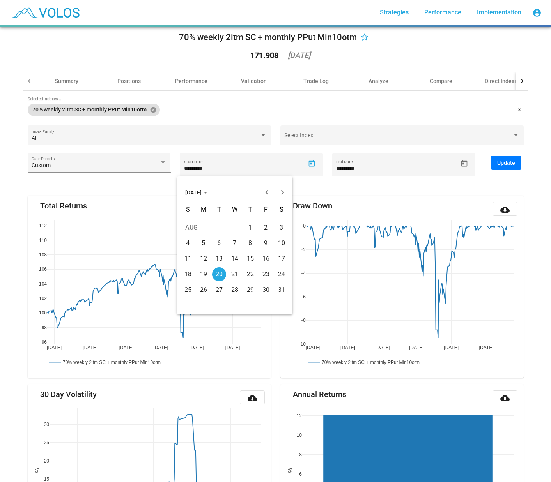
click at [207, 192] on span "AUG 2024" at bounding box center [196, 192] width 22 height 6
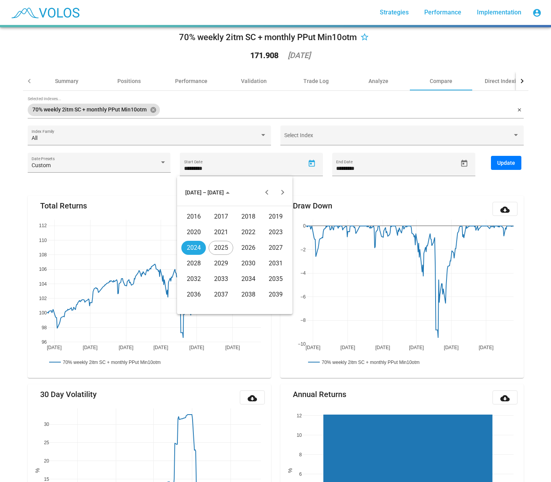
click at [196, 217] on div "2016" at bounding box center [193, 217] width 25 height 14
click at [198, 233] on div "JAN" at bounding box center [193, 232] width 25 height 14
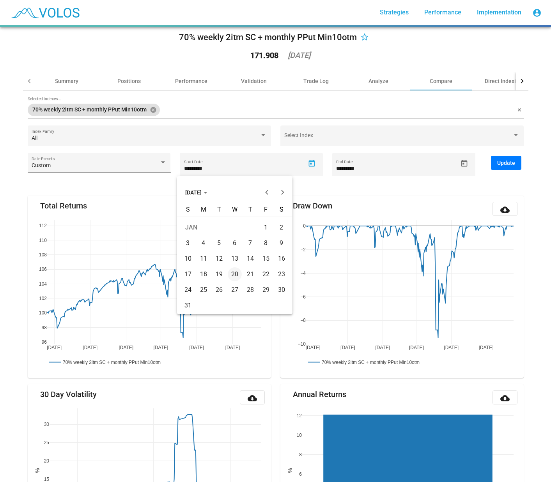
click at [202, 243] on div "4" at bounding box center [204, 243] width 14 height 14
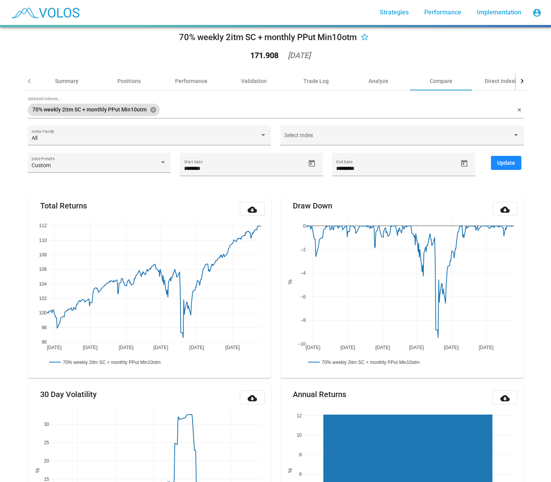
click at [501, 166] on button "Update" at bounding box center [506, 163] width 30 height 14
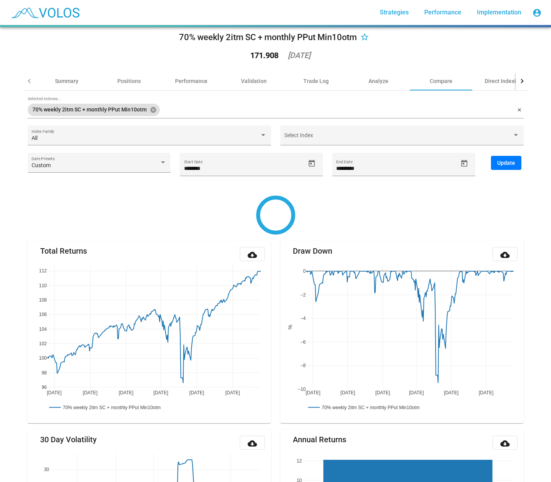
type input "********"
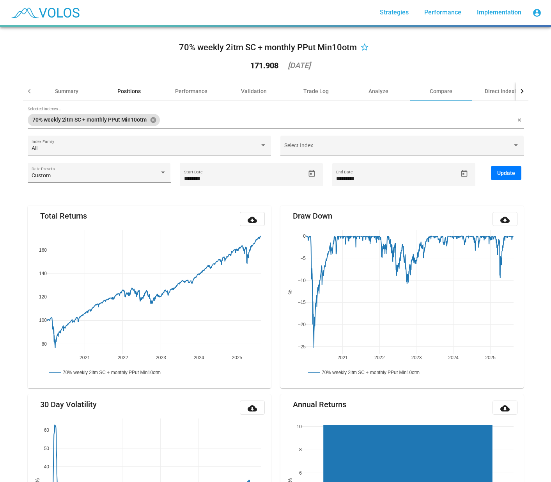
click at [126, 90] on div "Positions" at bounding box center [128, 91] width 23 height 8
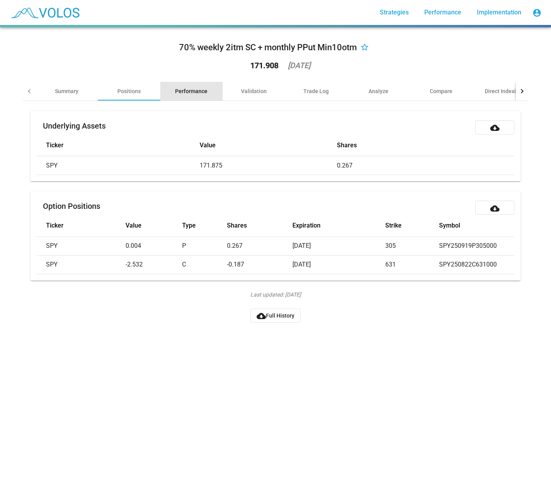
click at [186, 93] on div "Performance" at bounding box center [191, 91] width 32 height 8
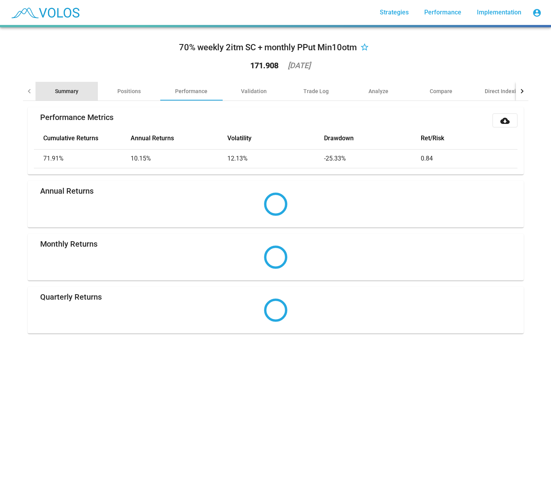
click at [60, 92] on div "Summary" at bounding box center [66, 91] width 23 height 8
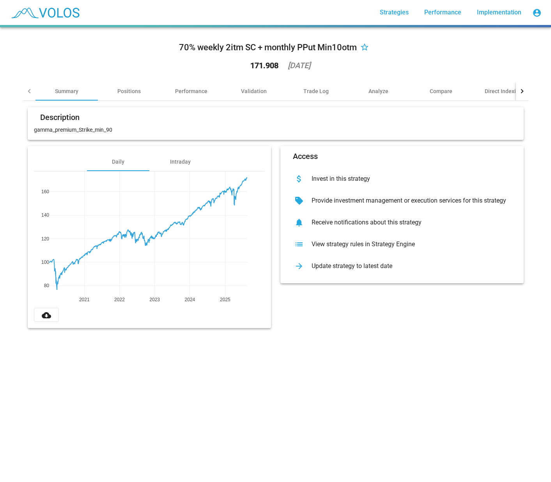
click at [31, 89] on div at bounding box center [29, 91] width 12 height 19
click at [440, 94] on div "Compare" at bounding box center [441, 91] width 23 height 8
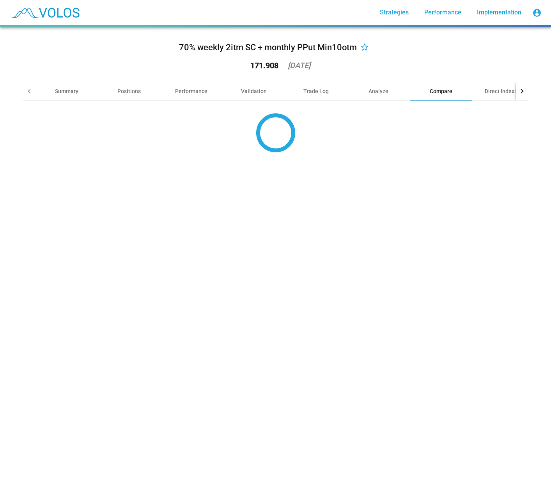
type input "*********"
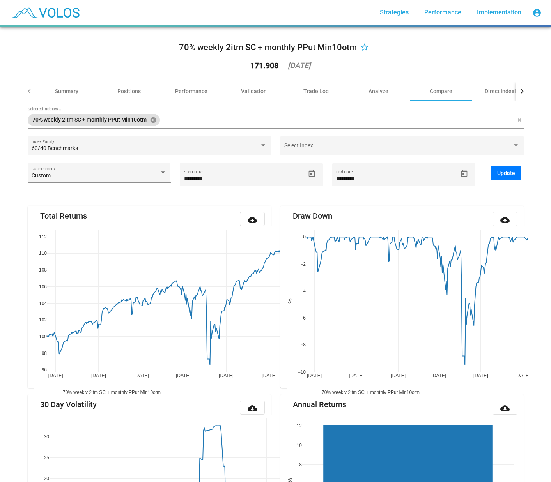
click at [186, 120] on input "Selected Indexes..." at bounding box center [339, 120] width 352 height 6
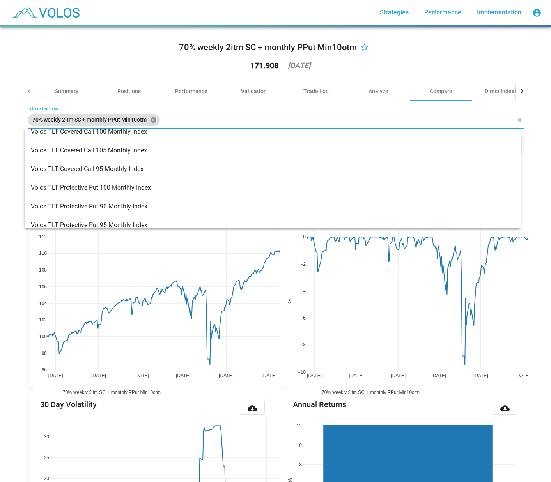
scroll to position [3550, 0]
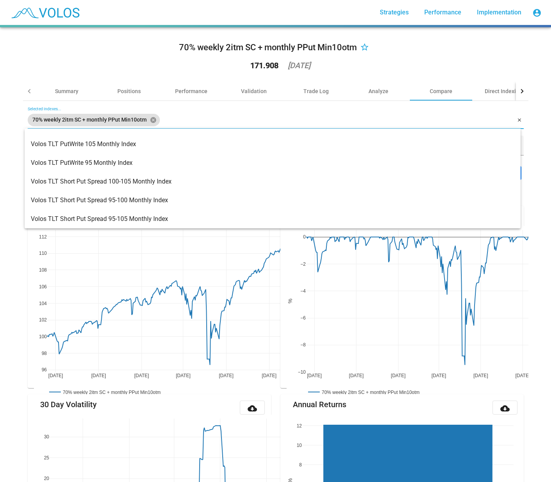
click at [186, 119] on input "Selected Indexes..." at bounding box center [339, 120] width 352 height 6
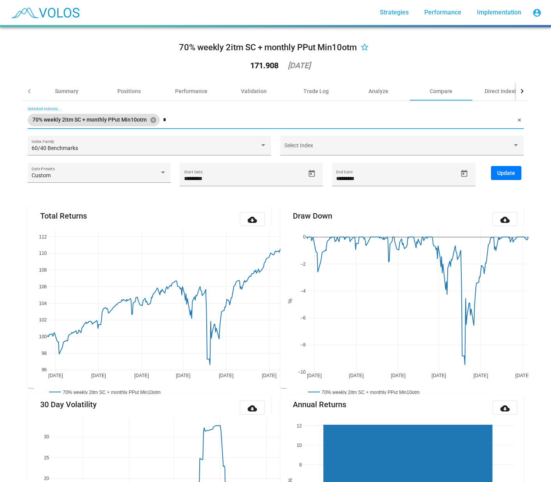
scroll to position [0, 0]
type input "*"
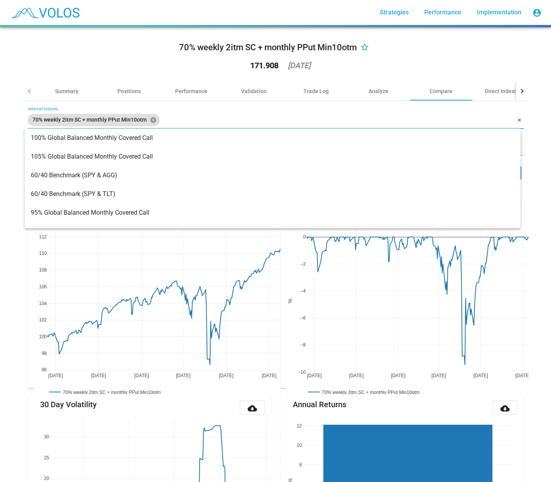
click at [10, 196] on div "70% weekly 2itm SC + monthly PPut Min10otm star_border 171.908 2025-08-18 Summa…" at bounding box center [275, 254] width 551 height 455
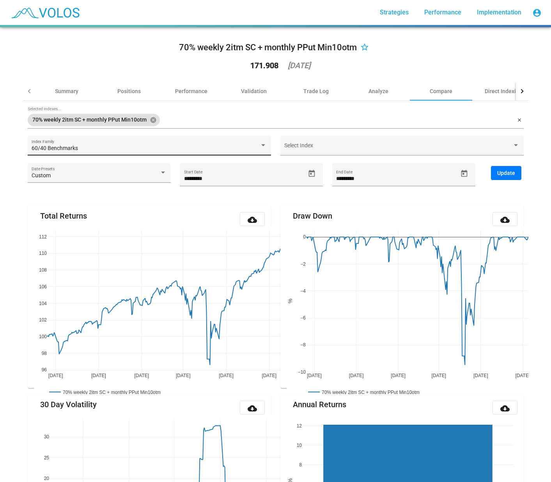
click at [245, 148] on div "60/40 Benchmarks" at bounding box center [146, 148] width 228 height 6
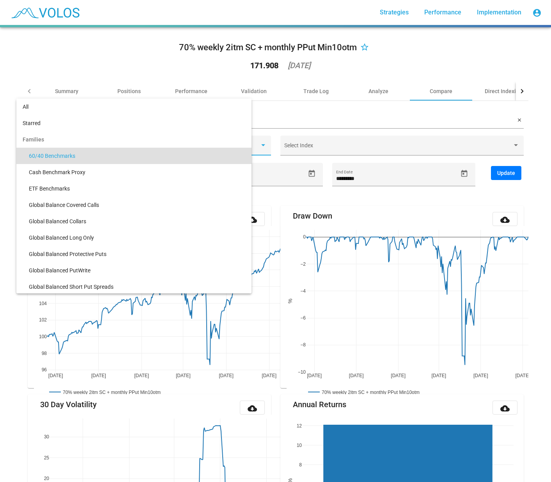
scroll to position [7, 0]
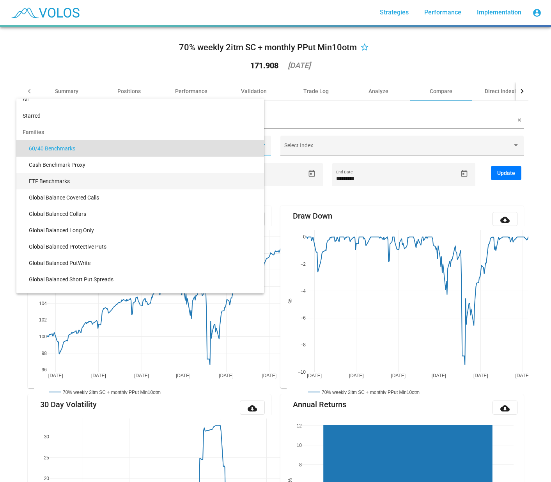
click at [51, 182] on span "ETF Benchmarks" at bounding box center [143, 181] width 229 height 16
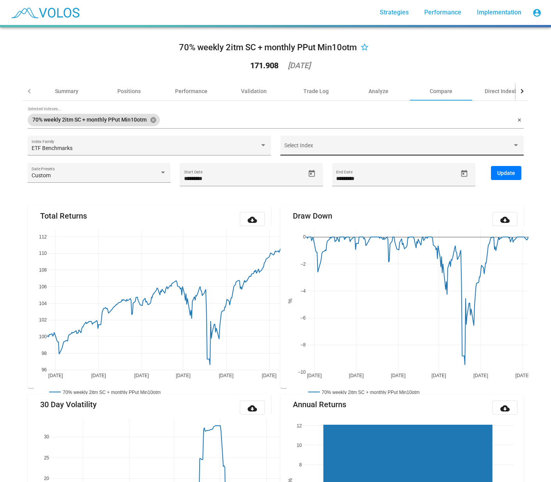
click at [328, 144] on div "Select Index" at bounding box center [401, 148] width 235 height 16
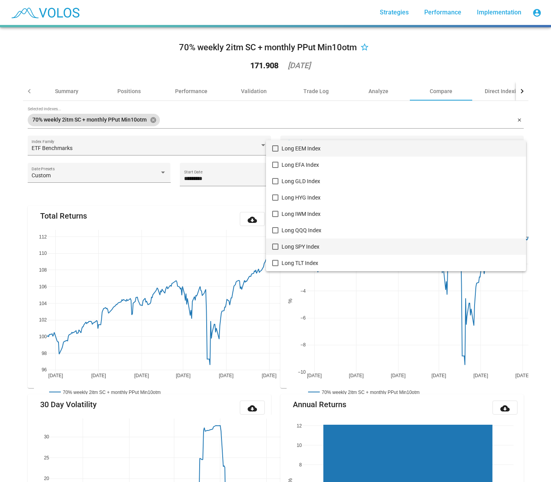
click at [277, 246] on mat-pseudo-checkbox at bounding box center [275, 247] width 6 height 6
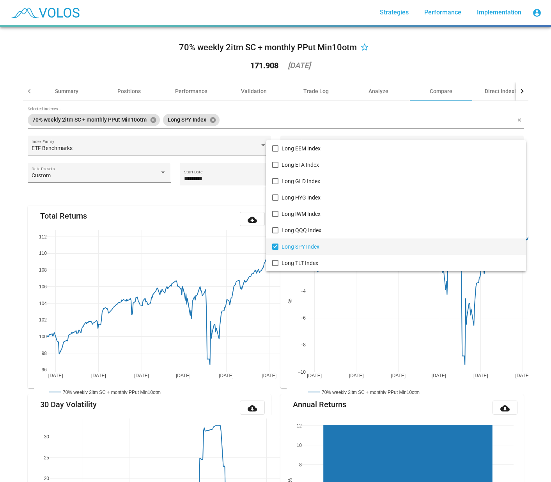
click at [273, 121] on div at bounding box center [275, 241] width 551 height 482
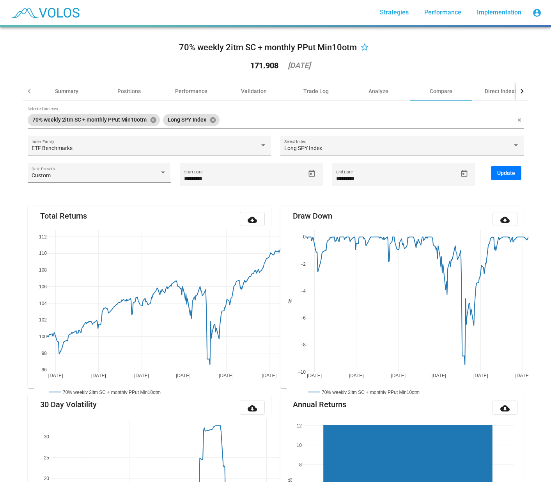
click at [502, 170] on span "Update" at bounding box center [506, 173] width 18 height 6
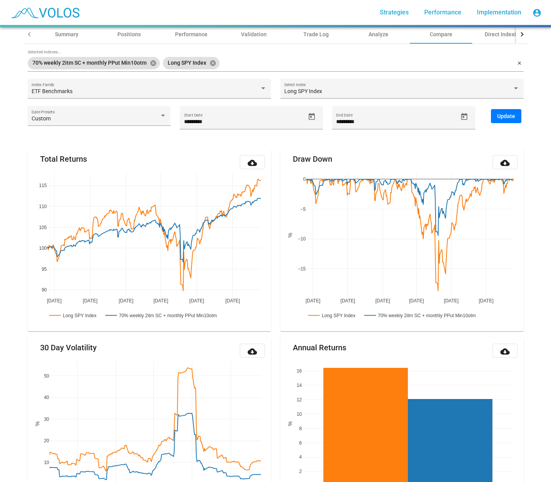
scroll to position [49, 0]
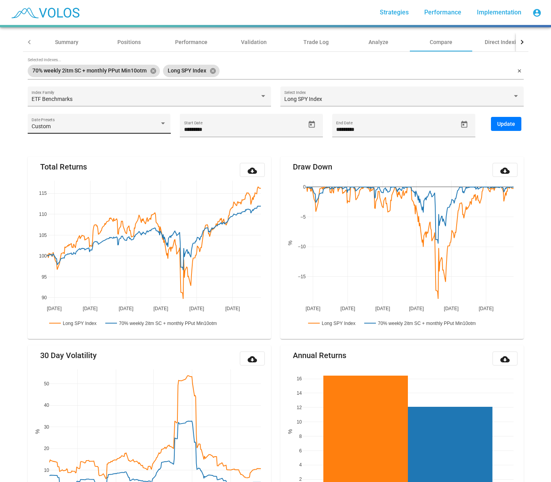
click at [87, 127] on div "Custom" at bounding box center [96, 127] width 128 height 6
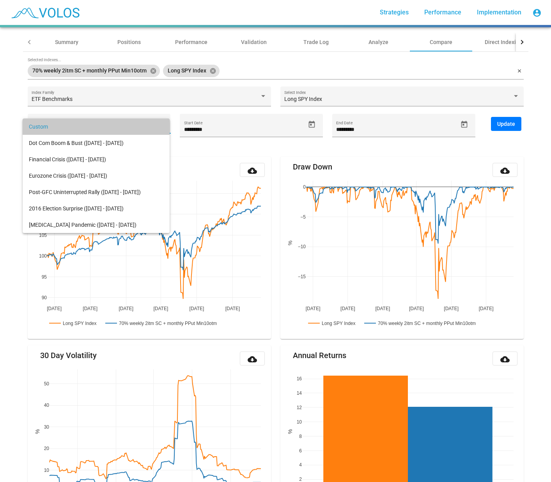
click at [87, 127] on span "Custom" at bounding box center [96, 127] width 135 height 16
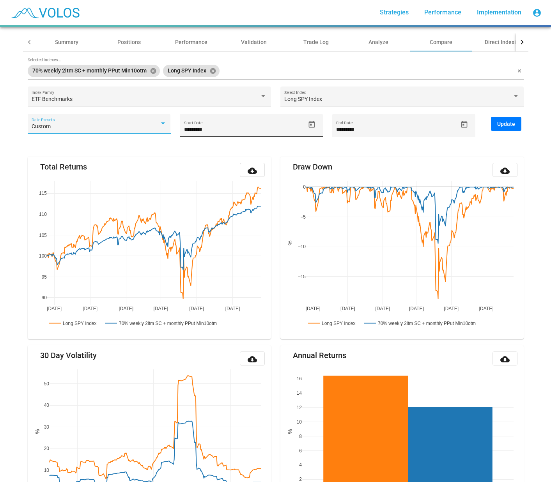
click at [199, 133] on input "*********" at bounding box center [244, 130] width 121 height 6
click at [204, 131] on input "*********" at bounding box center [244, 130] width 121 height 6
click at [504, 126] on span "Update" at bounding box center [506, 124] width 18 height 6
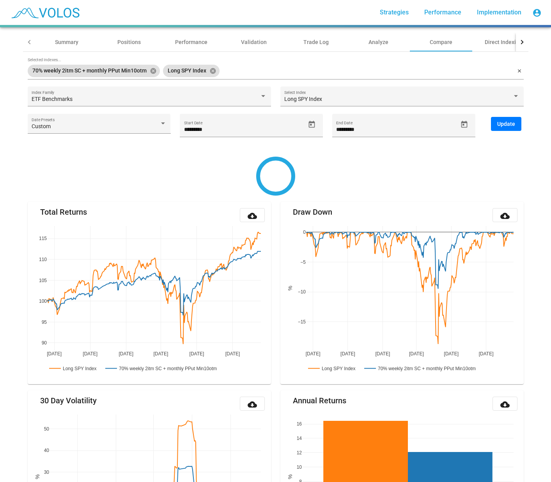
type input "********"
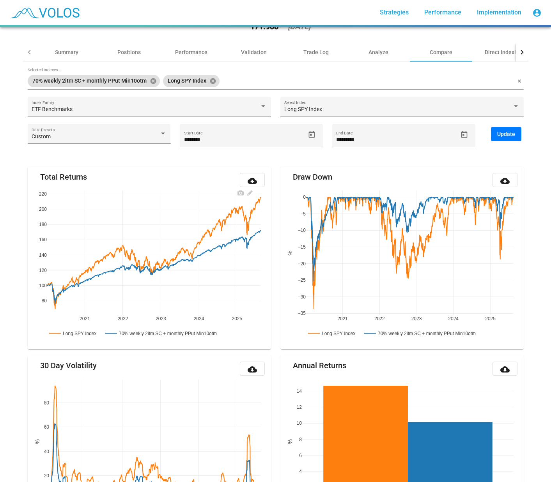
scroll to position [0, 0]
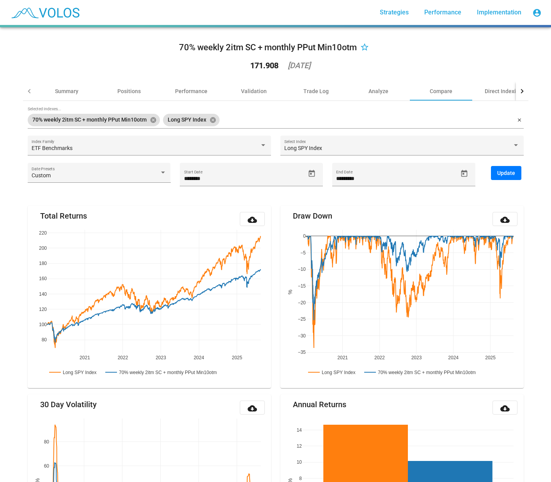
click at [24, 92] on div at bounding box center [29, 91] width 12 height 19
click at [59, 89] on div "Summary" at bounding box center [66, 91] width 23 height 8
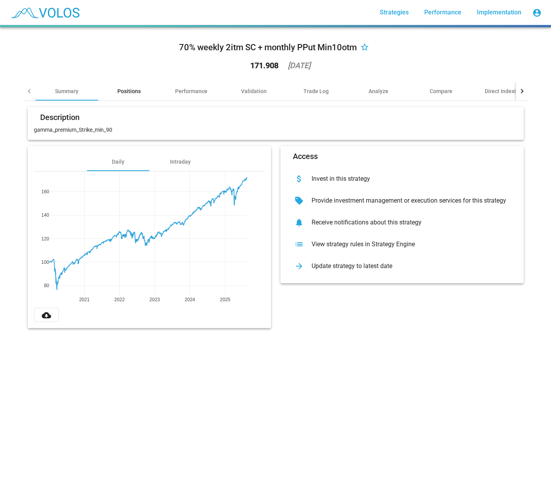
click at [127, 91] on div "Positions" at bounding box center [128, 91] width 23 height 8
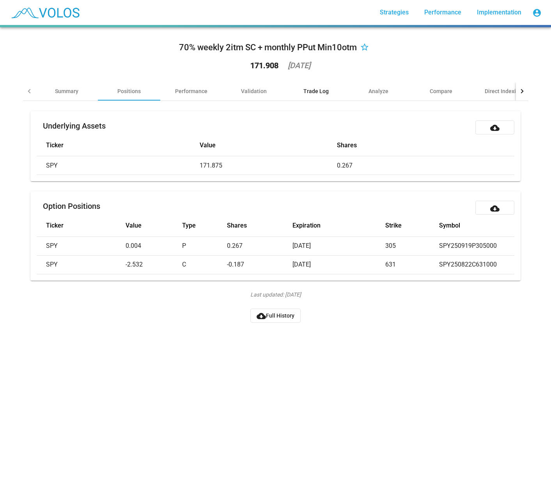
click at [313, 93] on div "Trade Log" at bounding box center [315, 91] width 25 height 8
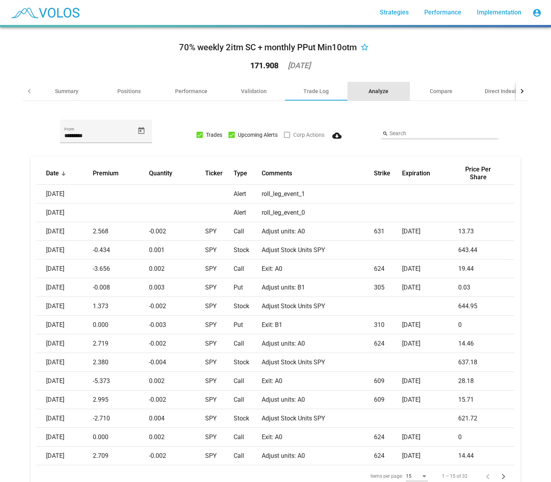
click at [376, 93] on div "Analyze" at bounding box center [378, 91] width 20 height 8
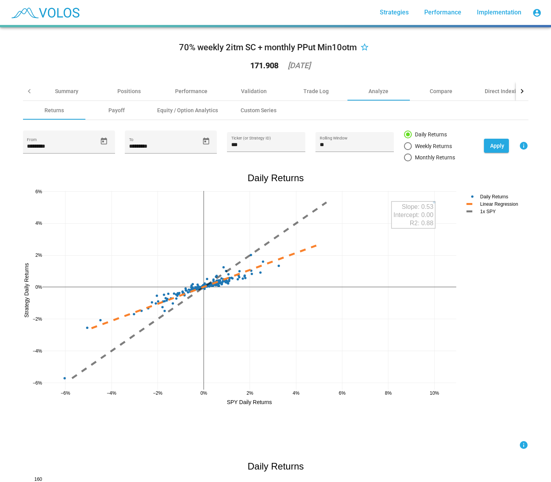
click at [521, 93] on div at bounding box center [522, 91] width 12 height 19
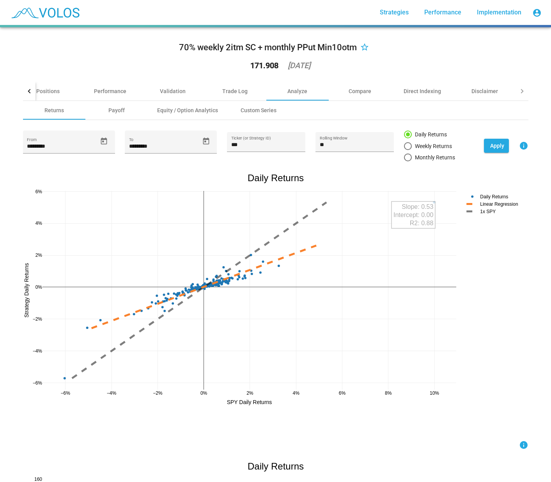
click at [521, 93] on div at bounding box center [522, 91] width 12 height 19
click at [170, 95] on div "Validation" at bounding box center [173, 91] width 26 height 8
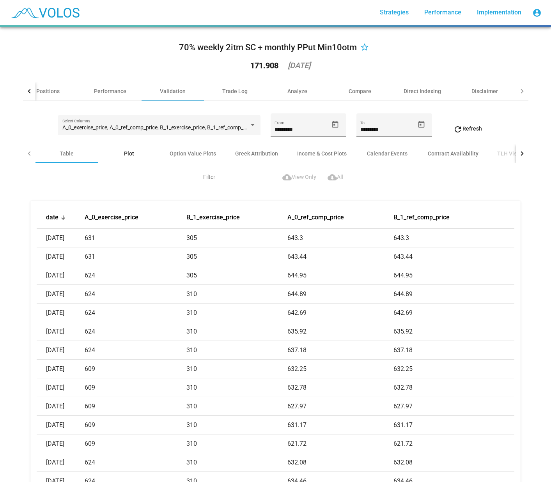
click at [127, 152] on div "Plot" at bounding box center [129, 154] width 10 height 8
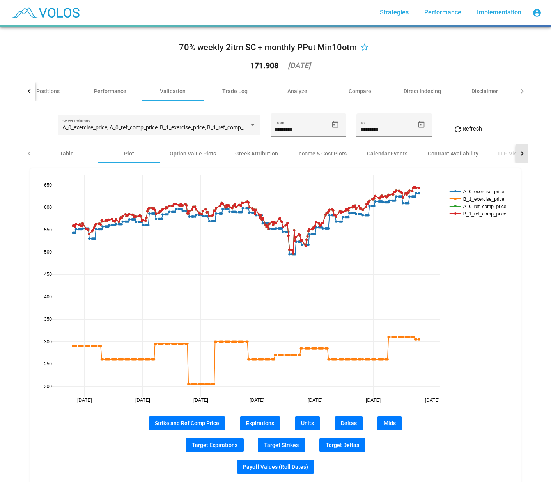
click at [519, 154] on div at bounding box center [521, 153] width 4 height 4
click at [28, 154] on div at bounding box center [30, 153] width 4 height 4
click at [64, 155] on div "Table" at bounding box center [67, 154] width 14 height 8
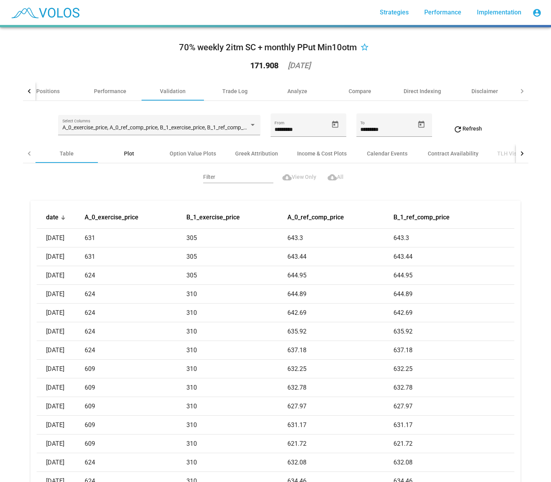
click at [116, 153] on div "Plot" at bounding box center [129, 153] width 62 height 19
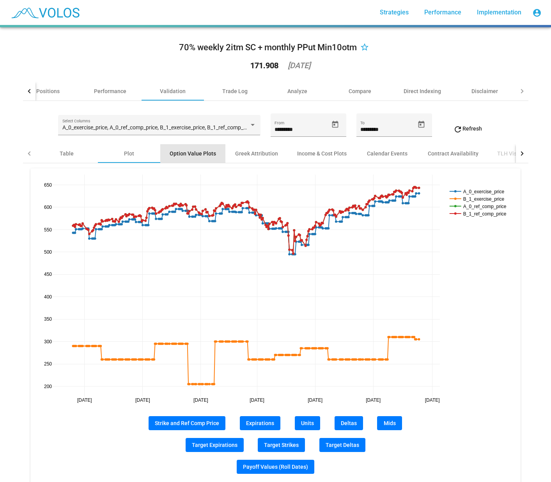
click at [194, 154] on div "Option Value Plots" at bounding box center [193, 154] width 46 height 8
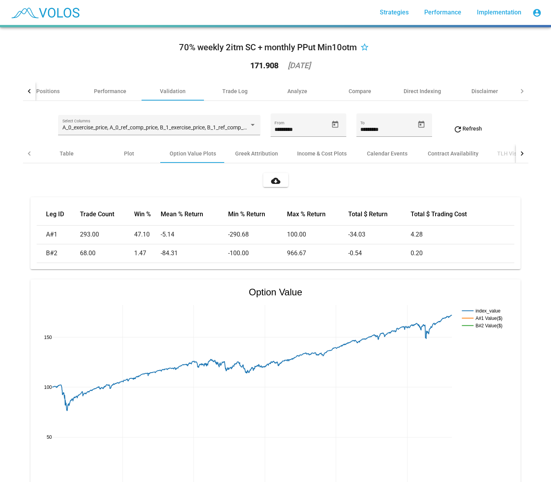
click at [24, 91] on div at bounding box center [29, 91] width 12 height 19
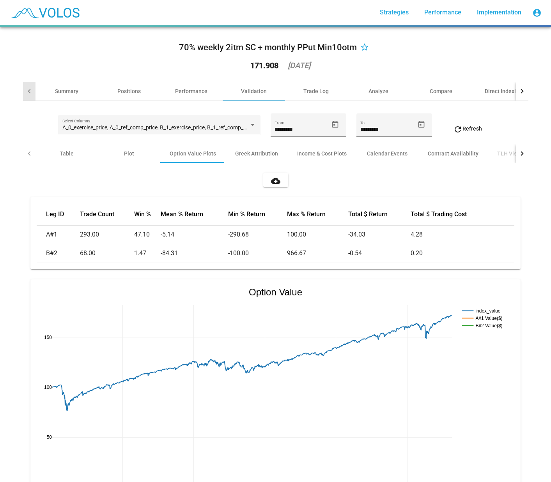
click at [24, 91] on div at bounding box center [29, 91] width 12 height 19
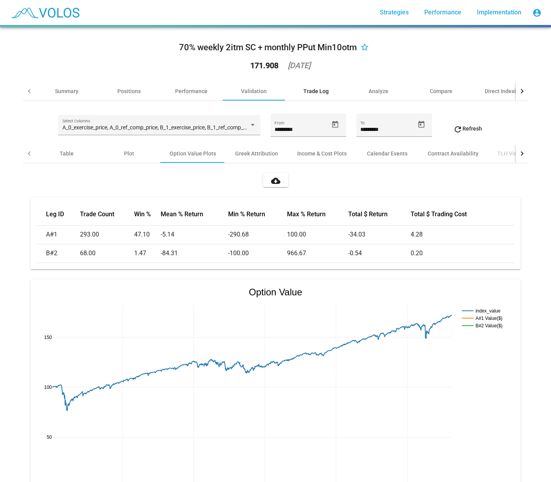
click at [312, 91] on div "Trade Log" at bounding box center [315, 91] width 25 height 8
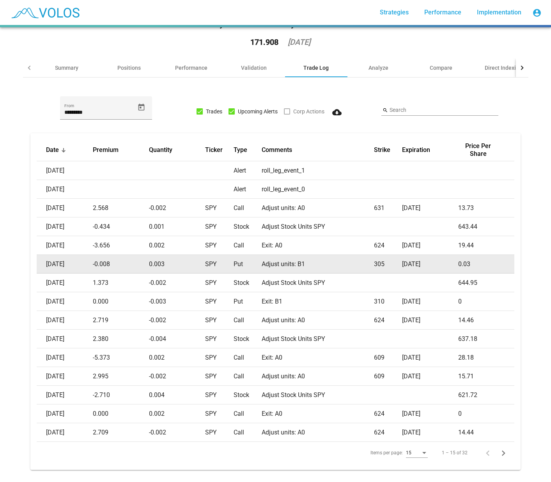
scroll to position [36, 0]
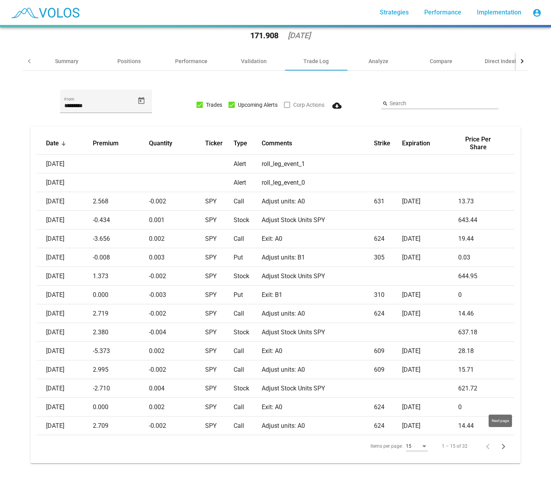
click at [503, 441] on icon "Next page" at bounding box center [503, 446] width 11 height 11
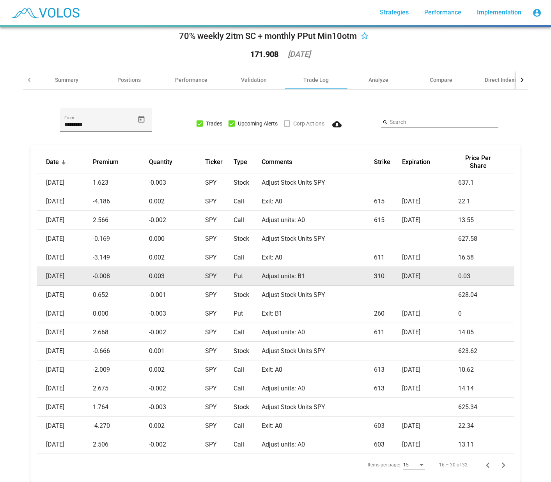
scroll to position [0, 0]
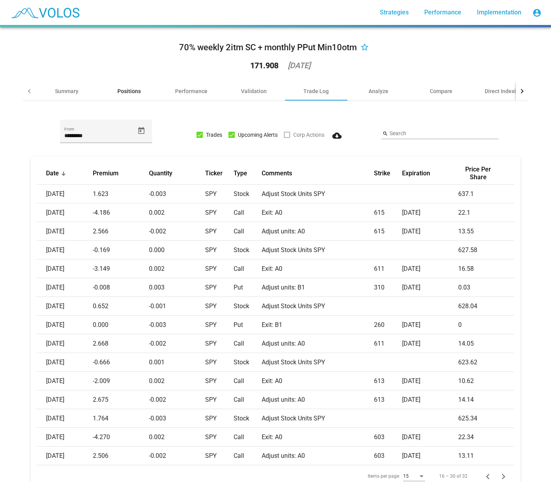
click at [135, 90] on div "Positions" at bounding box center [128, 91] width 23 height 8
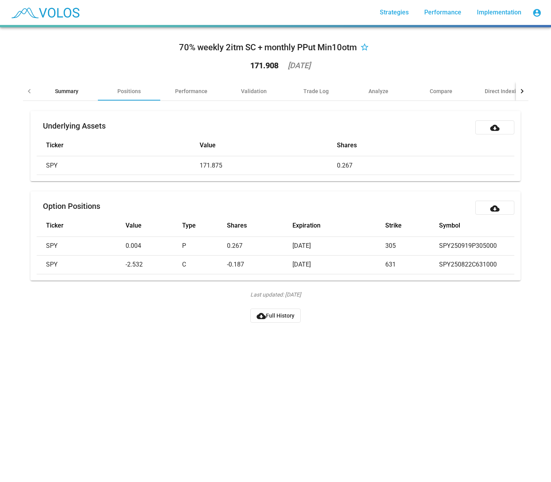
click at [75, 93] on div "Summary" at bounding box center [66, 91] width 62 height 19
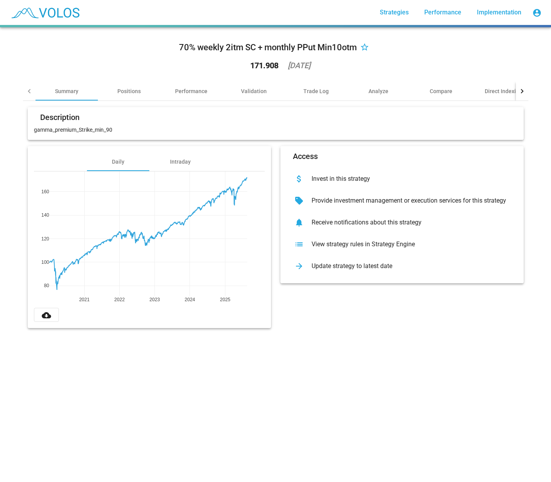
click at [31, 430] on div "70% weekly 2itm SC + monthly PPut Min10otm star_border 171.908 2025-08-18 Summa…" at bounding box center [275, 254] width 551 height 455
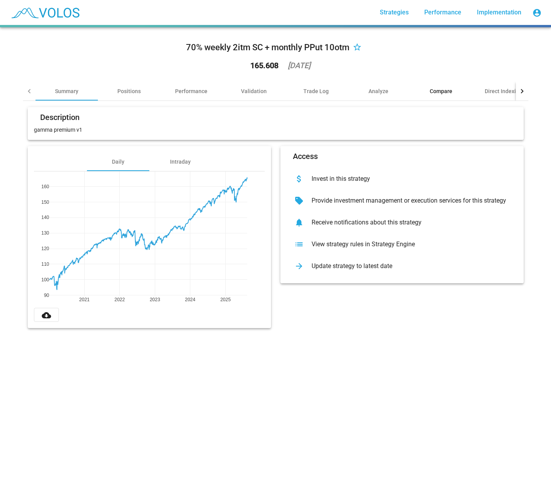
click at [439, 94] on div "Compare" at bounding box center [441, 91] width 23 height 8
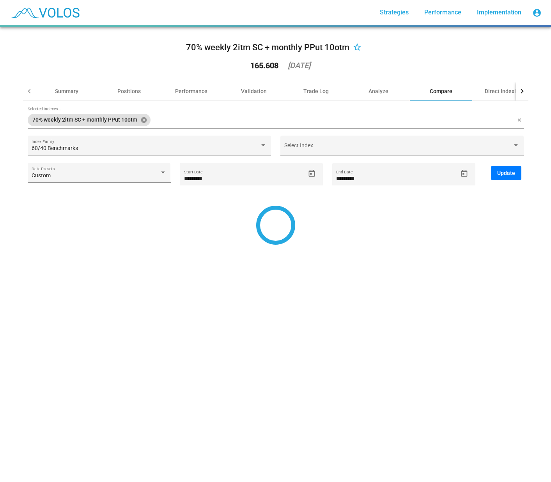
type input "*********"
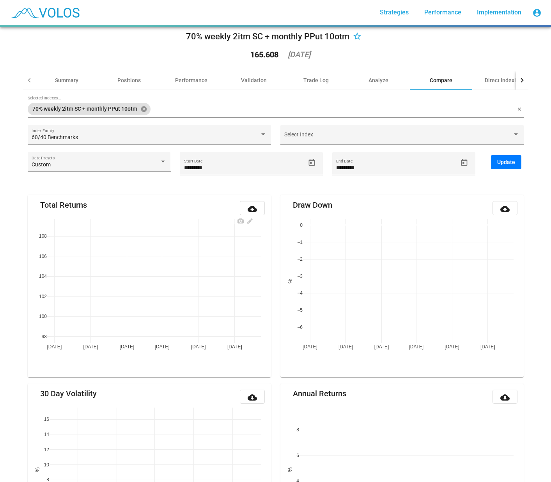
scroll to position [10, 0]
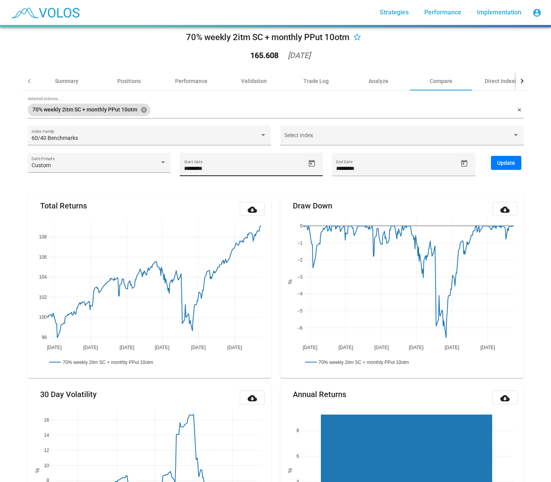
click at [202, 168] on input "*********" at bounding box center [244, 169] width 121 height 6
click at [154, 140] on div "60/40 Benchmarks" at bounding box center [146, 138] width 228 height 6
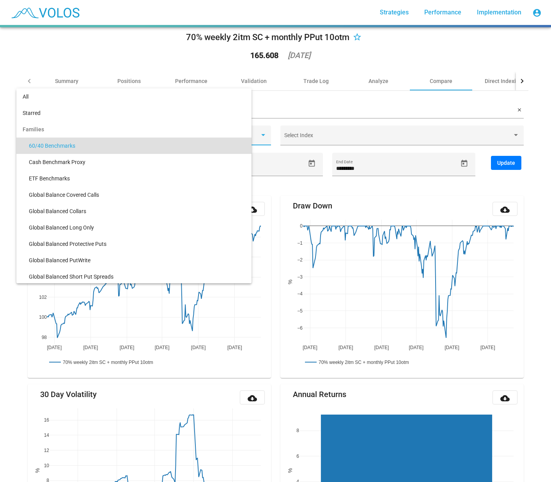
scroll to position [7, 0]
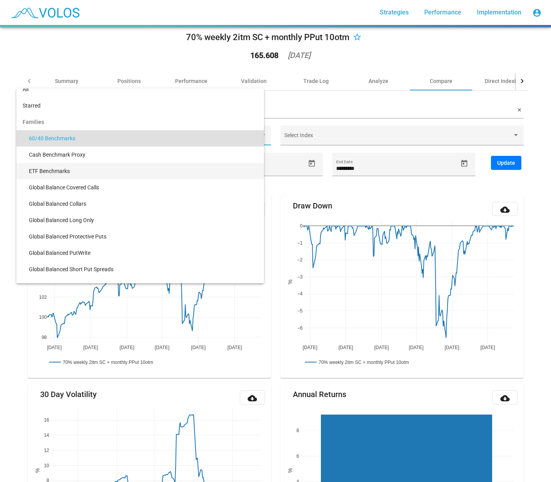
click at [55, 170] on span "ETF Benchmarks" at bounding box center [143, 171] width 229 height 16
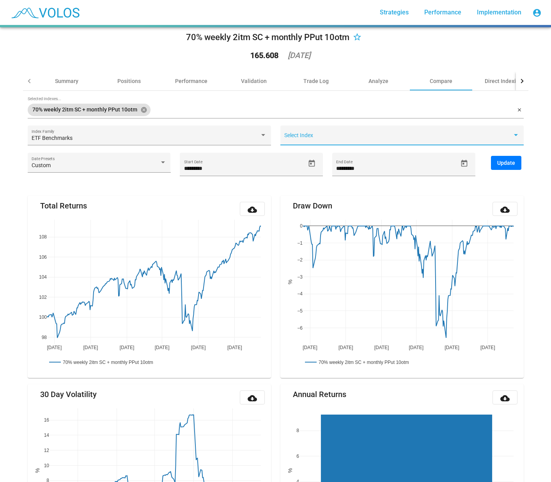
click at [355, 136] on span at bounding box center [398, 138] width 228 height 6
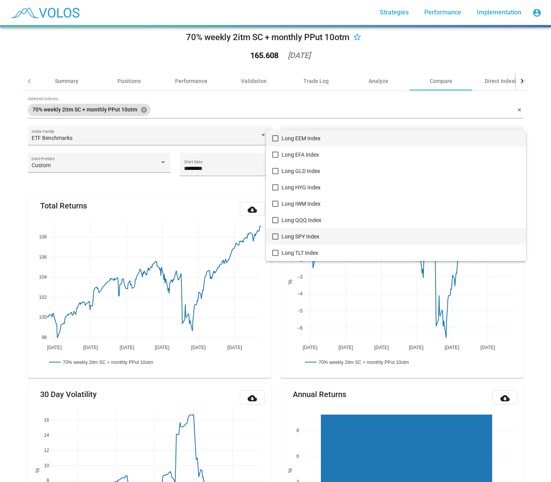
click at [276, 234] on mat-pseudo-checkbox at bounding box center [275, 237] width 6 height 6
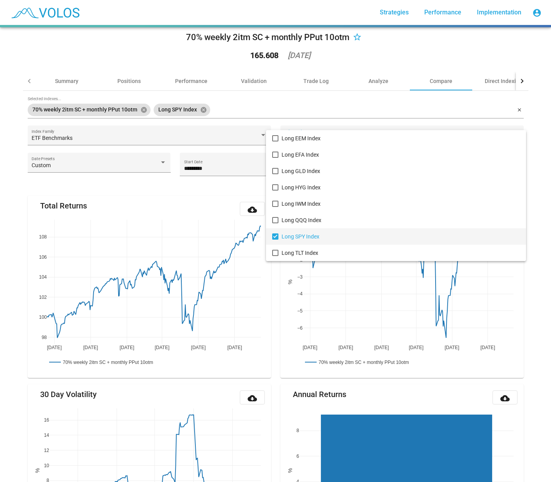
click at [262, 113] on div at bounding box center [275, 241] width 551 height 482
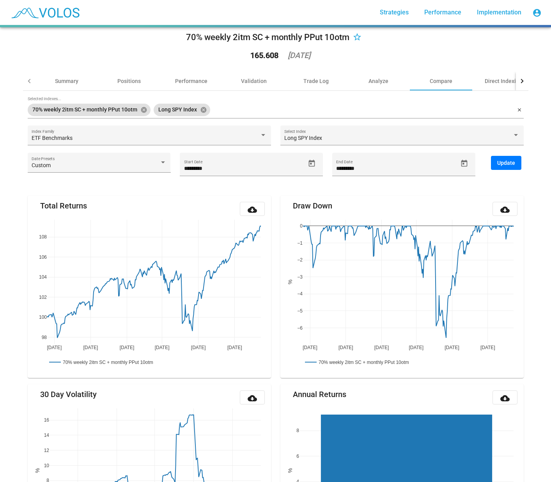
click at [503, 165] on span "Update" at bounding box center [506, 163] width 18 height 6
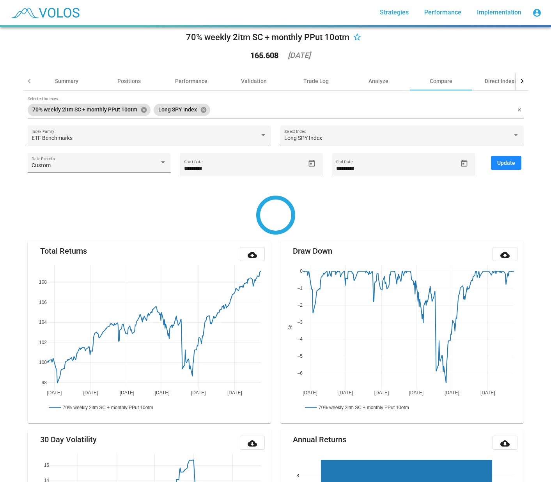
type input "********"
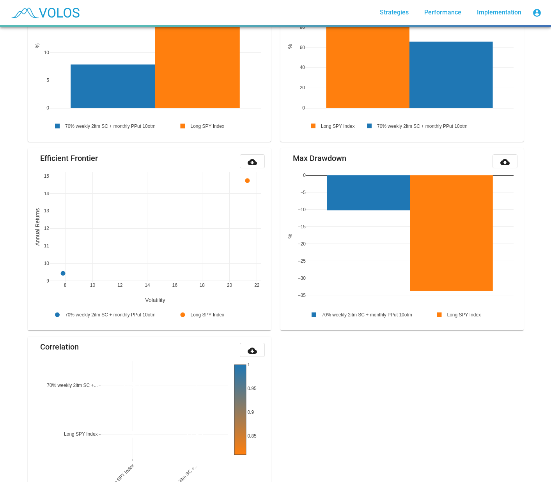
scroll to position [778, 0]
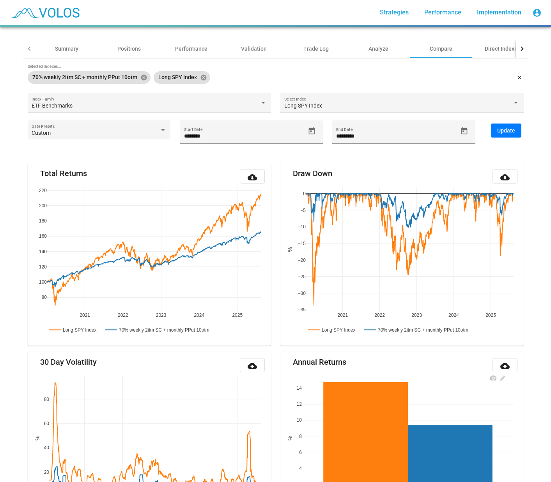
scroll to position [0, 0]
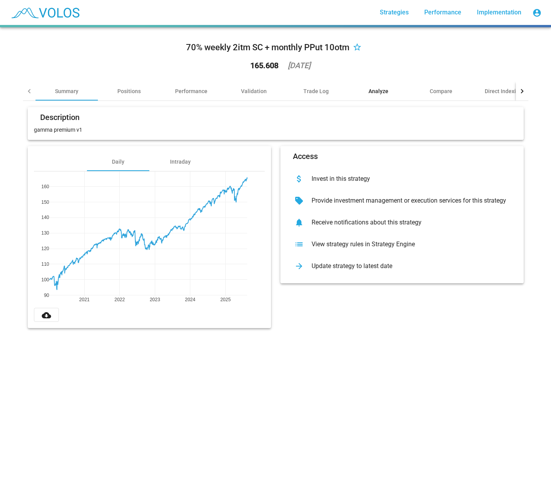
click at [372, 92] on div "Analyze" at bounding box center [378, 91] width 20 height 8
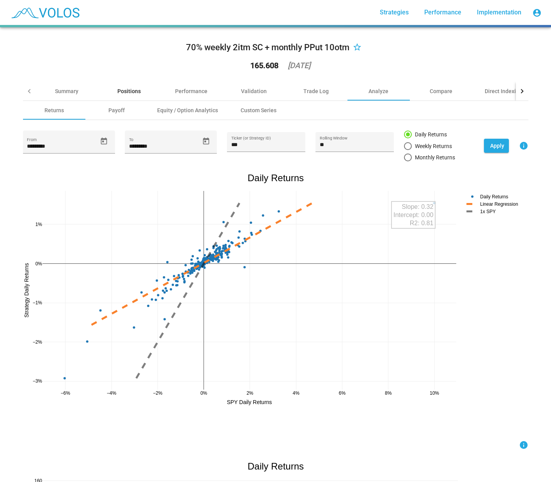
click at [124, 90] on div "Positions" at bounding box center [128, 91] width 23 height 8
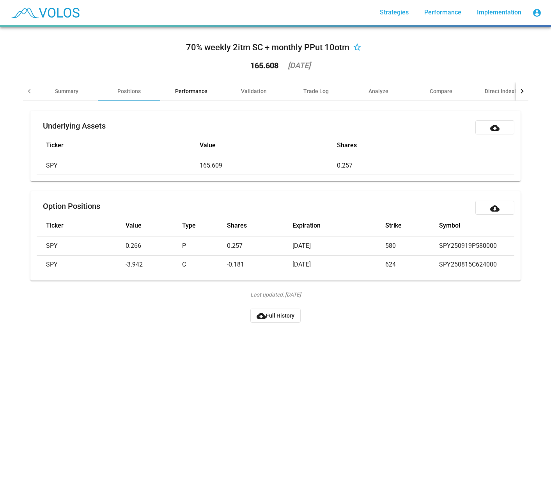
click at [191, 89] on div "Performance" at bounding box center [191, 91] width 32 height 8
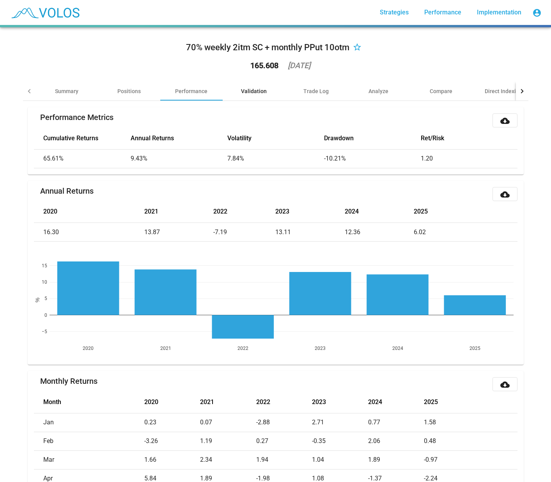
click at [251, 94] on div "Validation" at bounding box center [254, 91] width 26 height 8
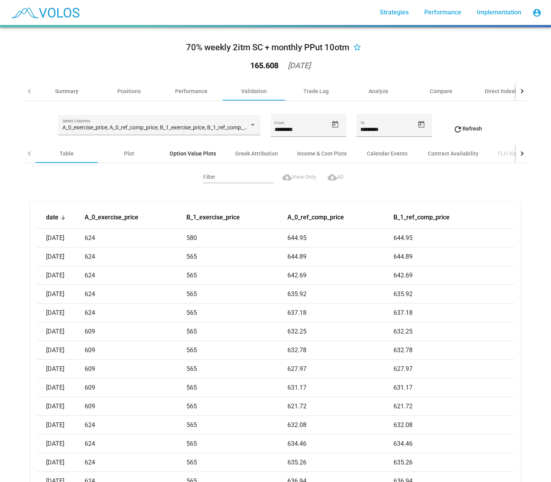
click at [182, 151] on div "Option Value Plots" at bounding box center [193, 154] width 46 height 8
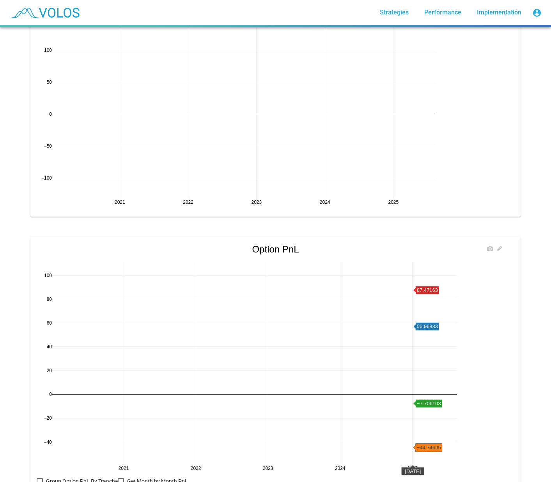
scroll to position [630, 0]
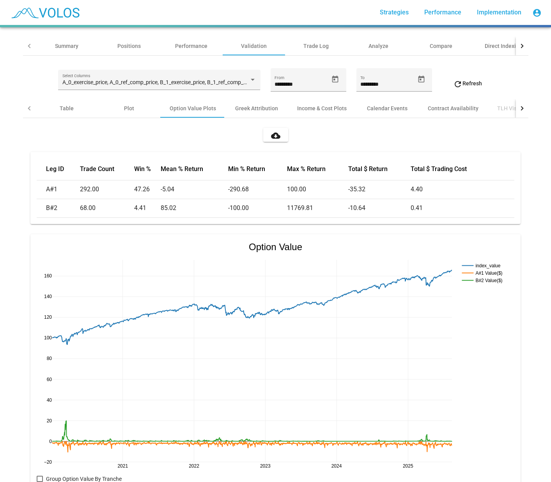
scroll to position [0, 0]
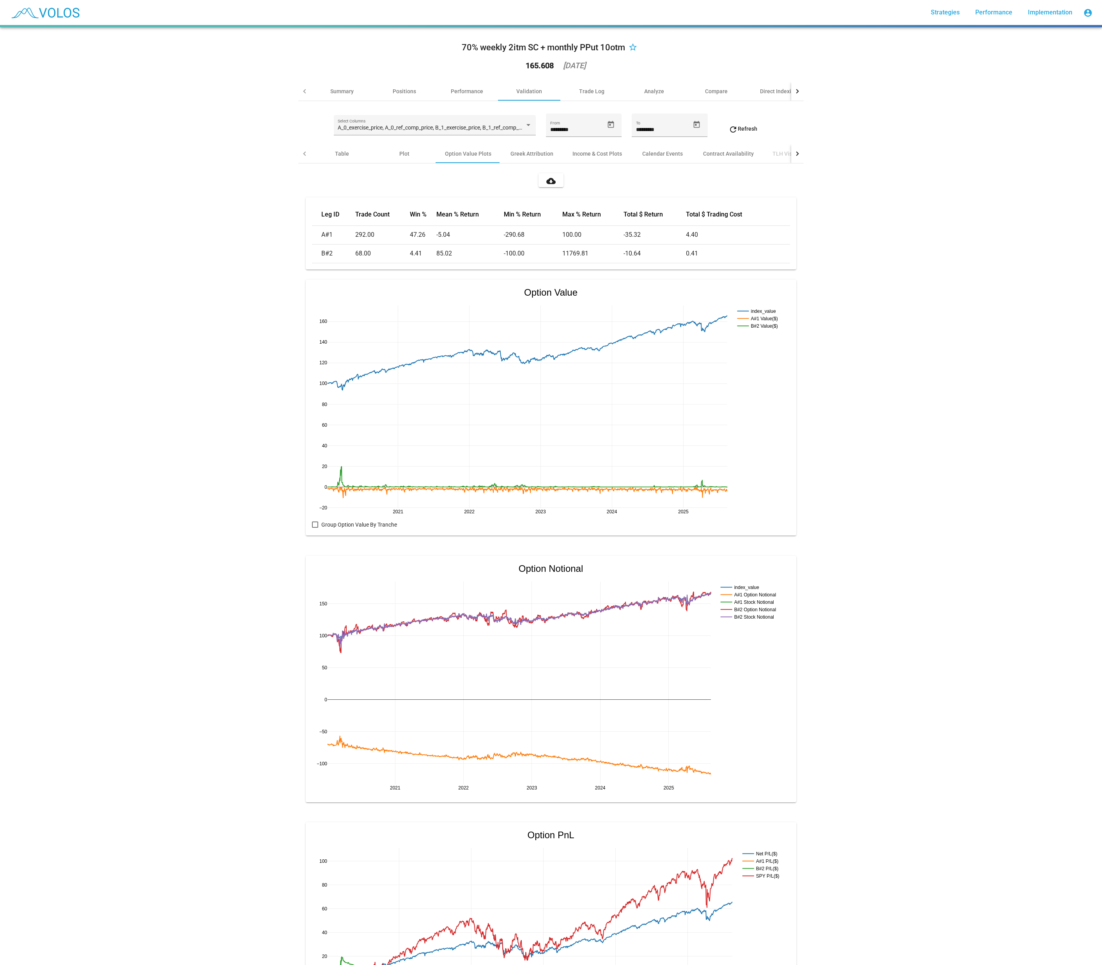
click at [193, 349] on div "70% weekly 2itm SC + monthly PPut 10otm star_border 165.608 2025-08-14 Summary …" at bounding box center [551, 495] width 1102 height 937
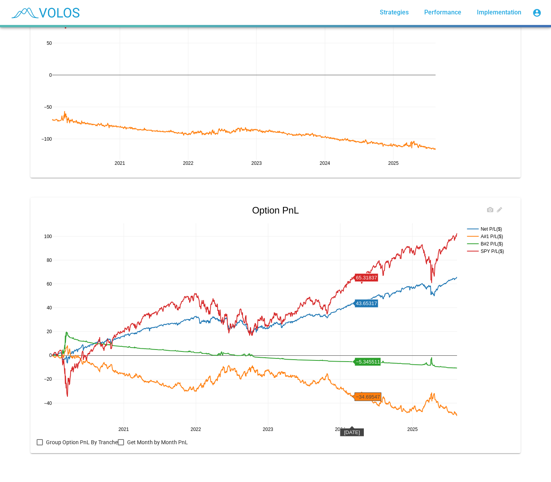
scroll to position [630, 0]
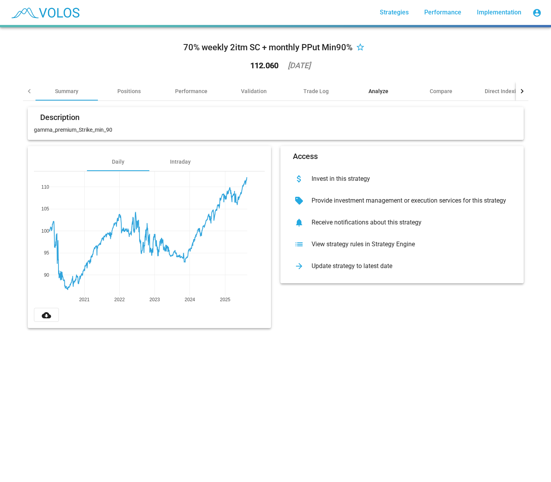
click at [378, 90] on div "Analyze" at bounding box center [378, 91] width 20 height 8
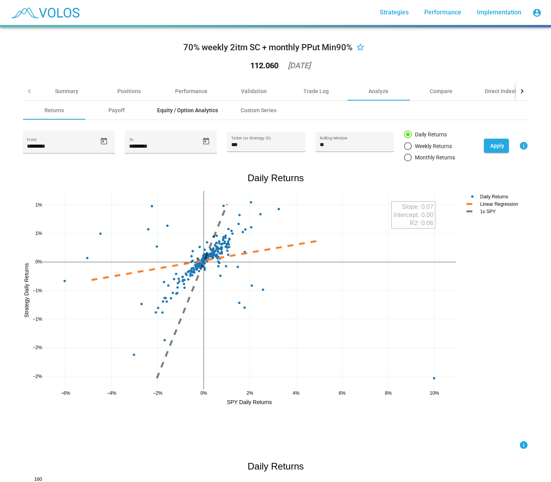
click at [196, 109] on div "Equity / Option Analytics" at bounding box center [187, 110] width 61 height 8
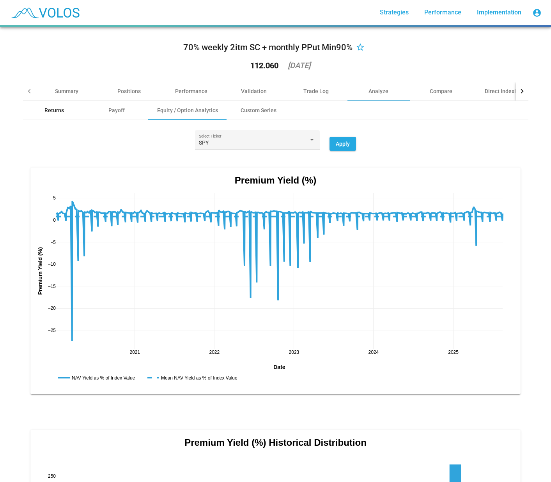
click at [50, 111] on div "Returns" at bounding box center [53, 110] width 19 height 8
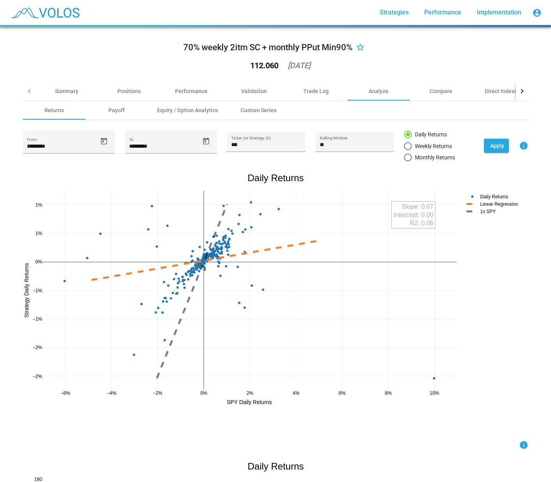
click at [523, 90] on div at bounding box center [522, 91] width 12 height 19
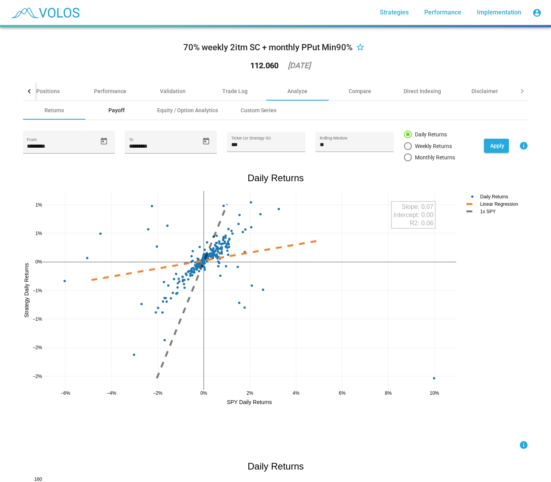
click at [111, 109] on div "Payoff" at bounding box center [116, 110] width 16 height 8
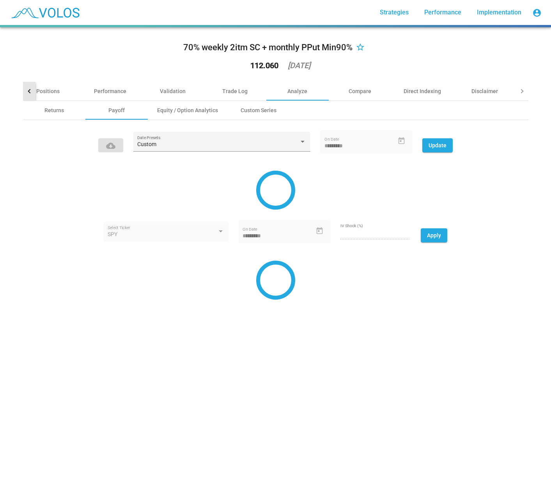
click at [25, 94] on div at bounding box center [29, 91] width 12 height 19
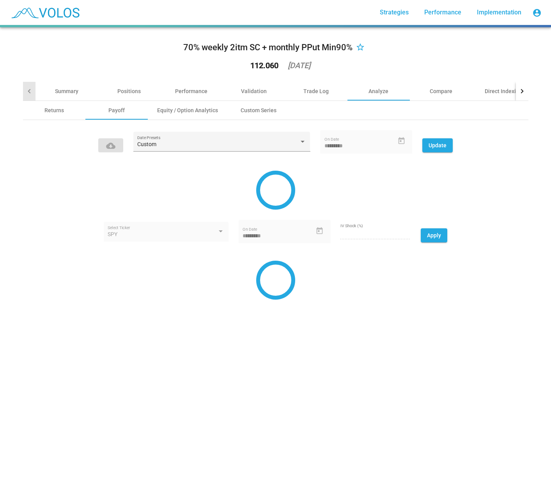
click at [25, 94] on div at bounding box center [29, 91] width 12 height 19
click at [169, 108] on div "Equity / Option Analytics" at bounding box center [187, 110] width 61 height 8
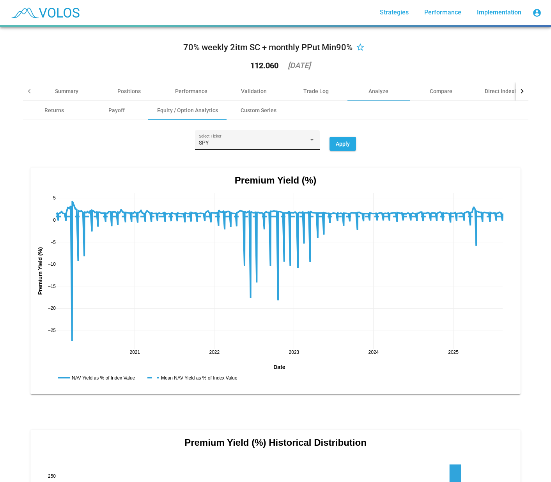
click at [310, 142] on div at bounding box center [311, 140] width 7 height 6
click at [310, 142] on span "SPY" at bounding box center [254, 143] width 117 height 16
click at [186, 94] on div "Performance" at bounding box center [191, 91] width 32 height 8
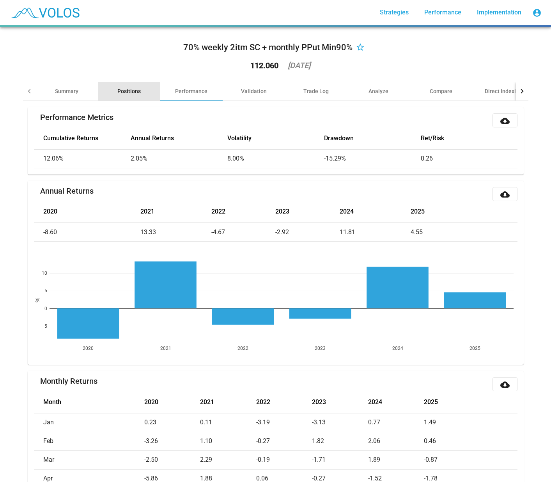
click at [121, 91] on div "Positions" at bounding box center [128, 91] width 23 height 8
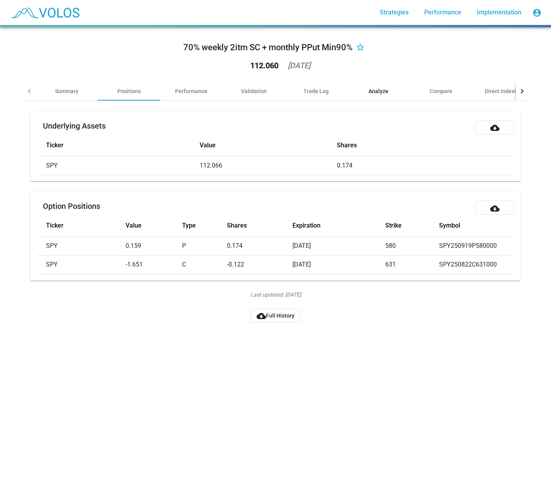
click at [383, 93] on div "Analyze" at bounding box center [378, 91] width 20 height 8
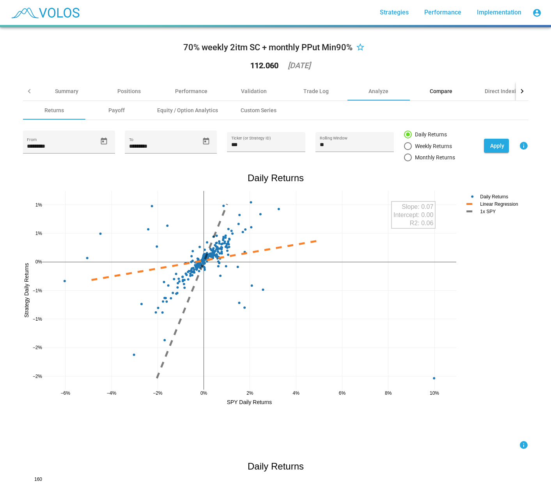
click at [434, 90] on div "Compare" at bounding box center [441, 91] width 23 height 8
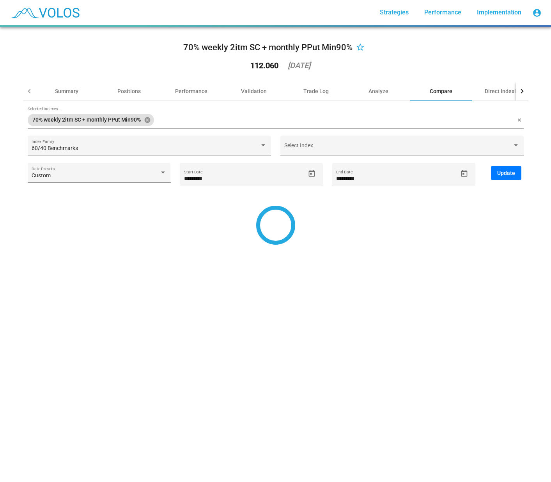
type input "*********"
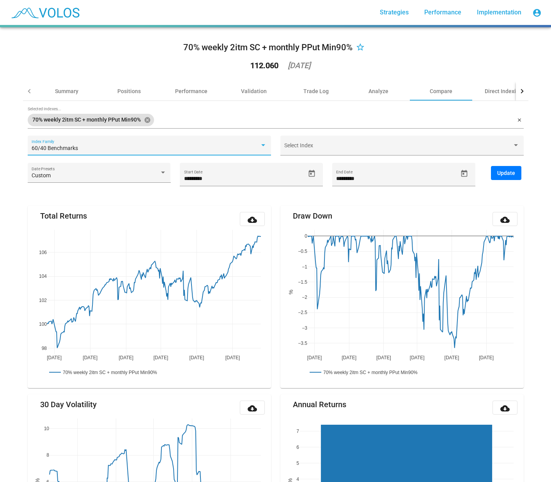
click at [166, 147] on div "60/40 Benchmarks" at bounding box center [146, 148] width 228 height 6
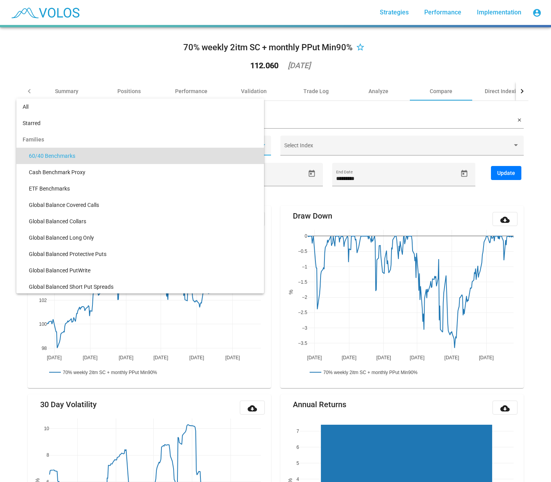
scroll to position [7, 0]
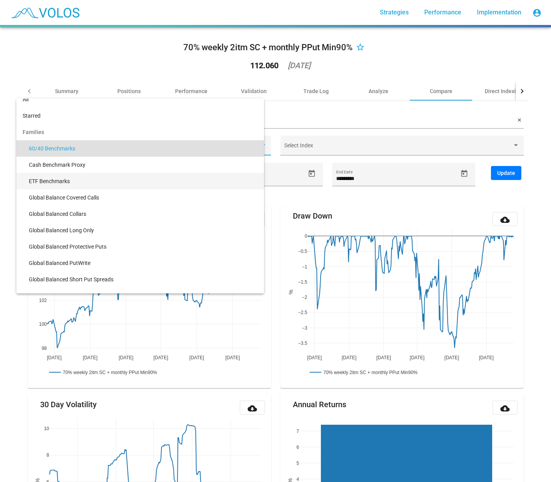
click at [59, 176] on span "ETF Benchmarks" at bounding box center [143, 181] width 229 height 16
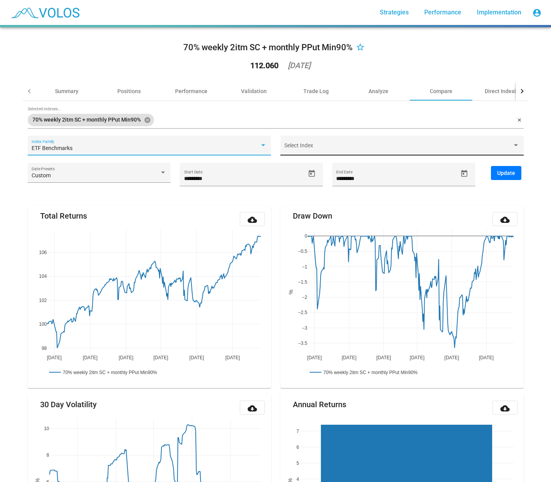
click at [296, 143] on div "Select Index" at bounding box center [401, 148] width 235 height 16
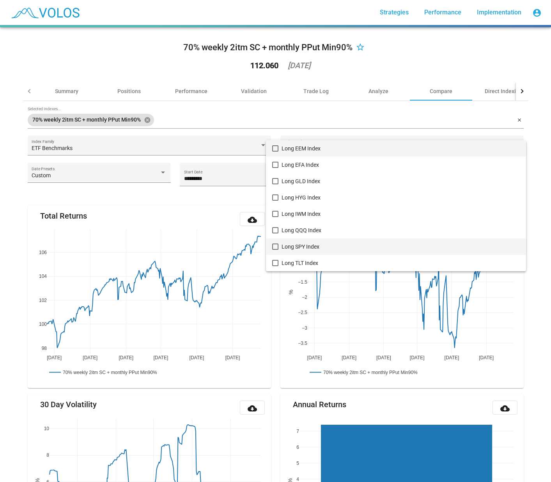
click at [273, 248] on mat-pseudo-checkbox at bounding box center [275, 247] width 6 height 6
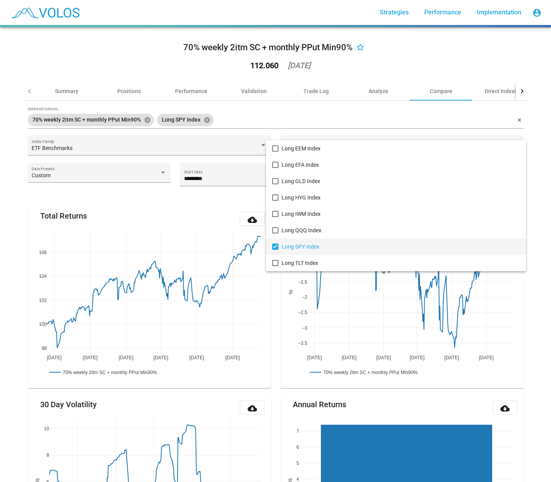
click at [263, 117] on div at bounding box center [275, 241] width 551 height 482
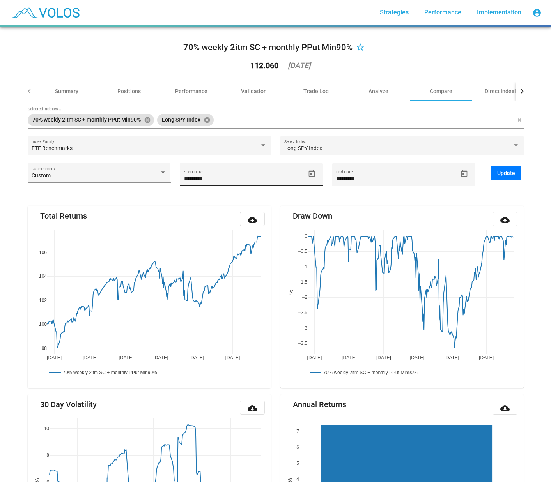
click at [199, 180] on input "*********" at bounding box center [244, 179] width 121 height 6
click at [497, 176] on button "Update" at bounding box center [506, 173] width 30 height 14
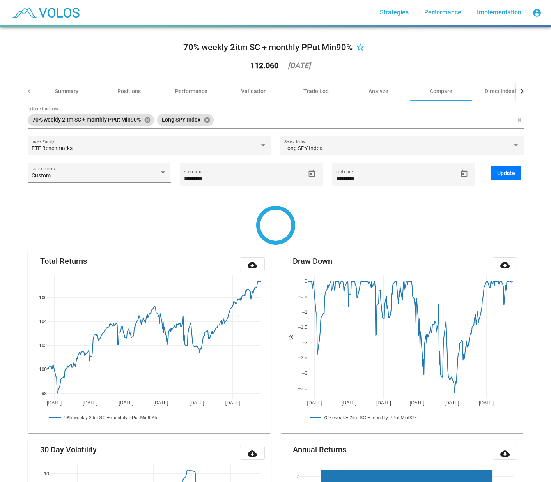
type input "********"
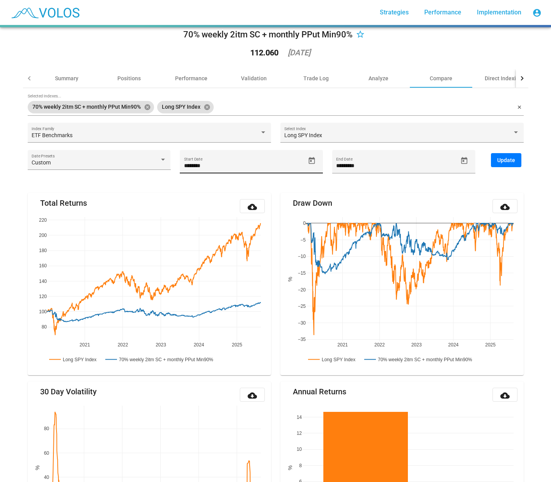
scroll to position [0, 0]
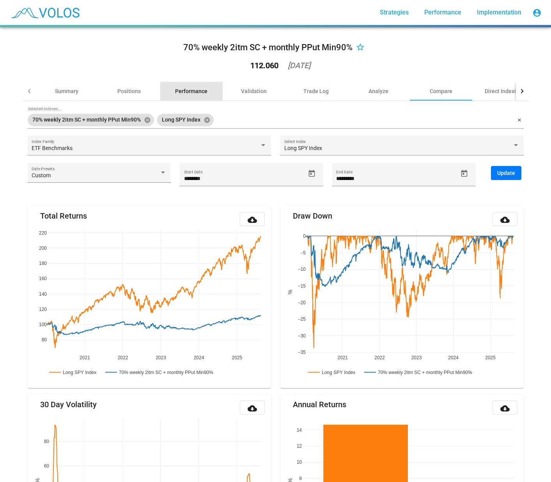
click at [187, 92] on div "Performance" at bounding box center [191, 91] width 32 height 8
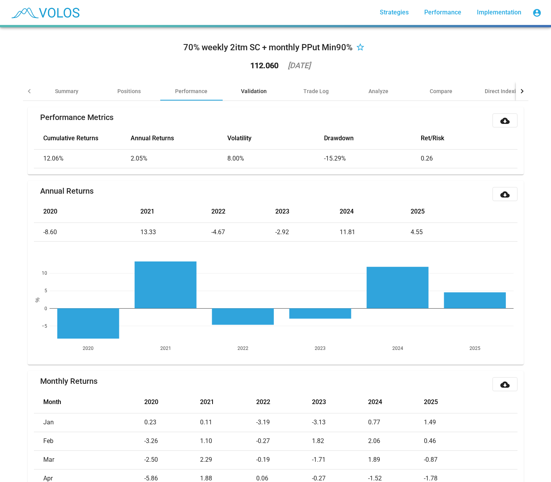
click at [253, 92] on div "Validation" at bounding box center [254, 91] width 26 height 8
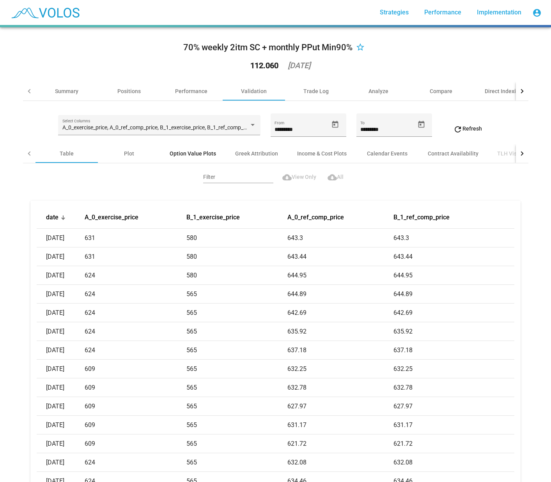
click at [190, 154] on div "Option Value Plots" at bounding box center [193, 154] width 46 height 8
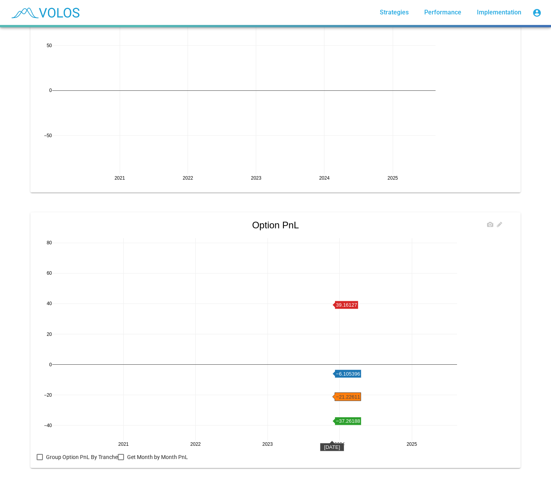
scroll to position [630, 0]
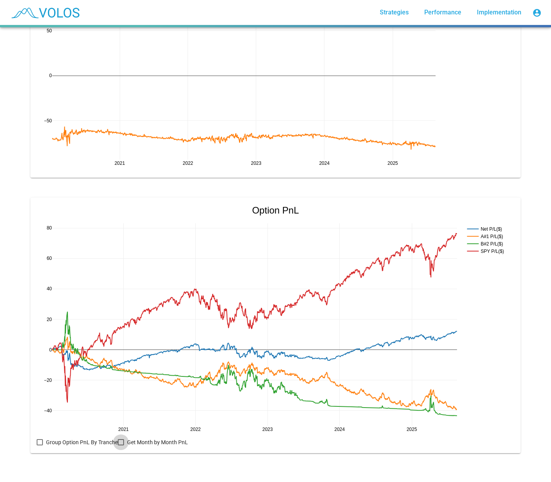
click at [118, 439] on div at bounding box center [121, 442] width 6 height 6
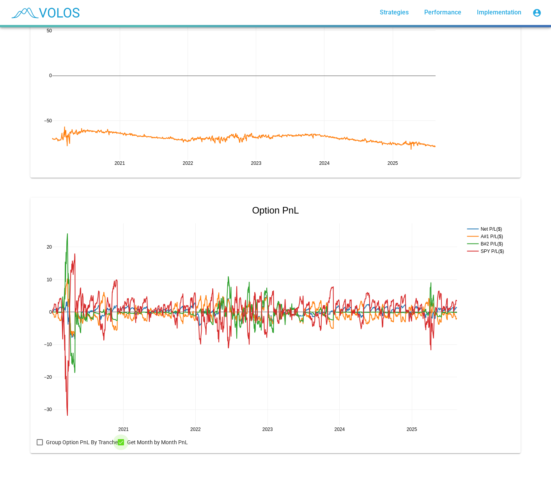
click at [118, 439] on div at bounding box center [121, 442] width 6 height 6
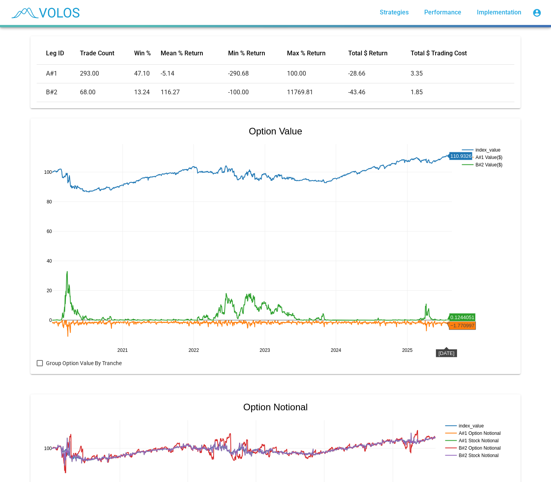
scroll to position [0, 0]
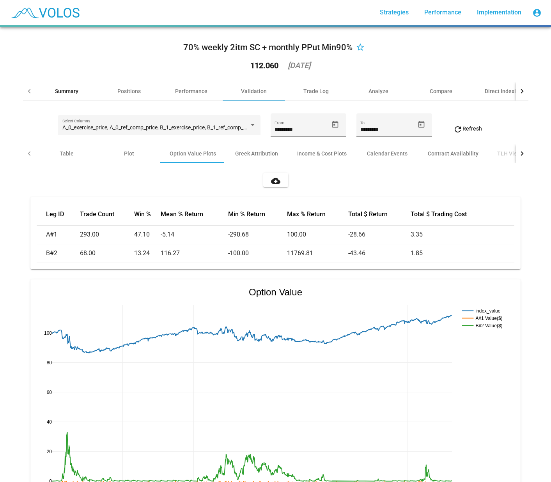
click at [73, 92] on div "Summary" at bounding box center [66, 91] width 23 height 8
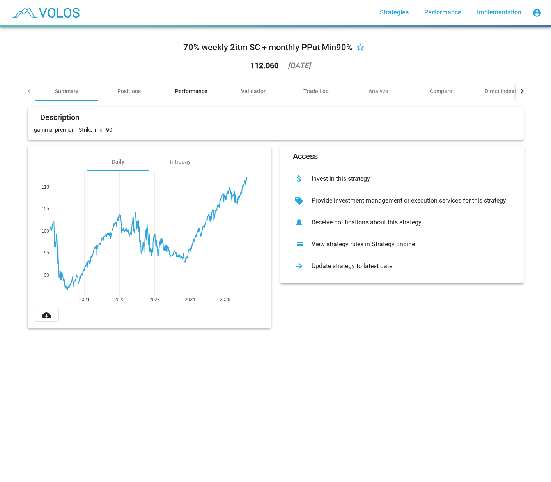
click at [192, 91] on div "Performance" at bounding box center [191, 91] width 32 height 8
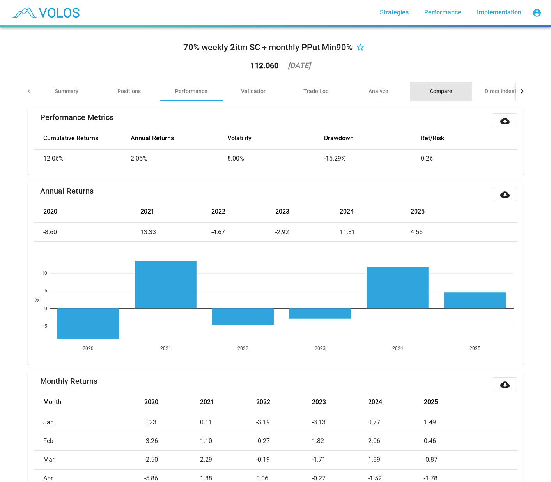
click at [448, 90] on div "Compare" at bounding box center [441, 91] width 23 height 8
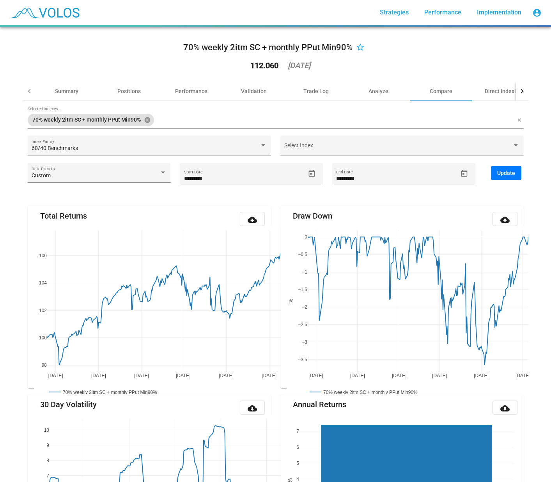
click at [184, 117] on input "Selected Indexes..." at bounding box center [336, 120] width 358 height 6
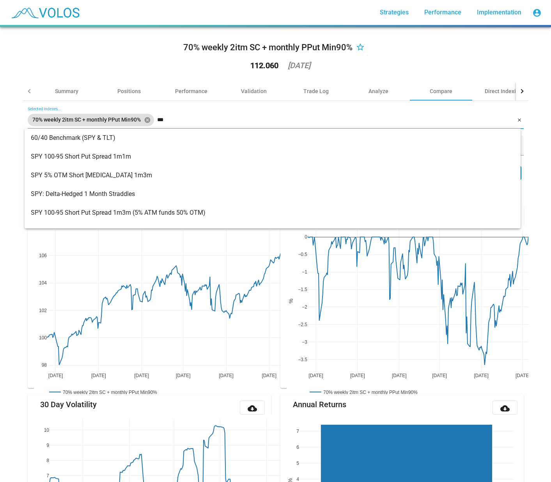
click at [172, 120] on input "***" at bounding box center [336, 120] width 358 height 6
type input "*"
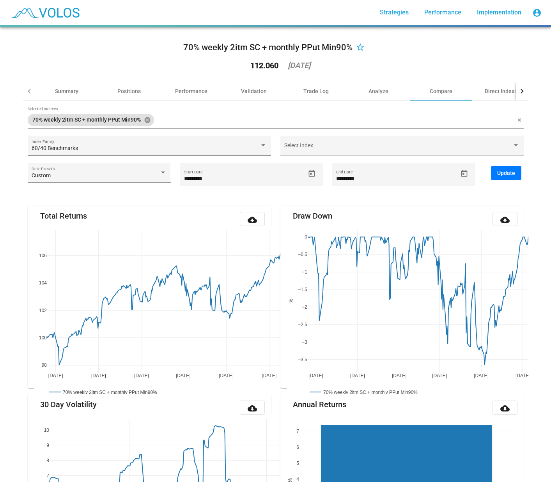
click at [58, 147] on span "60/40 Benchmarks" at bounding box center [55, 148] width 46 height 6
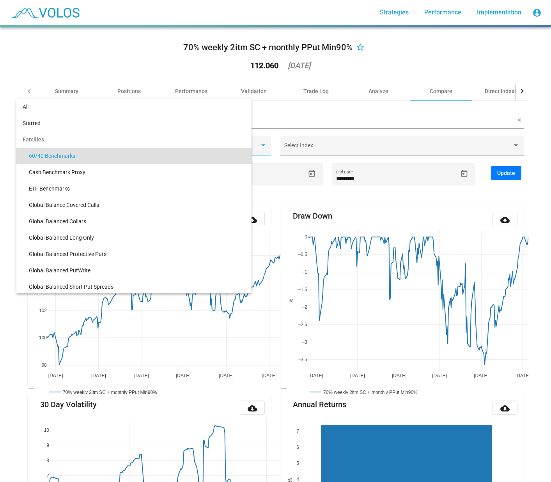
scroll to position [7, 0]
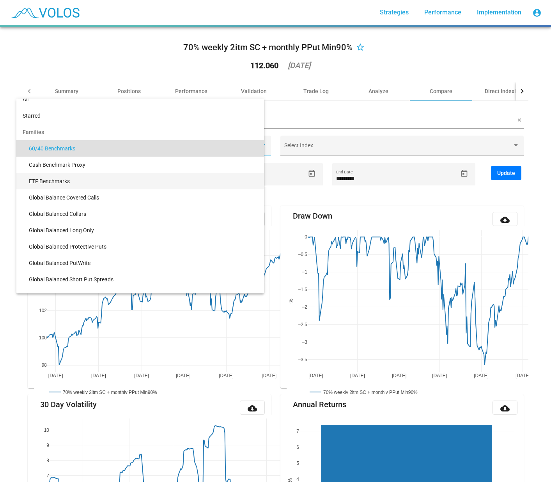
click at [51, 178] on span "ETF Benchmarks" at bounding box center [143, 181] width 229 height 16
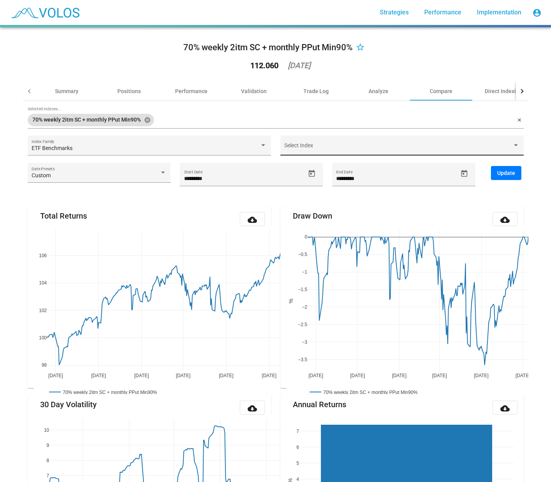
click at [328, 140] on div "Select Index" at bounding box center [401, 148] width 235 height 16
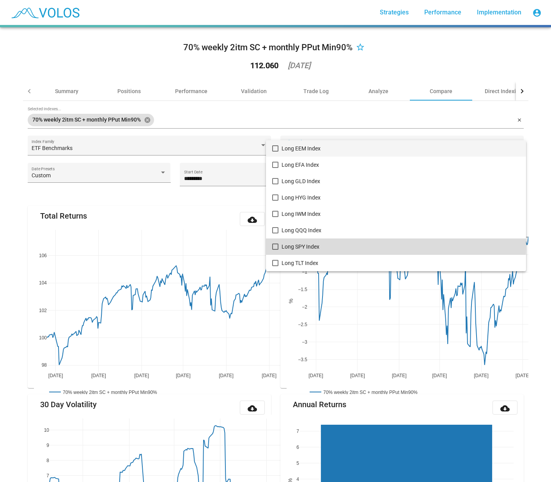
click at [275, 244] on mat-pseudo-checkbox at bounding box center [275, 247] width 6 height 6
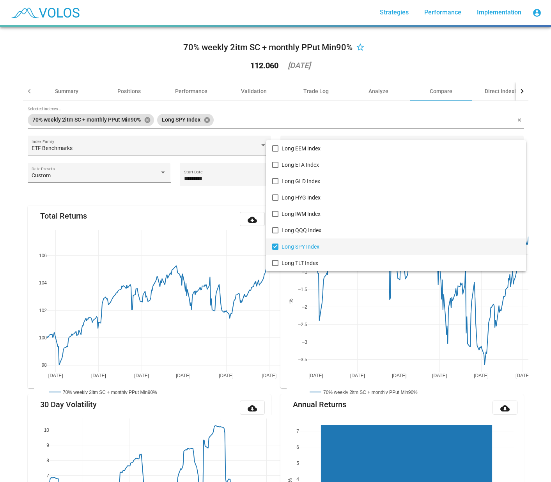
click at [202, 177] on div at bounding box center [275, 241] width 551 height 482
click at [202, 177] on input "*********" at bounding box center [244, 179] width 121 height 6
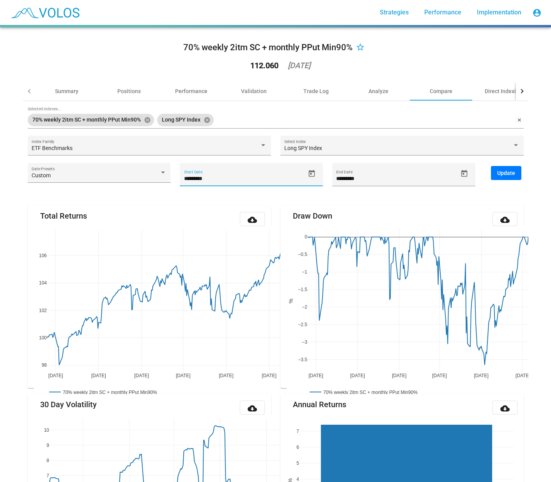
click at [499, 174] on span "Update" at bounding box center [506, 173] width 18 height 6
type input "********"
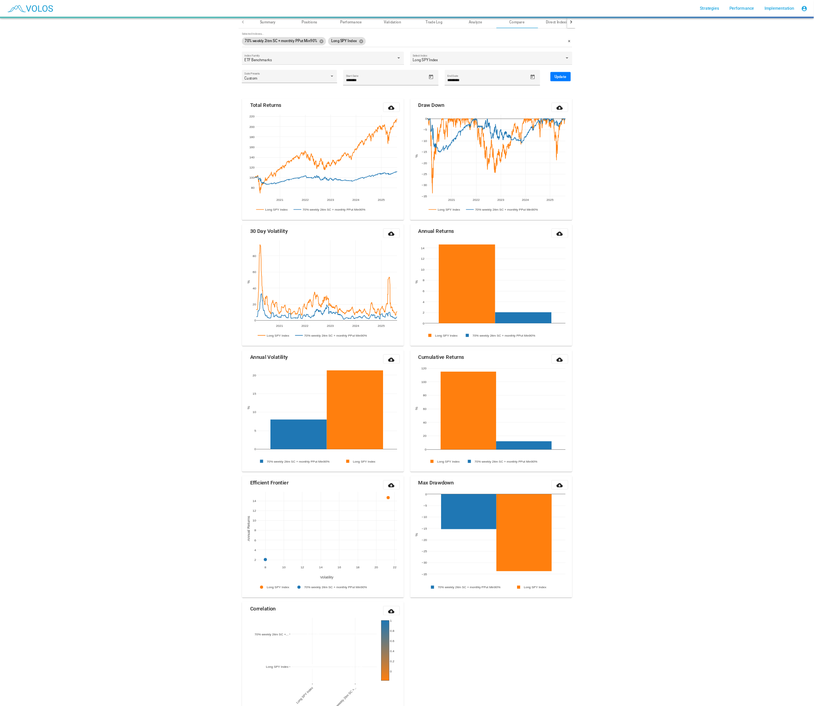
scroll to position [0, 0]
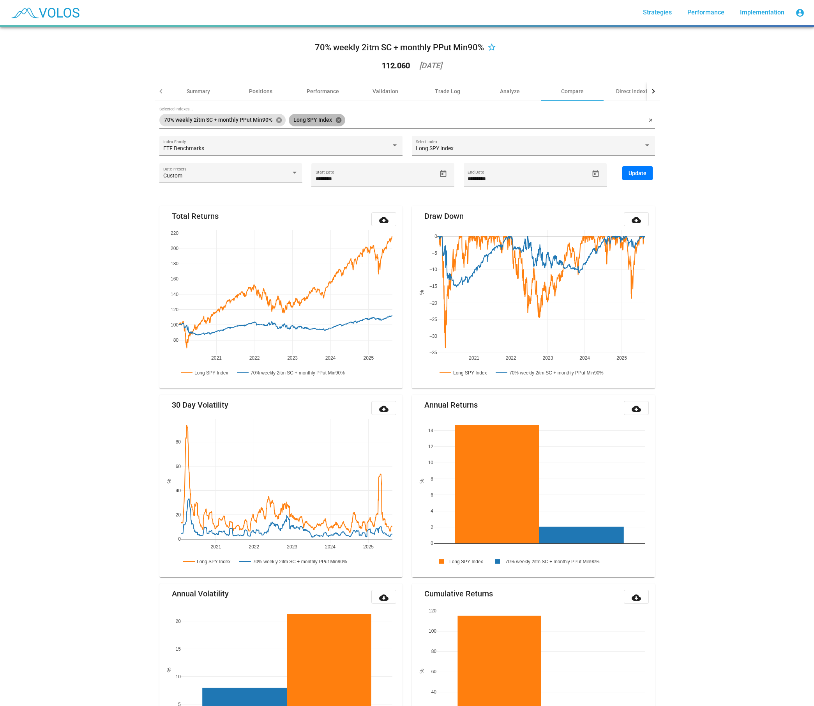
click at [335, 119] on mat-icon "cancel" at bounding box center [338, 120] width 7 height 7
click at [551, 92] on div at bounding box center [653, 91] width 4 height 4
click at [158, 93] on div at bounding box center [161, 91] width 12 height 19
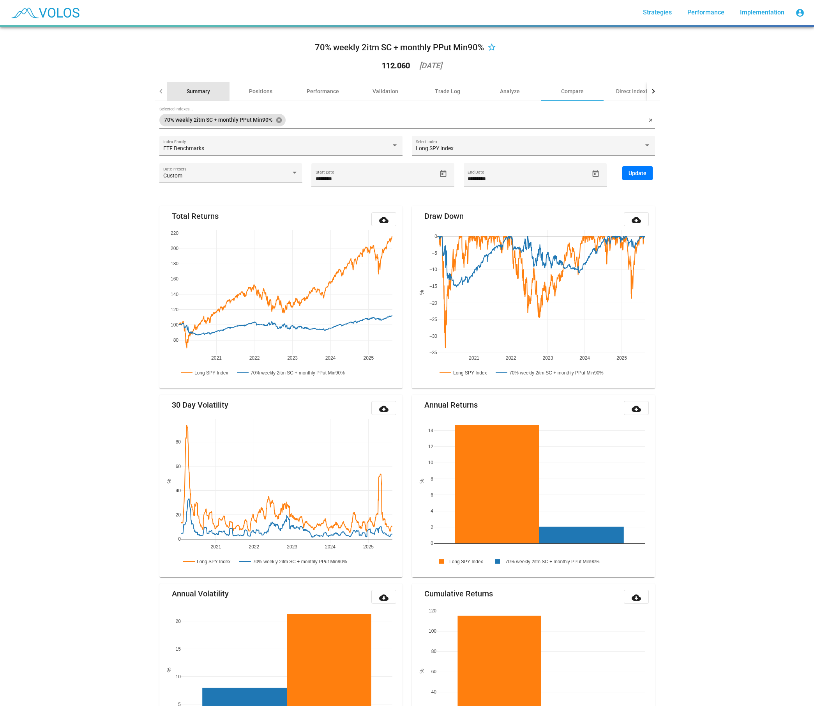
click at [192, 87] on div "Summary" at bounding box center [198, 91] width 23 height 8
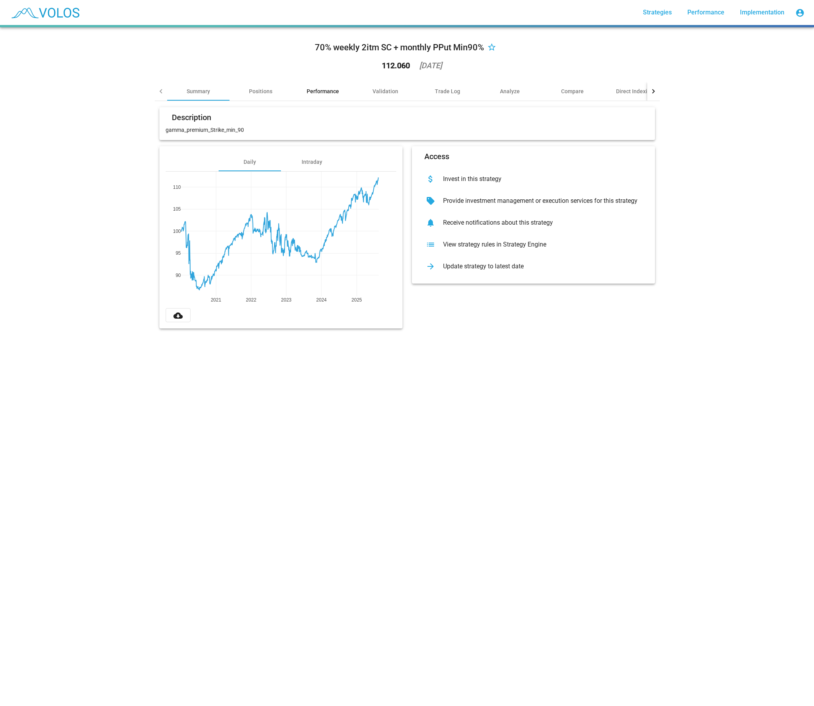
click at [314, 90] on div "Performance" at bounding box center [323, 91] width 32 height 8
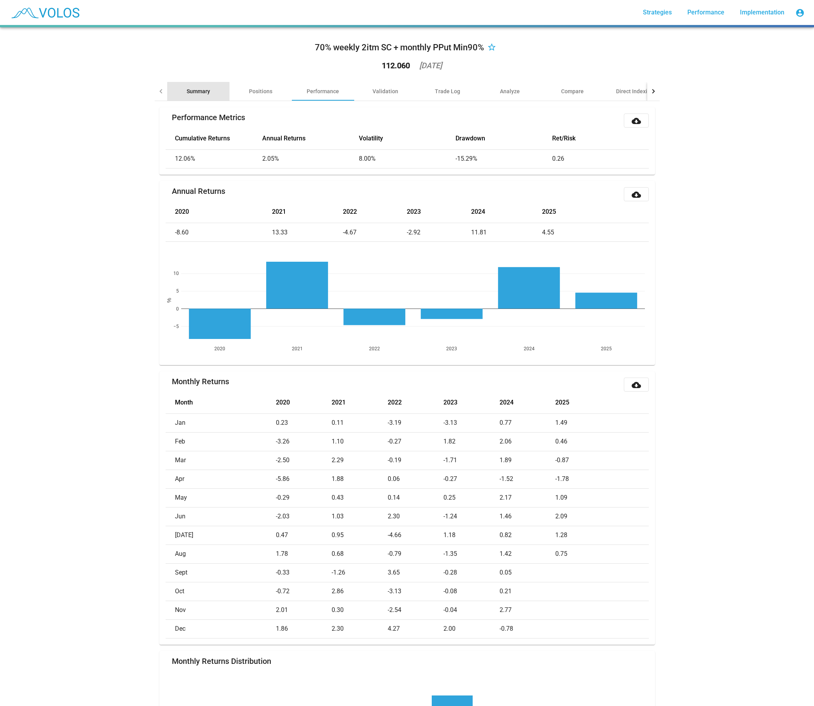
click at [189, 94] on div "Summary" at bounding box center [198, 91] width 23 height 8
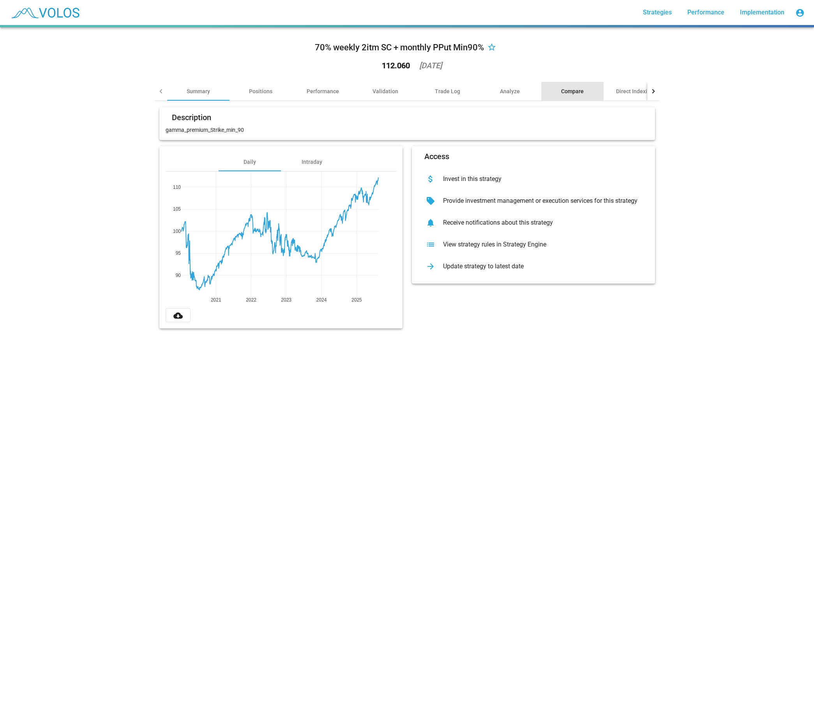
click at [551, 92] on div "Compare" at bounding box center [572, 91] width 23 height 8
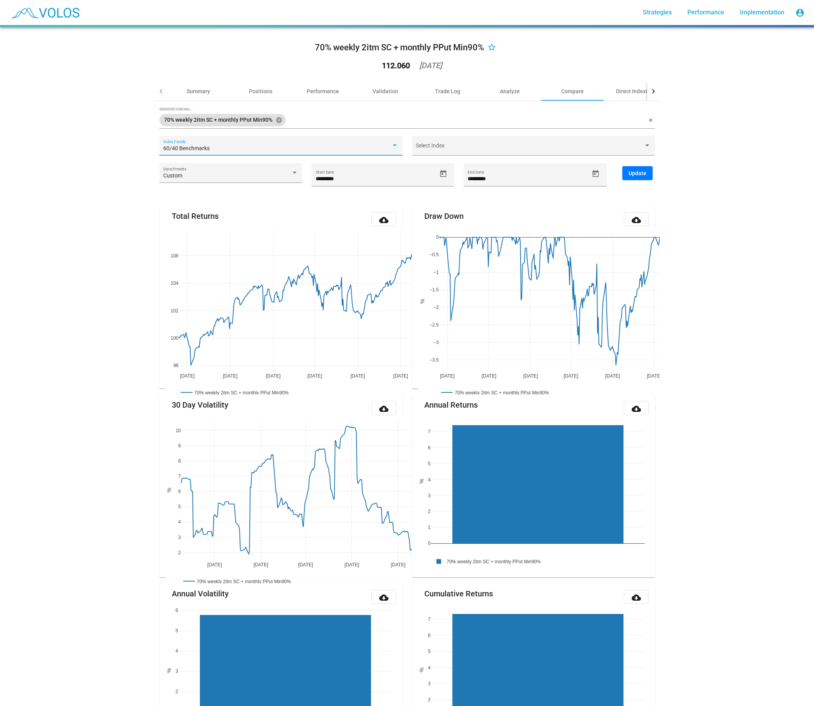
click at [257, 150] on div "60/40 Benchmarks" at bounding box center [277, 148] width 228 height 6
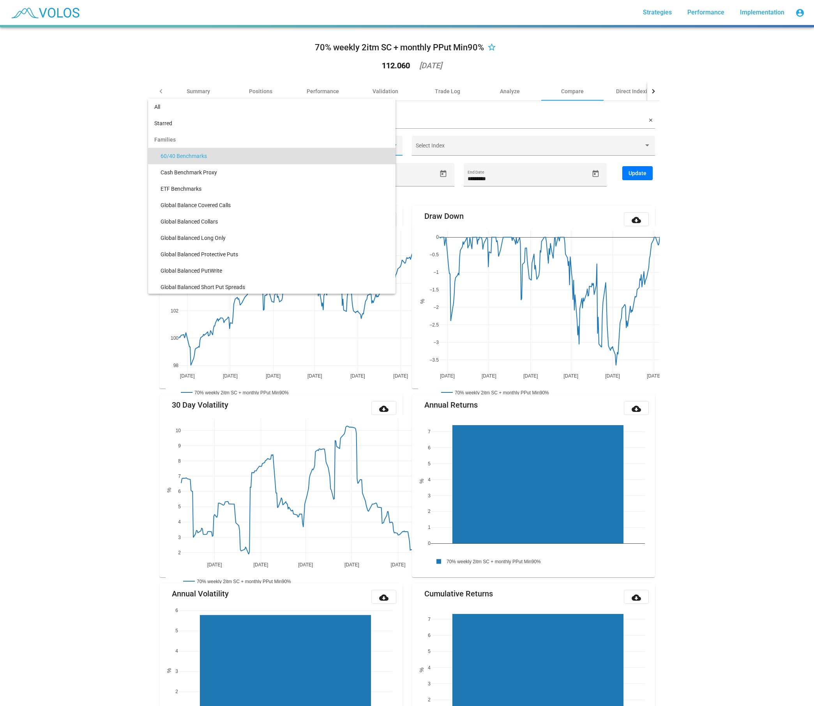
scroll to position [7, 0]
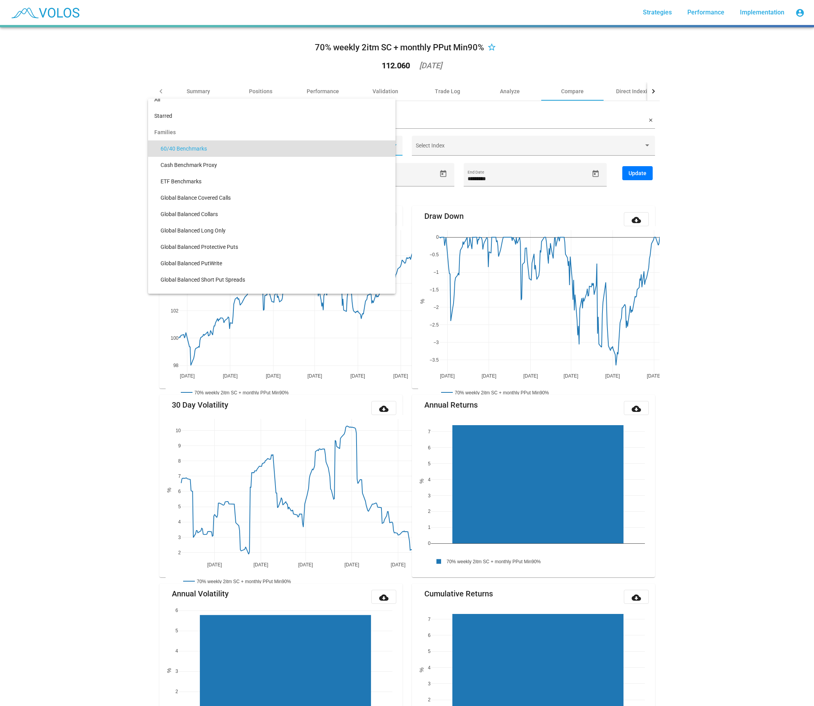
click at [256, 149] on span "60/40 Benchmarks" at bounding box center [275, 148] width 229 height 16
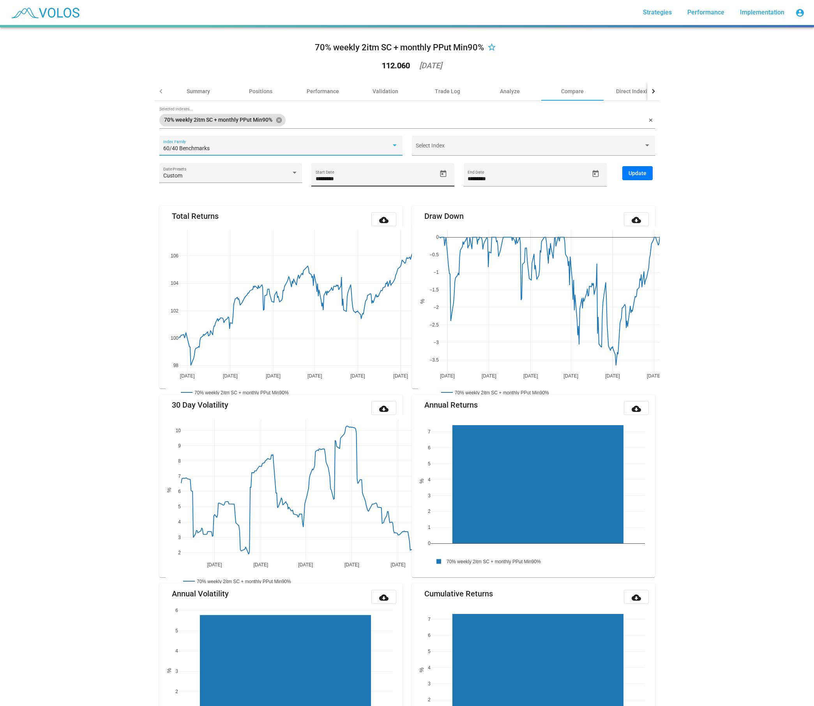
click at [332, 179] on input "*********" at bounding box center [376, 179] width 121 height 6
click at [332, 180] on input "*********" at bounding box center [376, 179] width 121 height 6
click at [551, 173] on span "Update" at bounding box center [638, 173] width 18 height 6
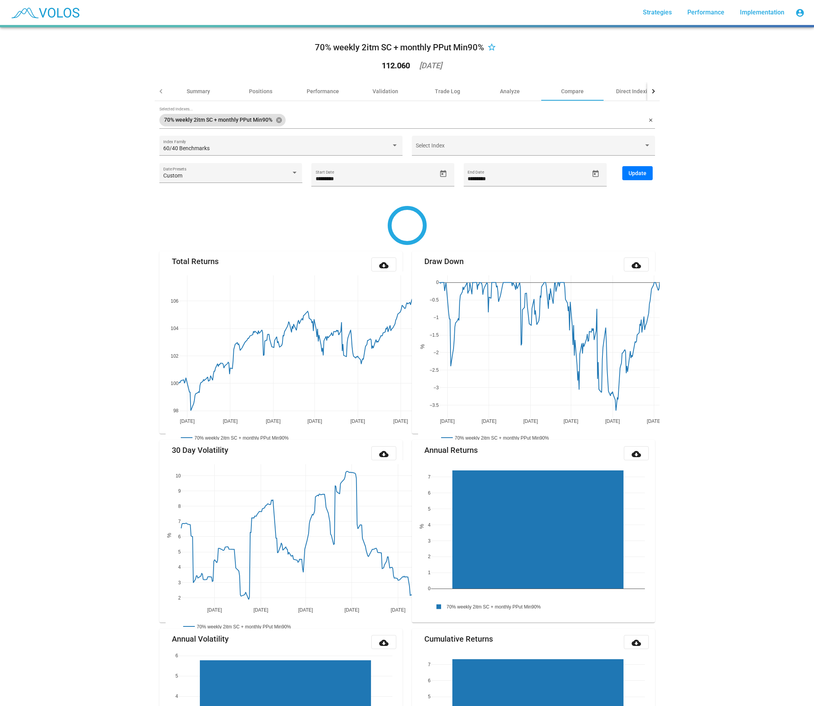
type input "********"
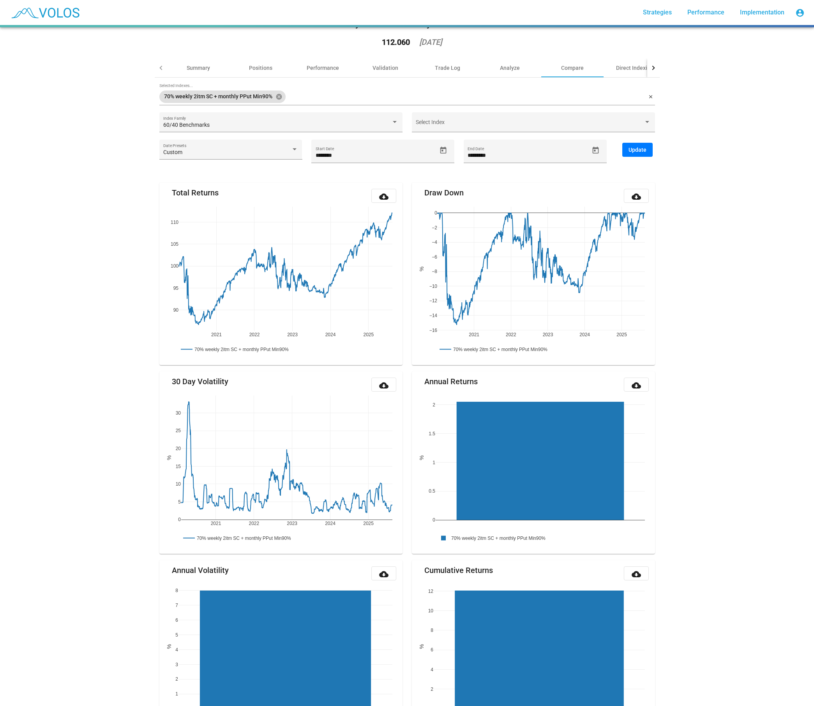
scroll to position [10, 0]
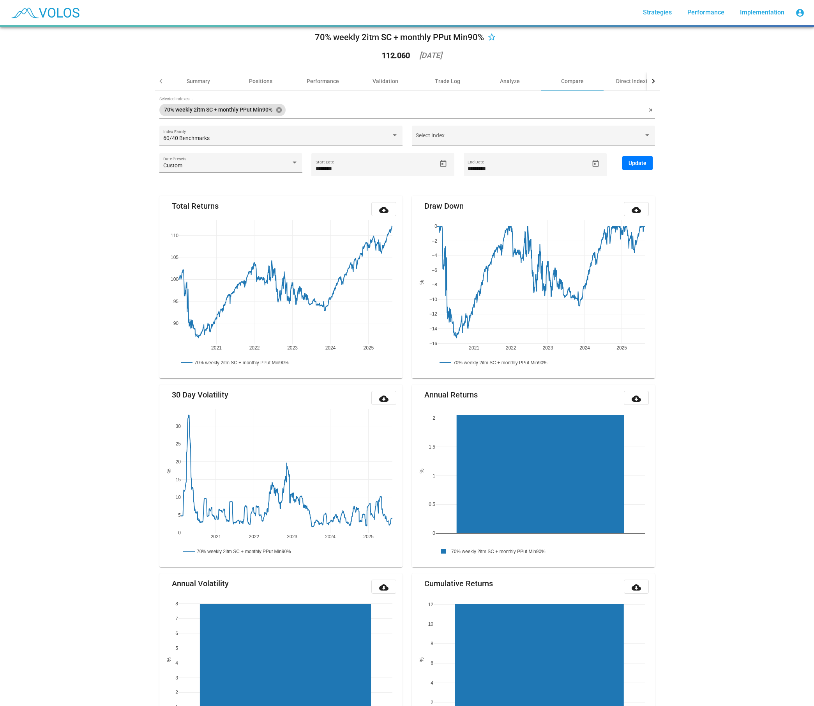
click at [90, 444] on div "70% weekly 2itm SC + monthly PPut Min90% star_border 112.060 [DATE] Summary Pos…" at bounding box center [407, 366] width 814 height 678
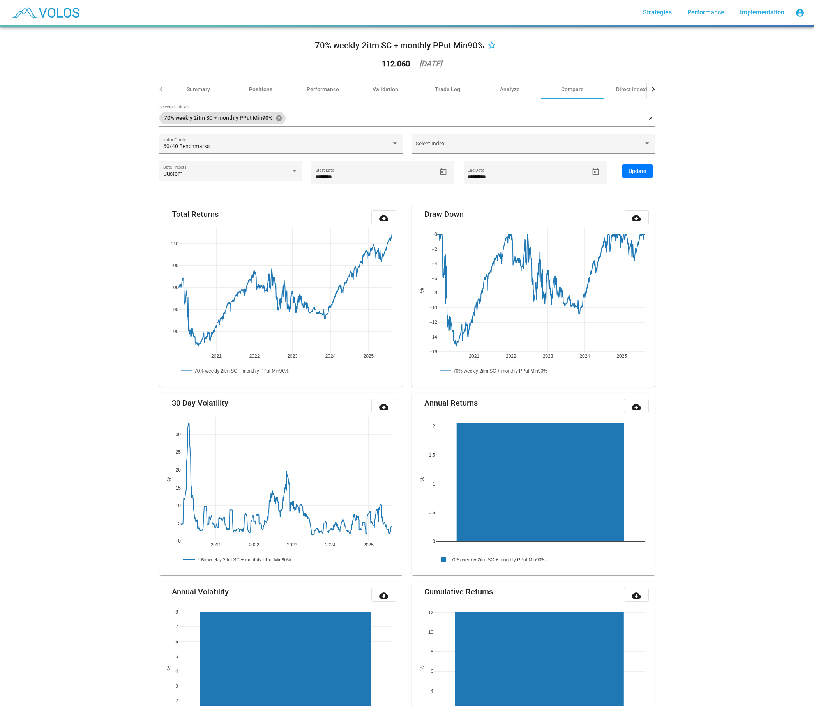
scroll to position [0, 0]
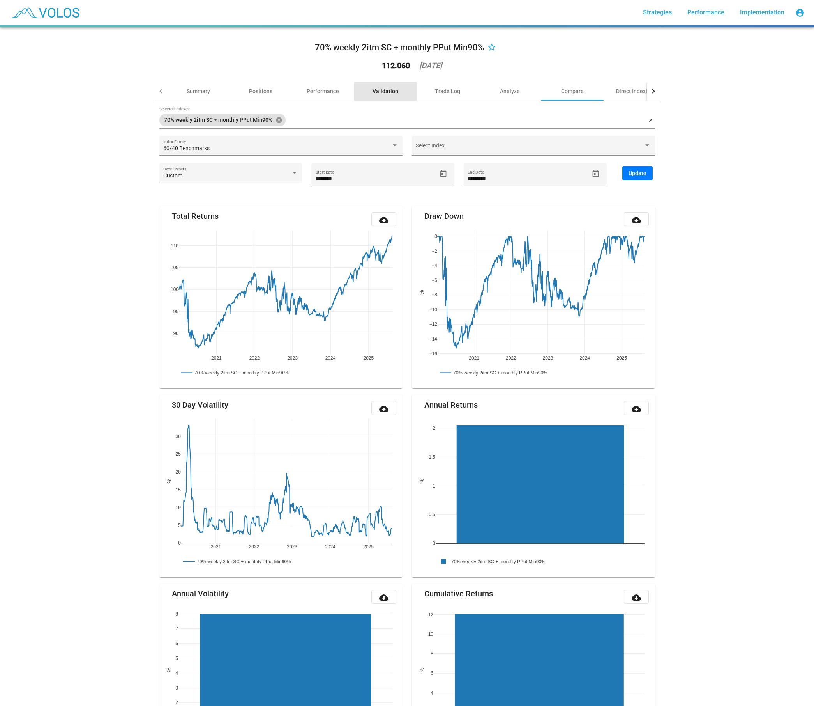
click at [373, 92] on div "Validation" at bounding box center [386, 91] width 26 height 8
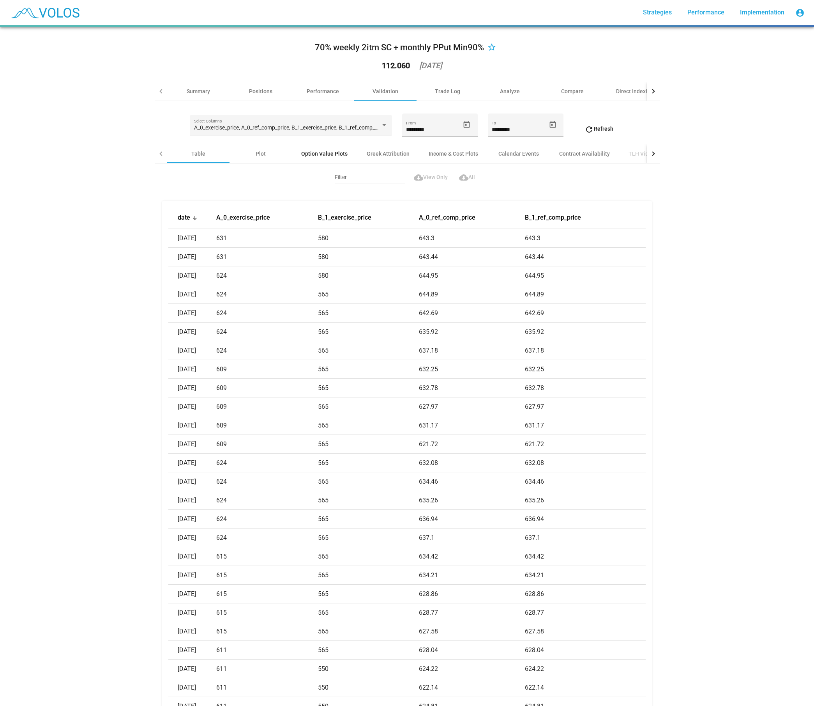
click at [321, 152] on div "Option Value Plots" at bounding box center [324, 154] width 46 height 8
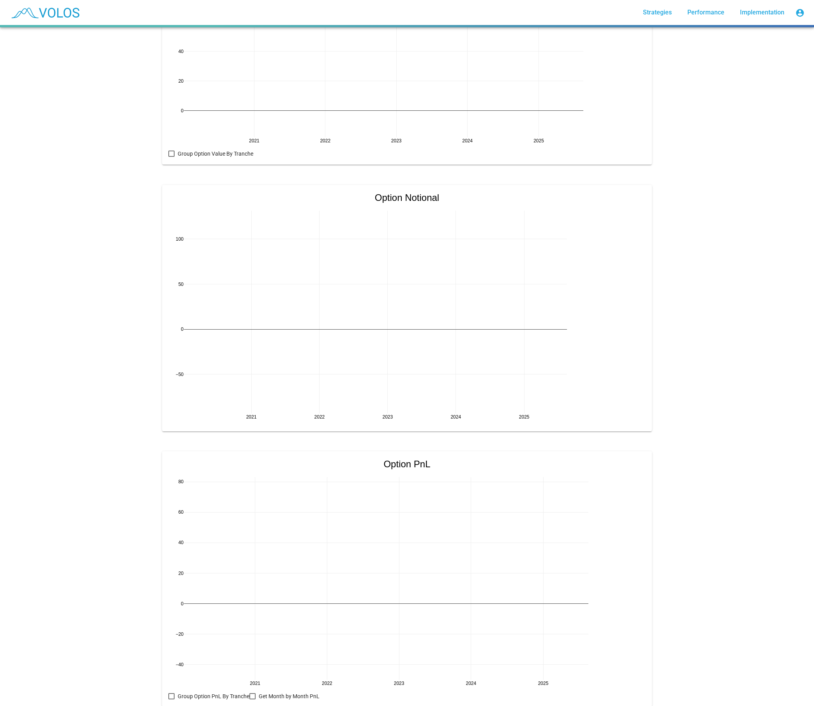
scroll to position [407, 0]
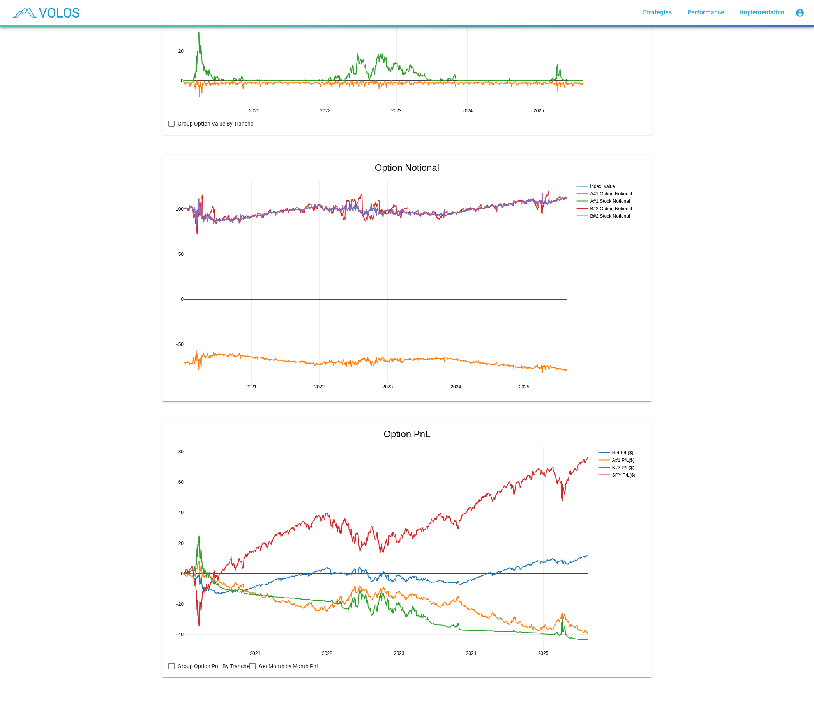
click at [53, 138] on div "70% weekly 2itm SC + monthly PPut Min90% star_border 112.060 [DATE] Summary Pos…" at bounding box center [407, 366] width 814 height 678
